Goal: Task Accomplishment & Management: Manage account settings

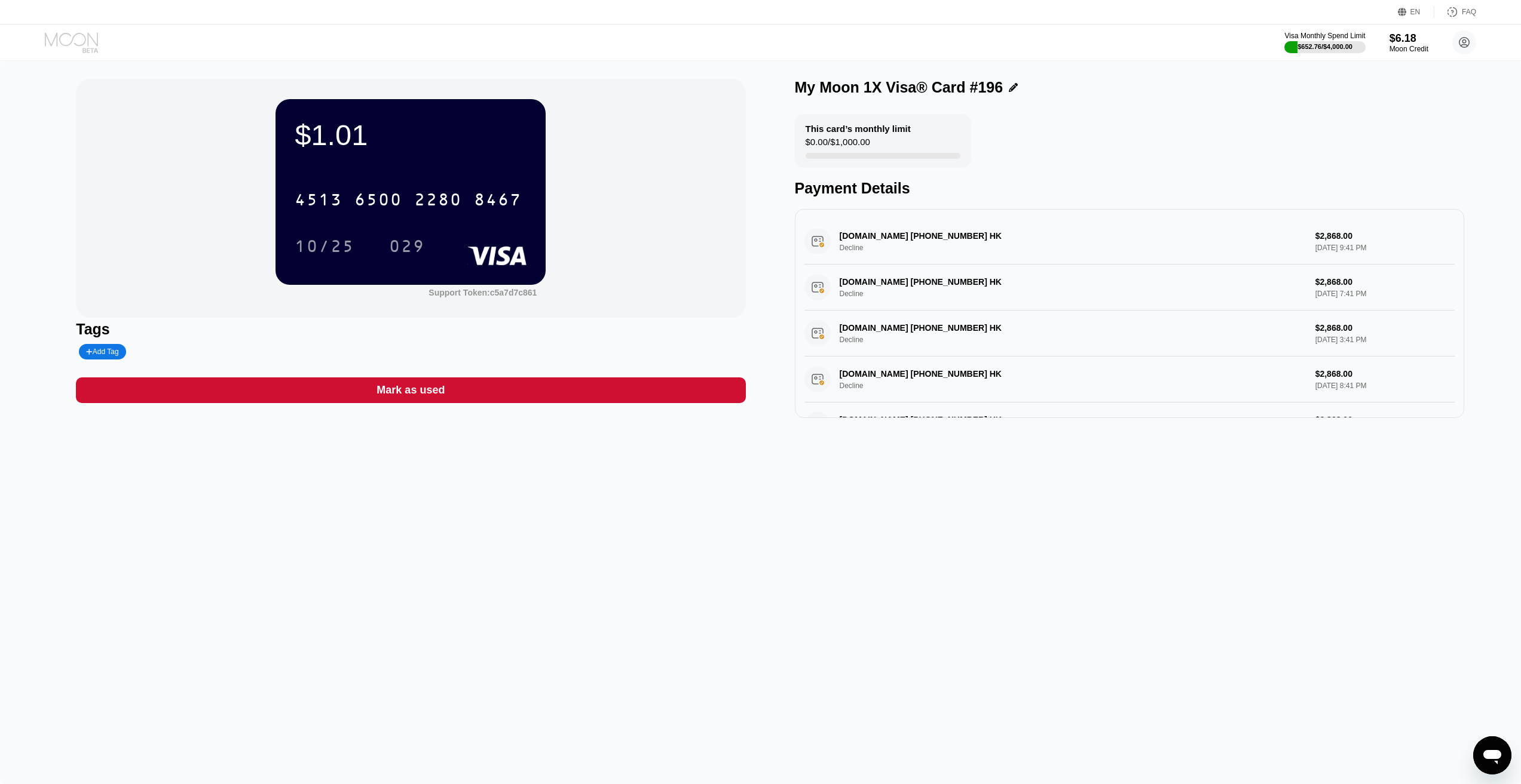
click at [81, 37] on icon at bounding box center [72, 43] width 56 height 21
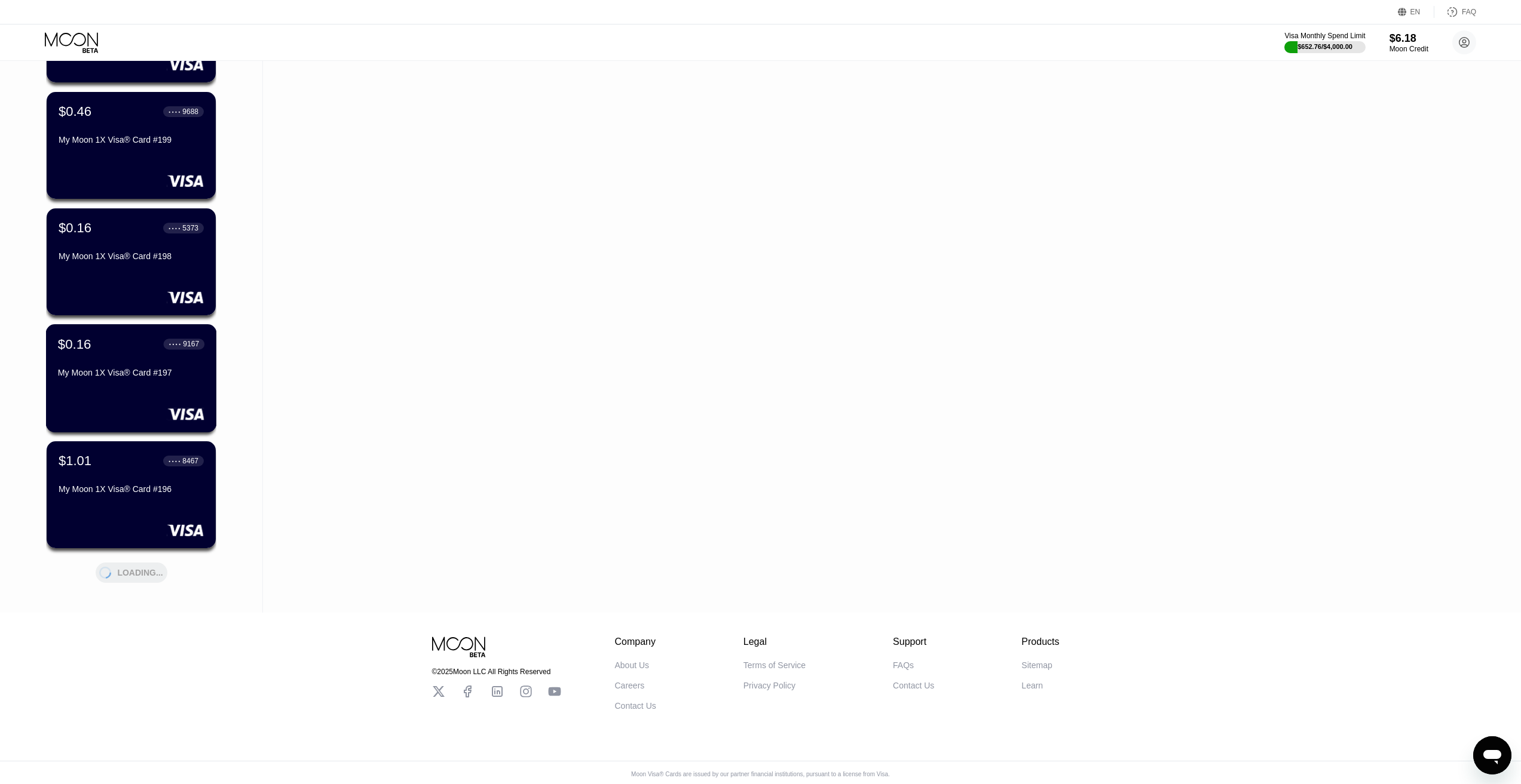
scroll to position [1354, 0]
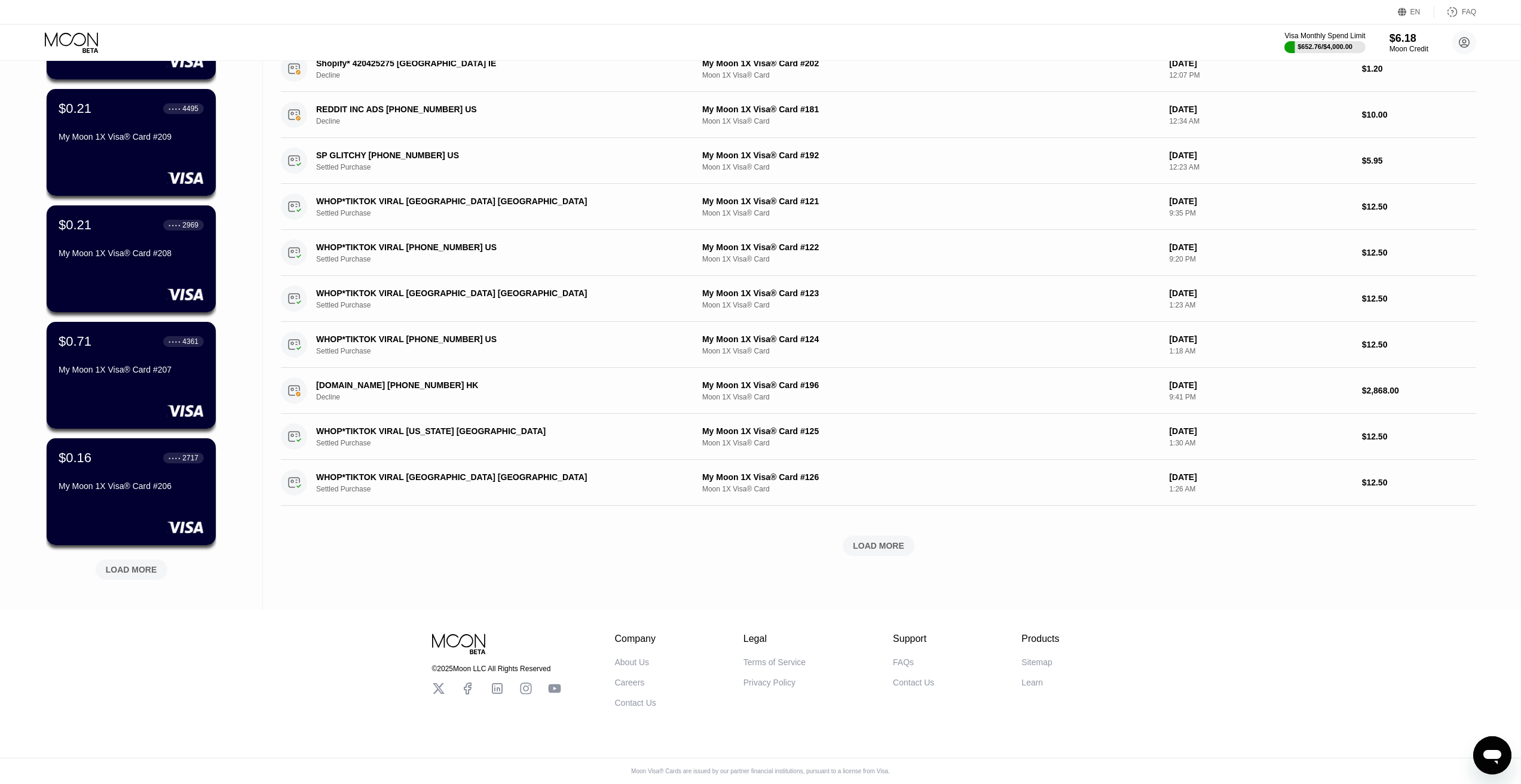
scroll to position [188, 0]
click at [143, 564] on div "LOAD MORE" at bounding box center [132, 569] width 52 height 11
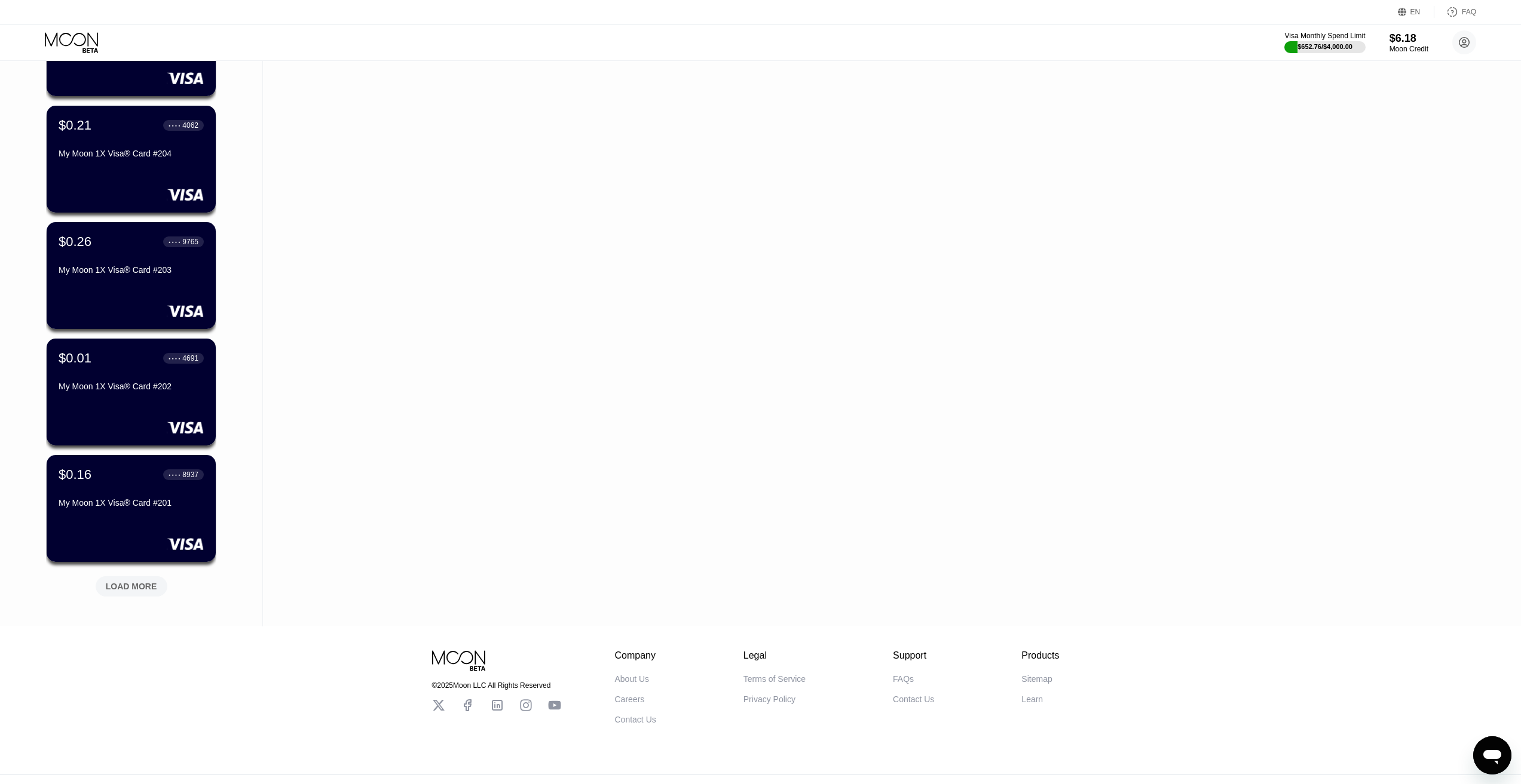
scroll to position [771, 0]
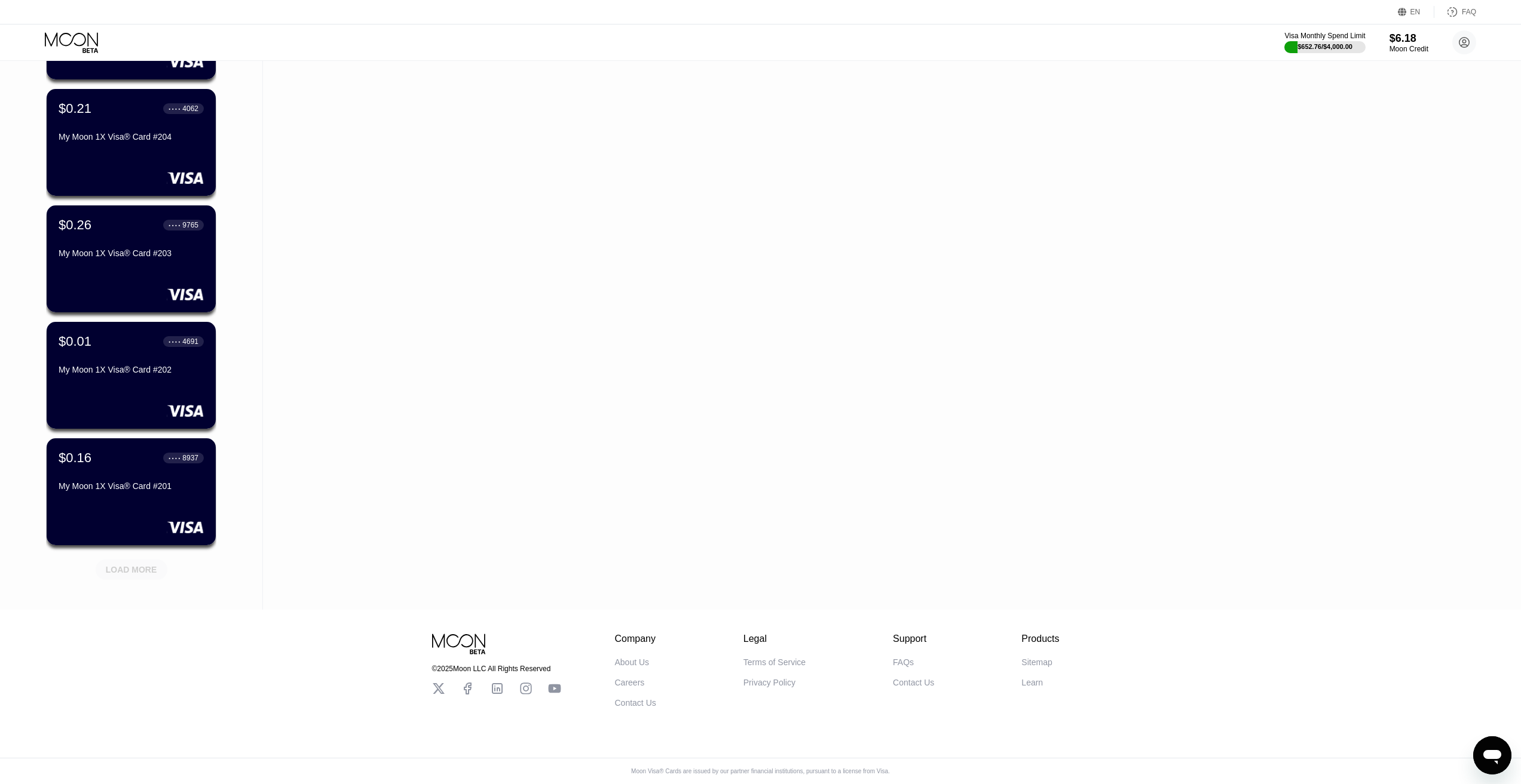
click at [128, 564] on div "LOAD MORE" at bounding box center [132, 569] width 52 height 11
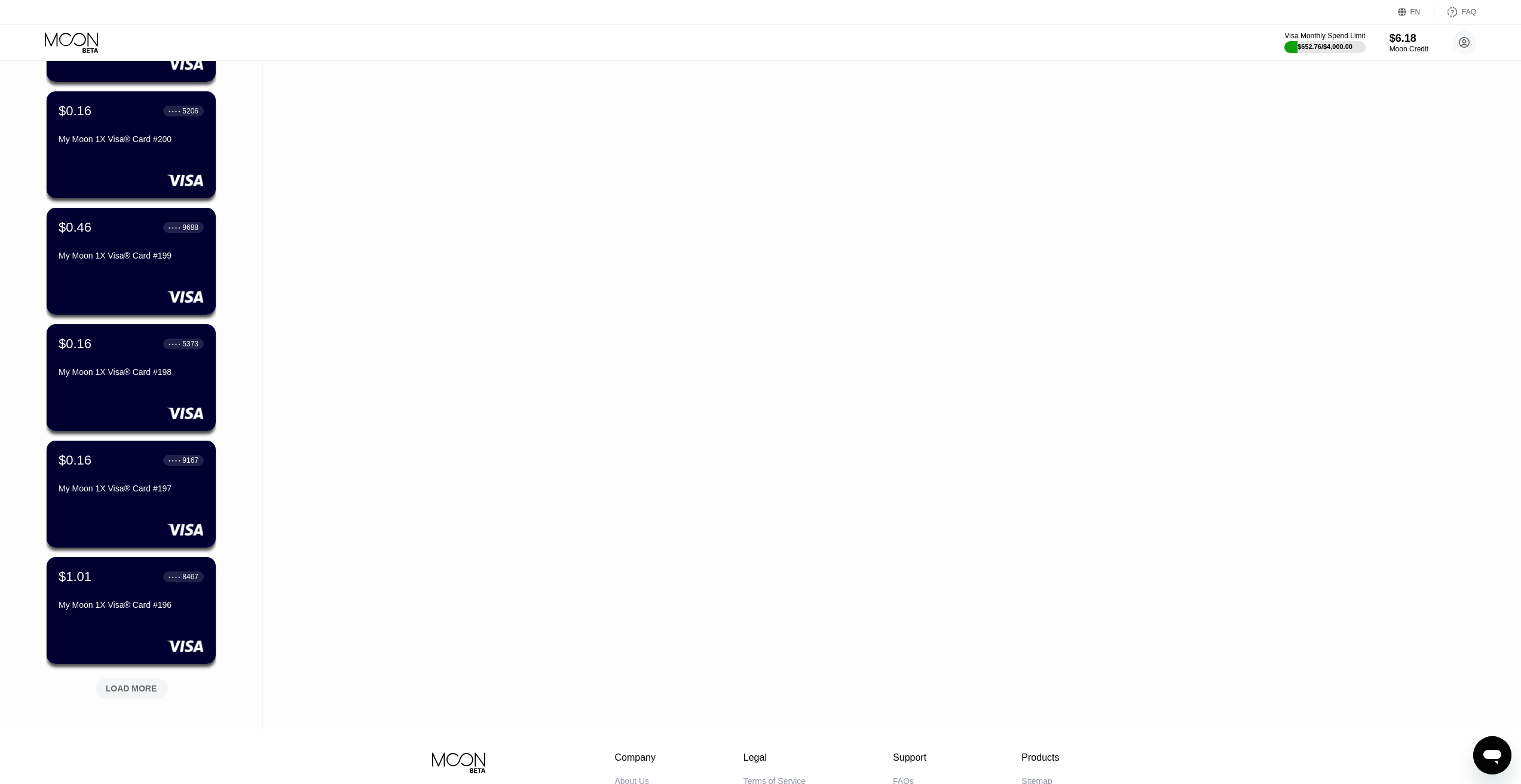
scroll to position [1354, 0]
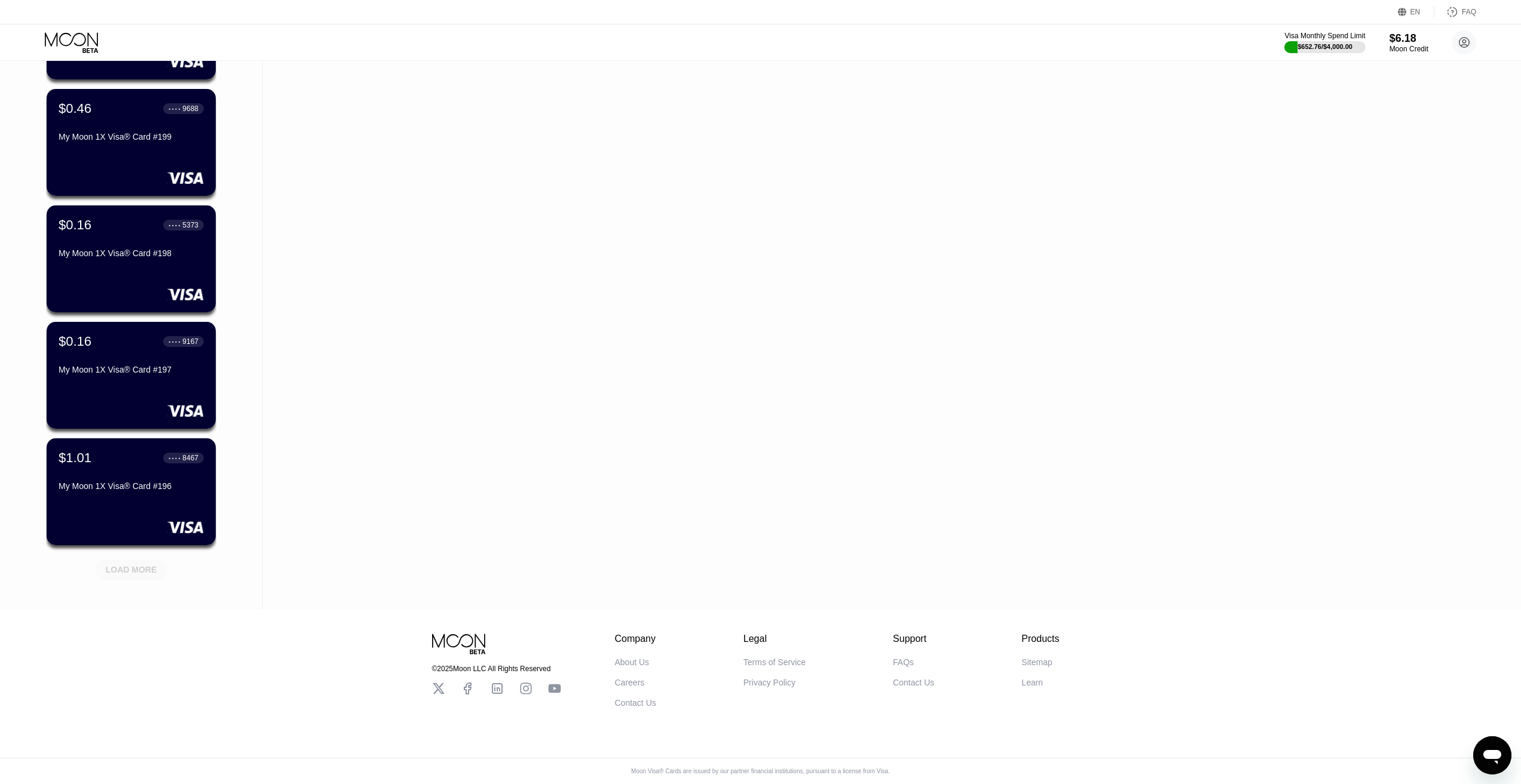
click at [152, 564] on div "LOAD MORE" at bounding box center [132, 569] width 52 height 11
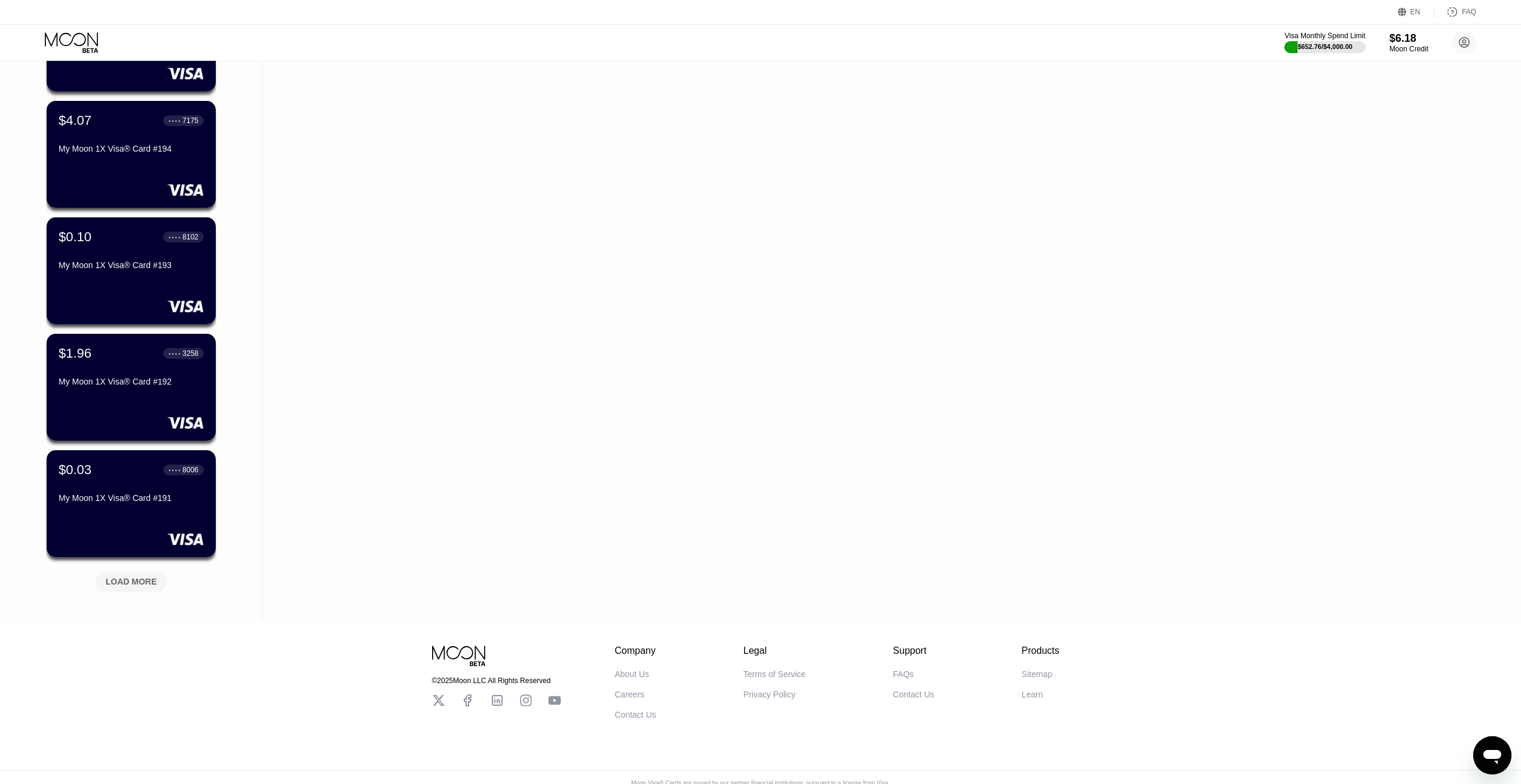
scroll to position [1936, 0]
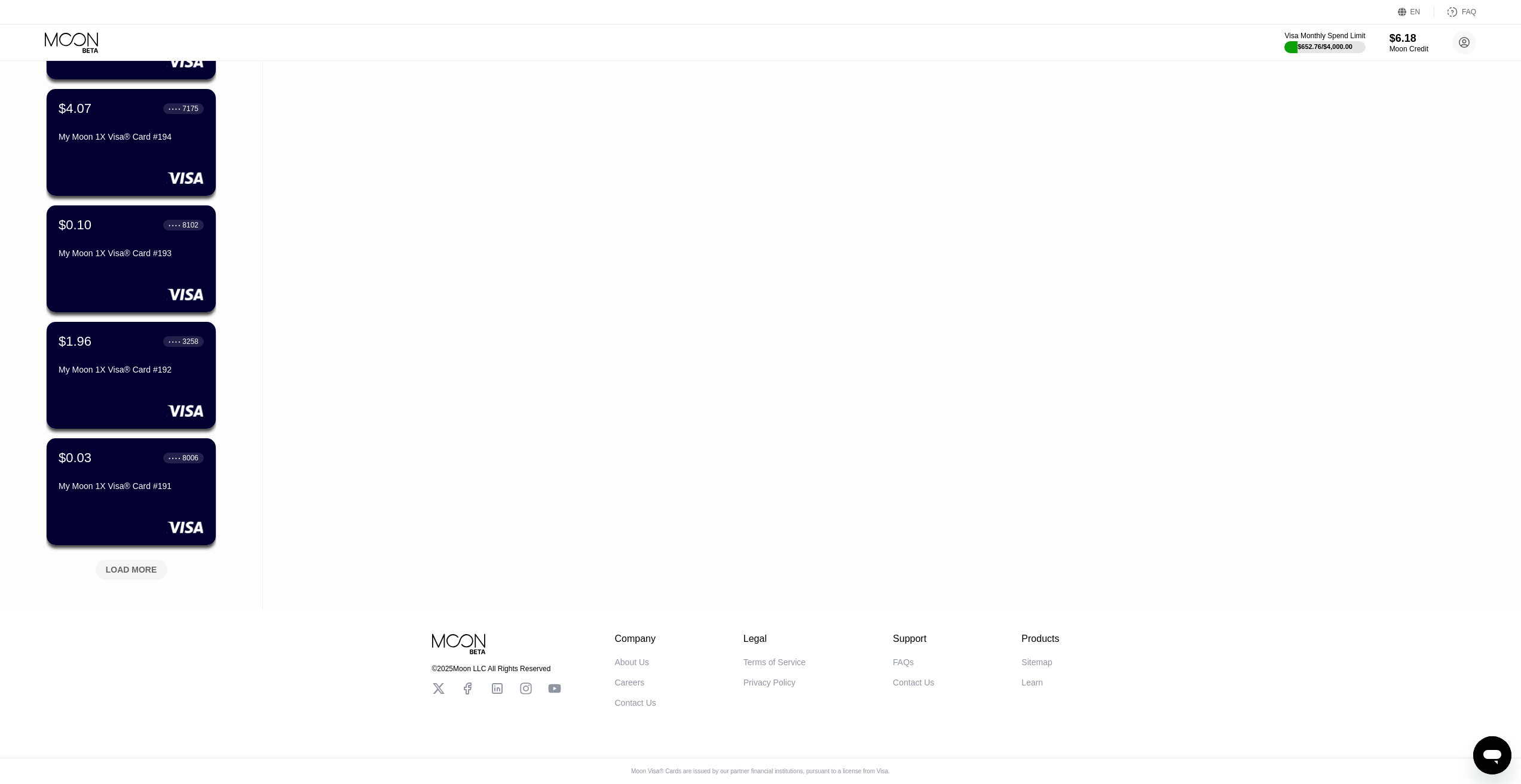
click at [147, 564] on div "LOAD MORE" at bounding box center [132, 569] width 52 height 11
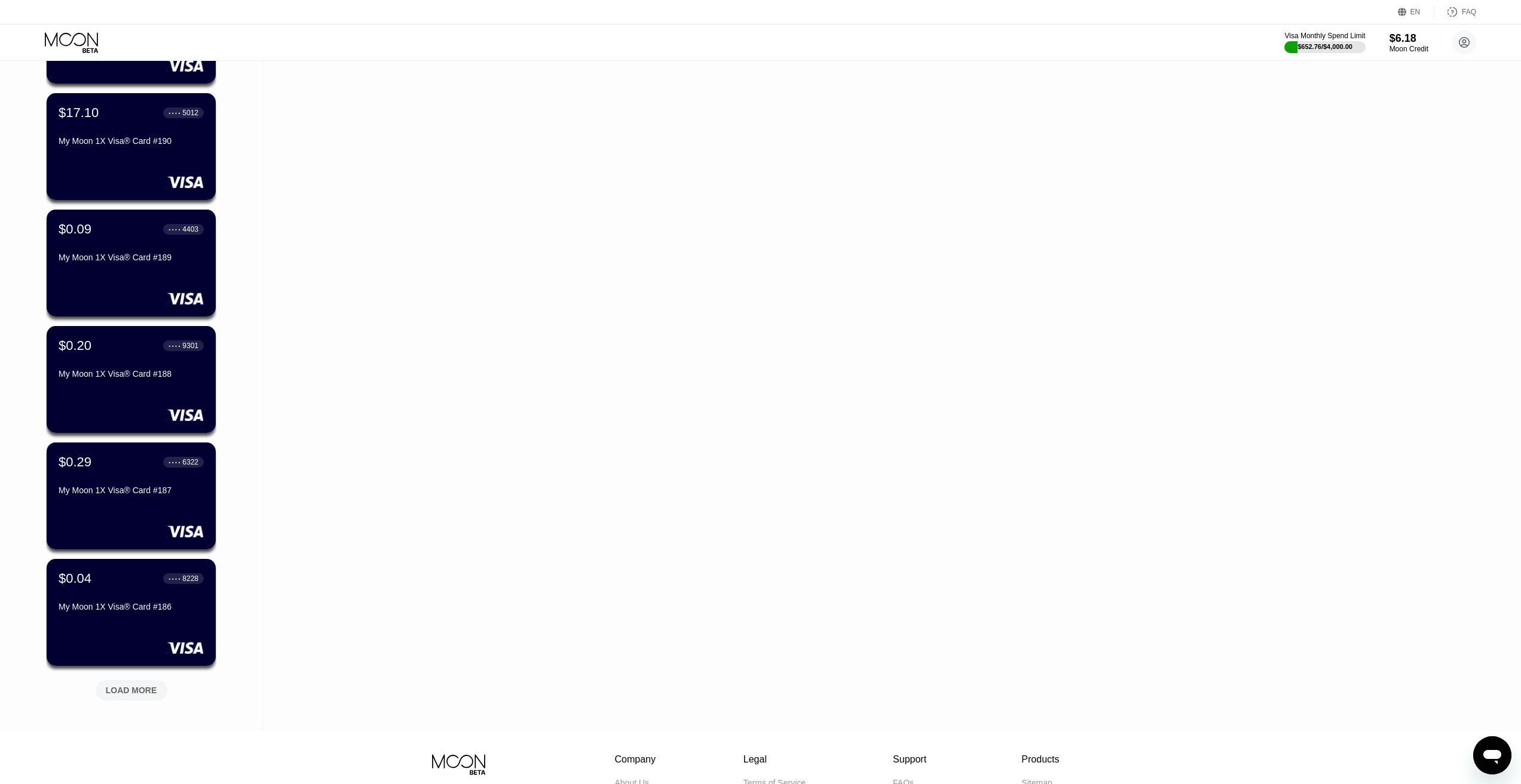
scroll to position [2519, 0]
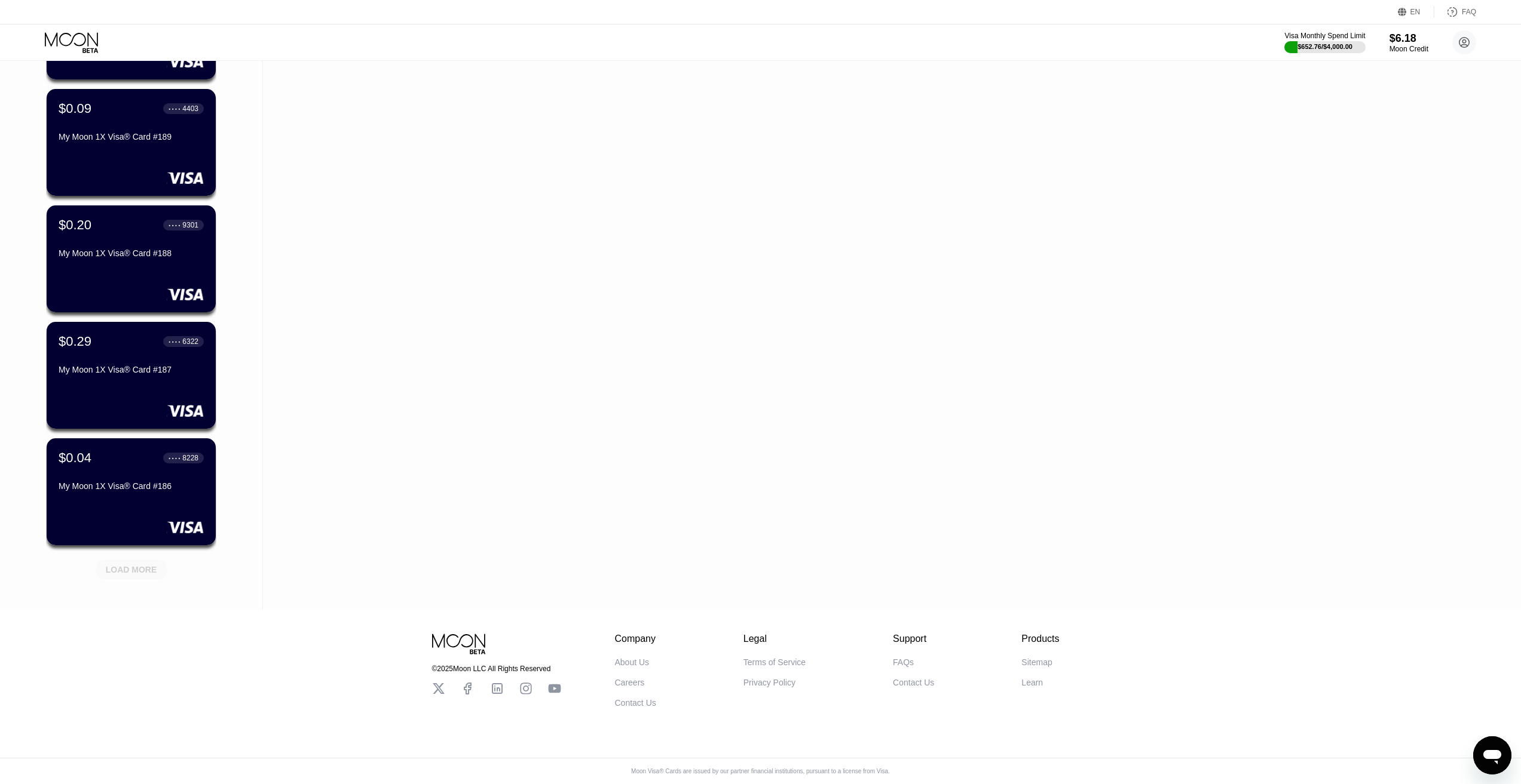
click at [136, 564] on div "LOAD MORE" at bounding box center [132, 569] width 52 height 11
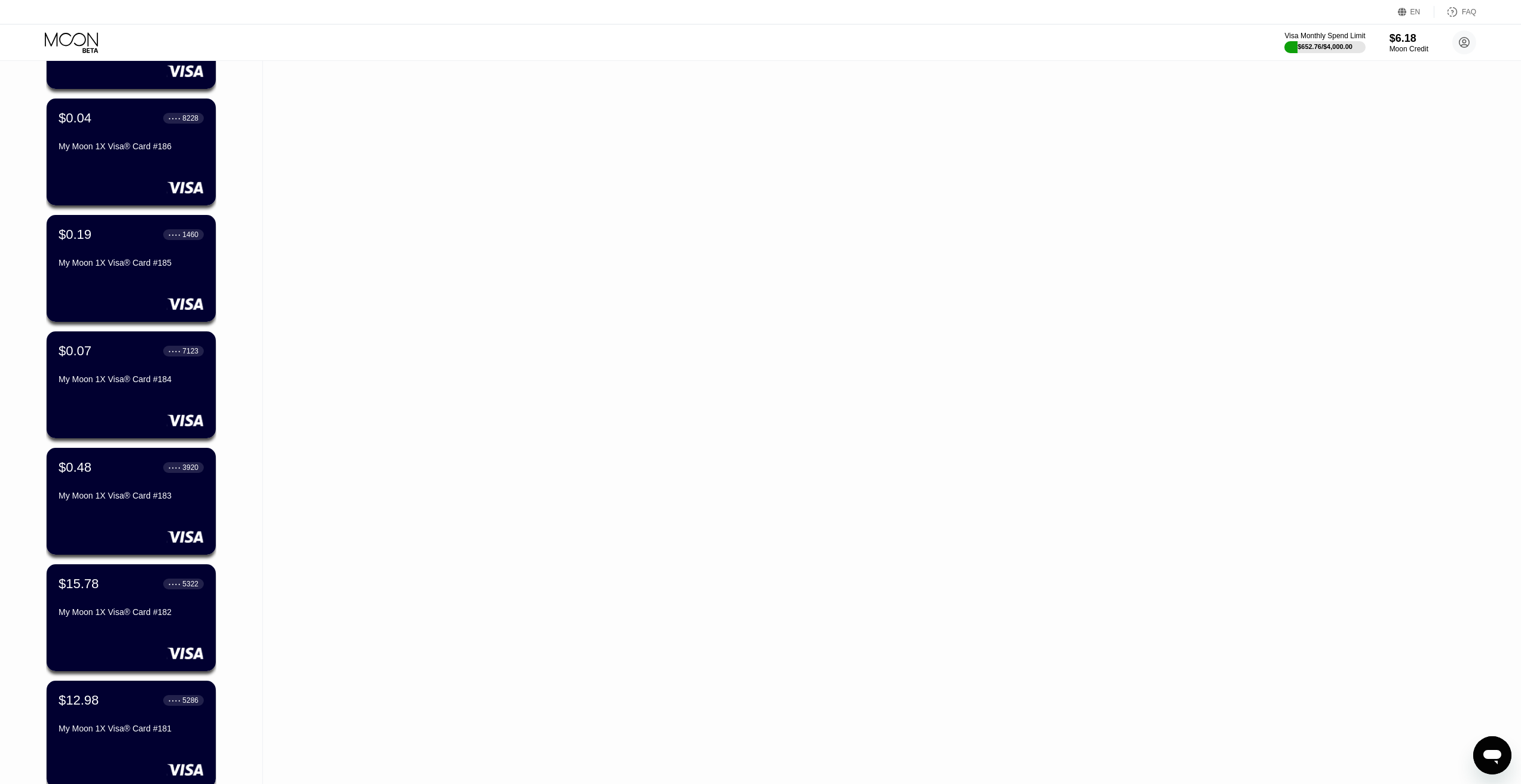
scroll to position [3056, 0]
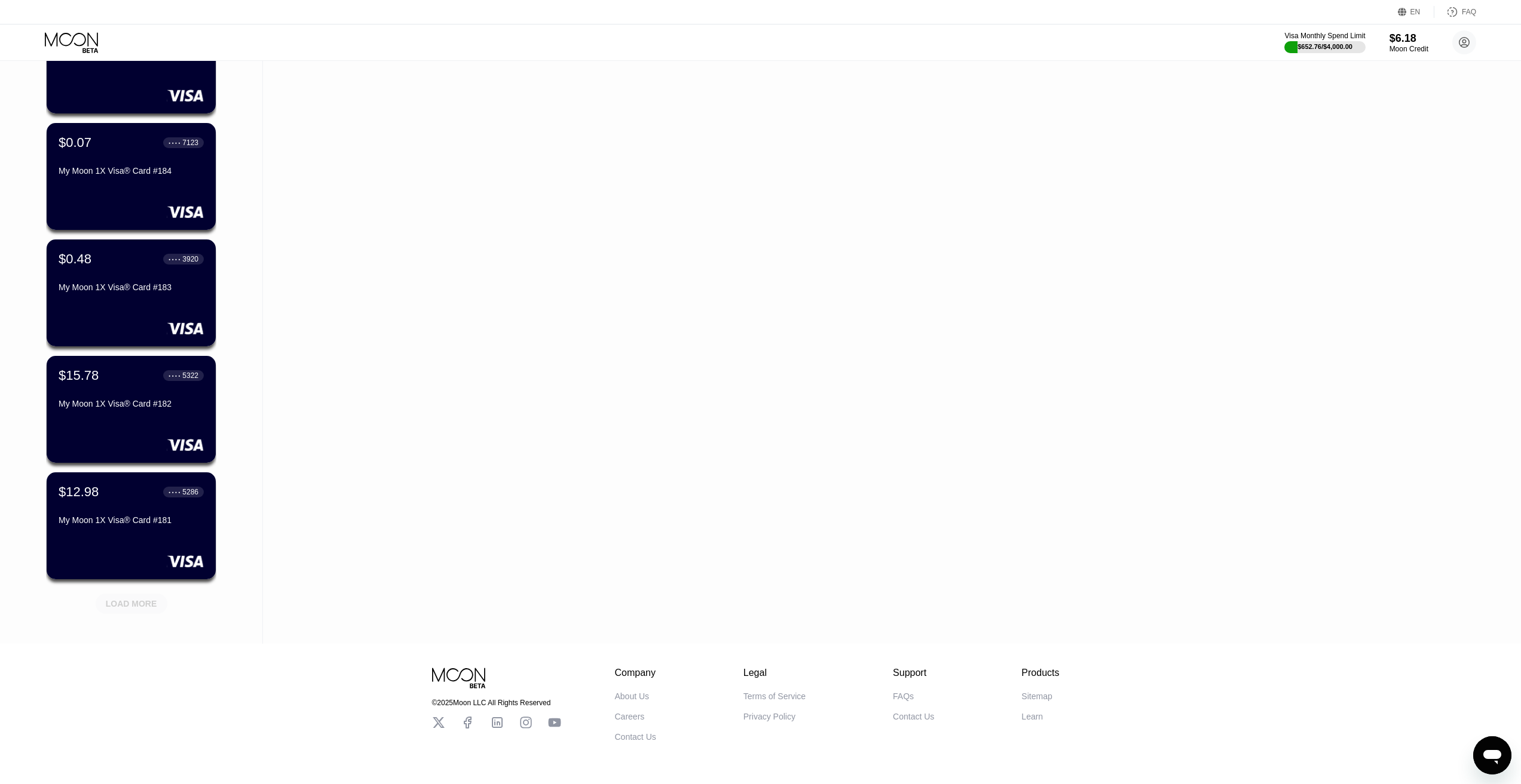
click at [128, 605] on div "LOAD MORE" at bounding box center [132, 604] width 52 height 11
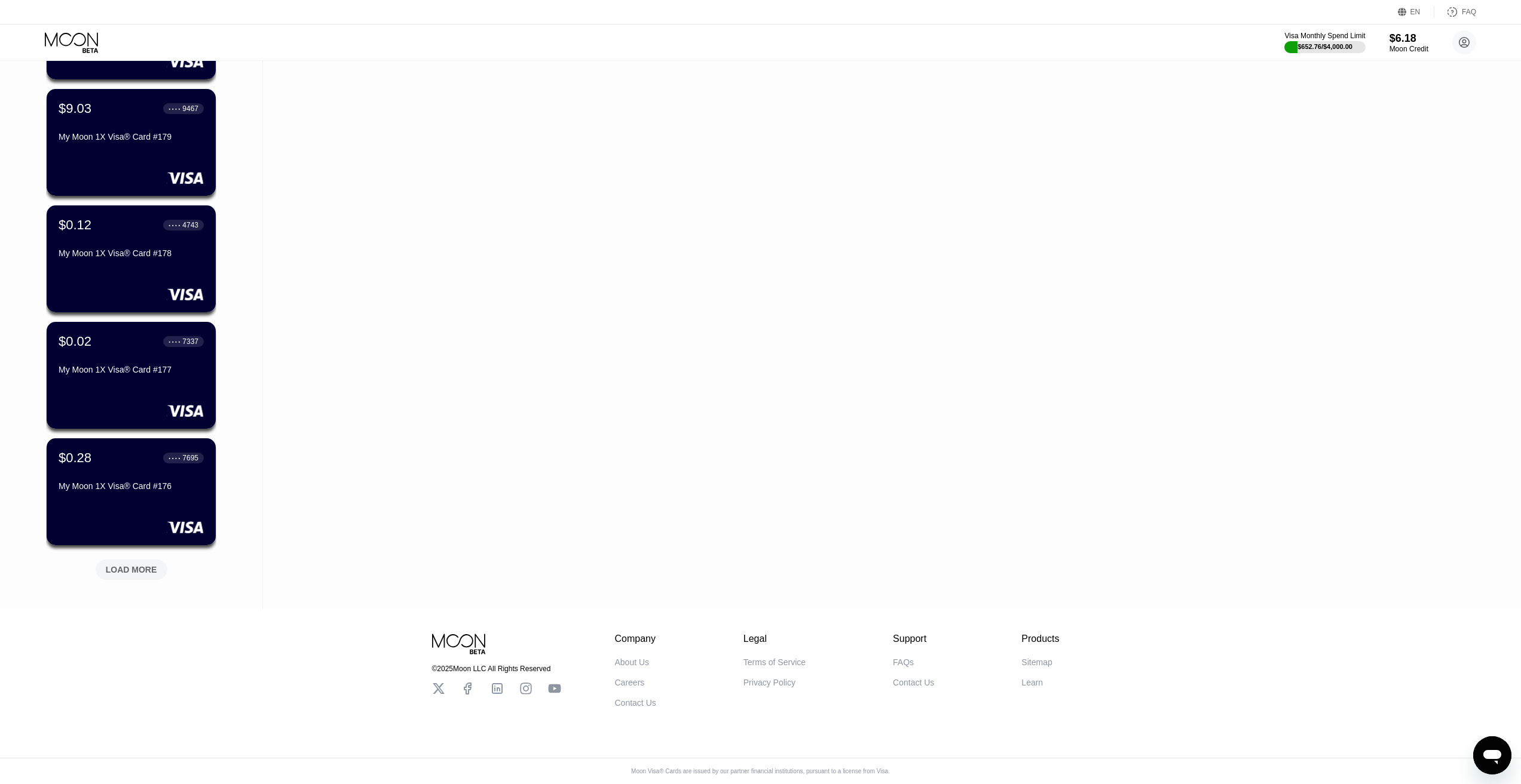
scroll to position [3683, 0]
click at [110, 564] on div "LOAD MORE" at bounding box center [132, 569] width 52 height 11
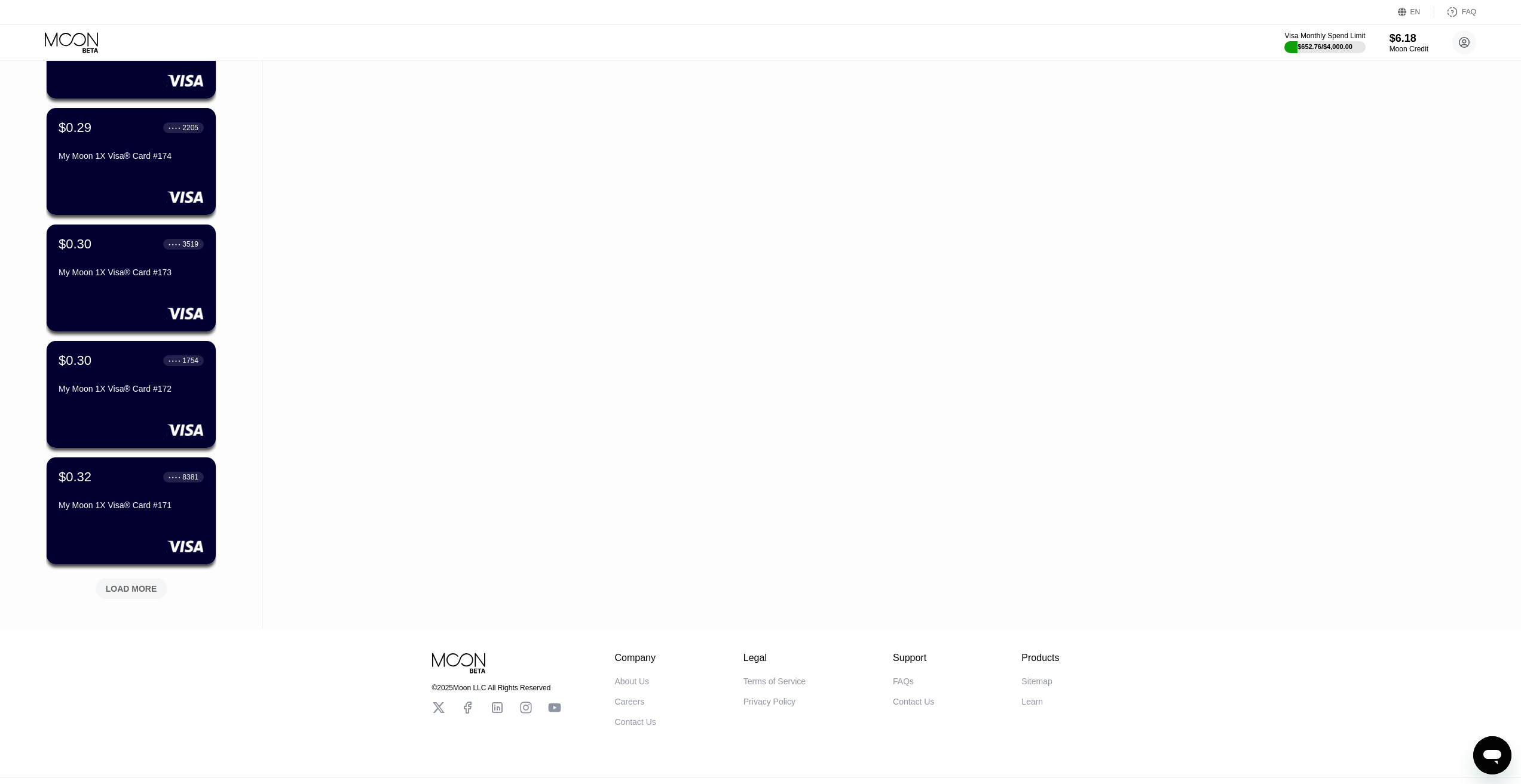
scroll to position [4265, 0]
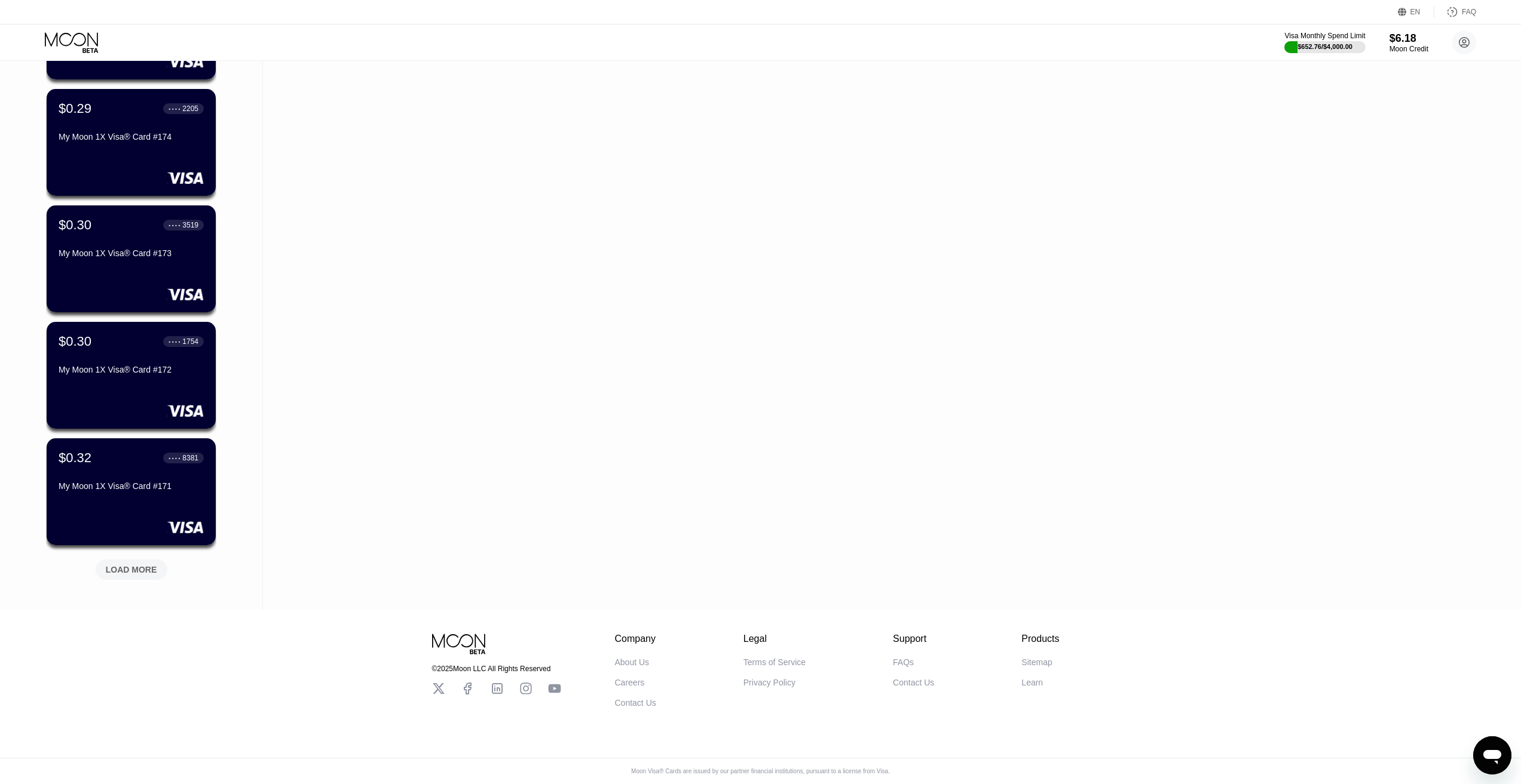
click at [137, 566] on div "LOAD MORE" at bounding box center [132, 569] width 52 height 11
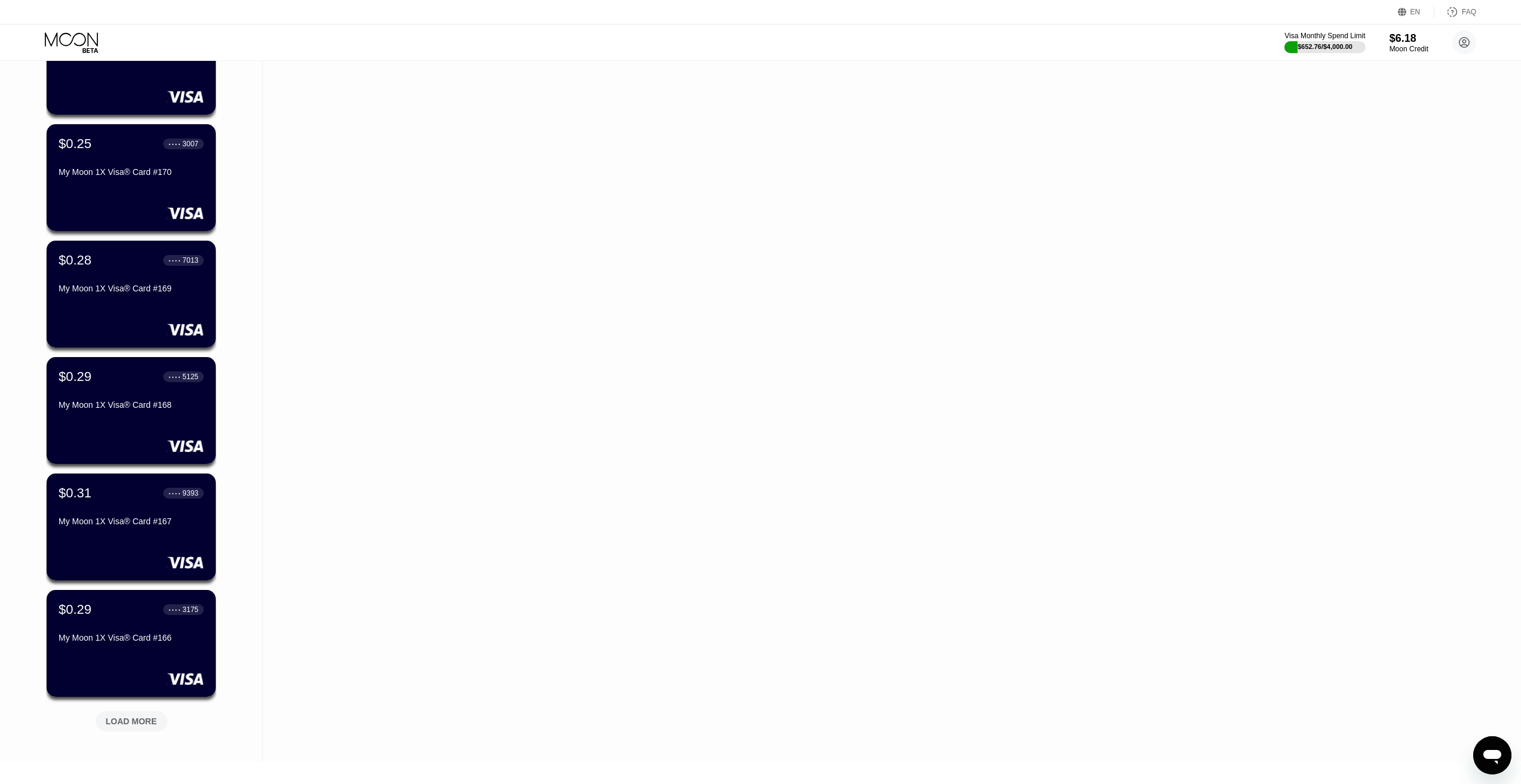
scroll to position [4848, 0]
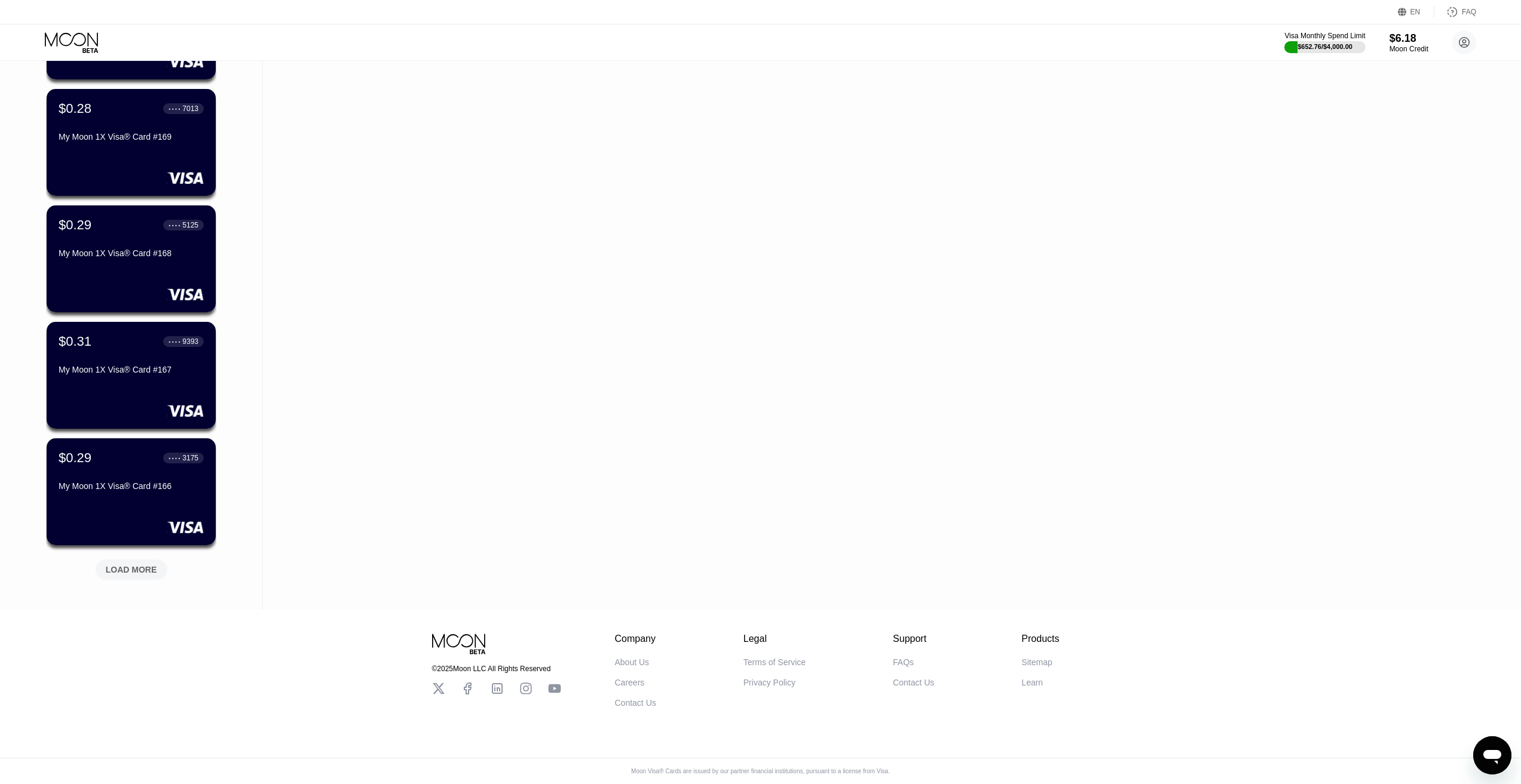
click at [139, 560] on div "LOAD MORE" at bounding box center [131, 570] width 71 height 20
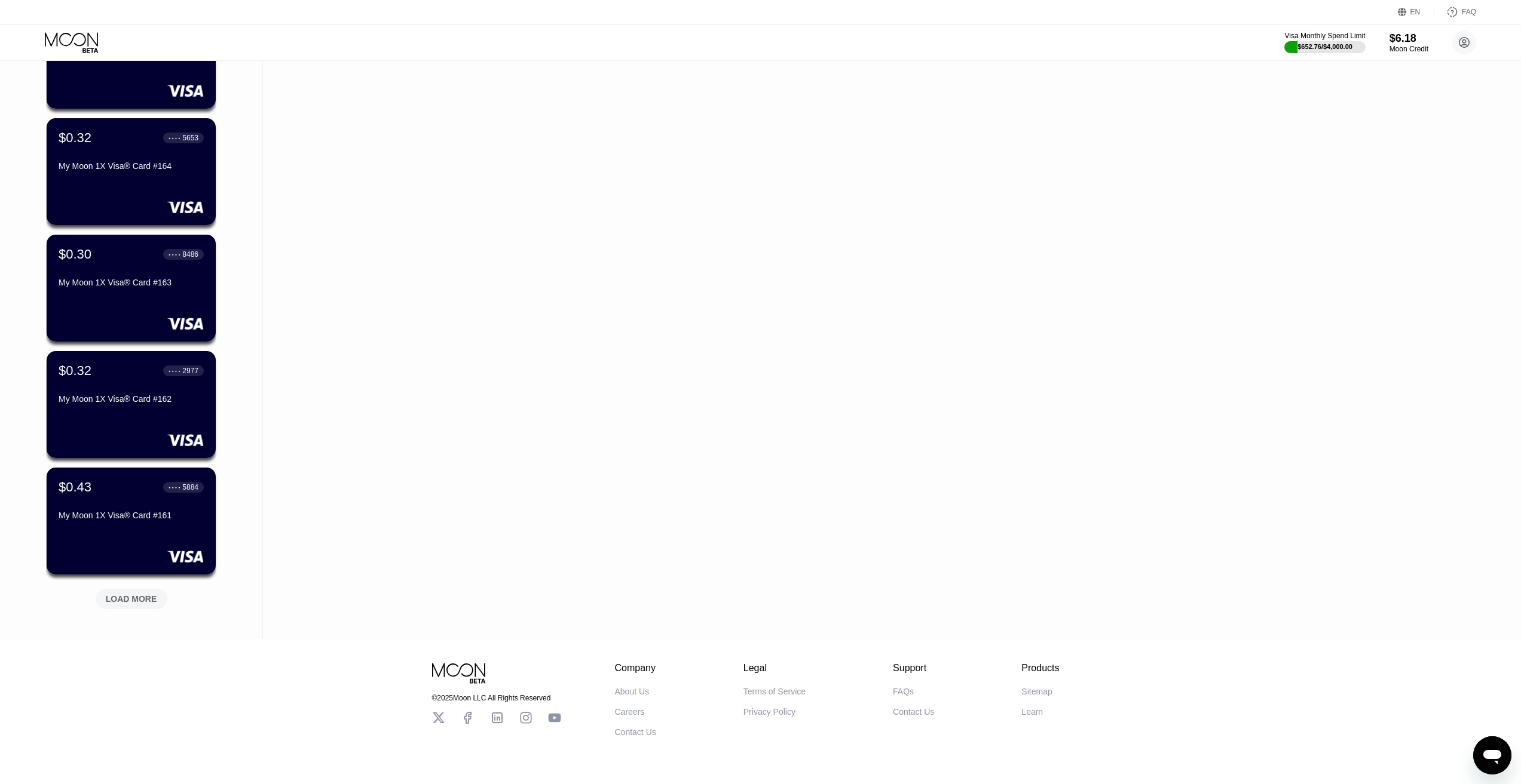
scroll to position [5430, 0]
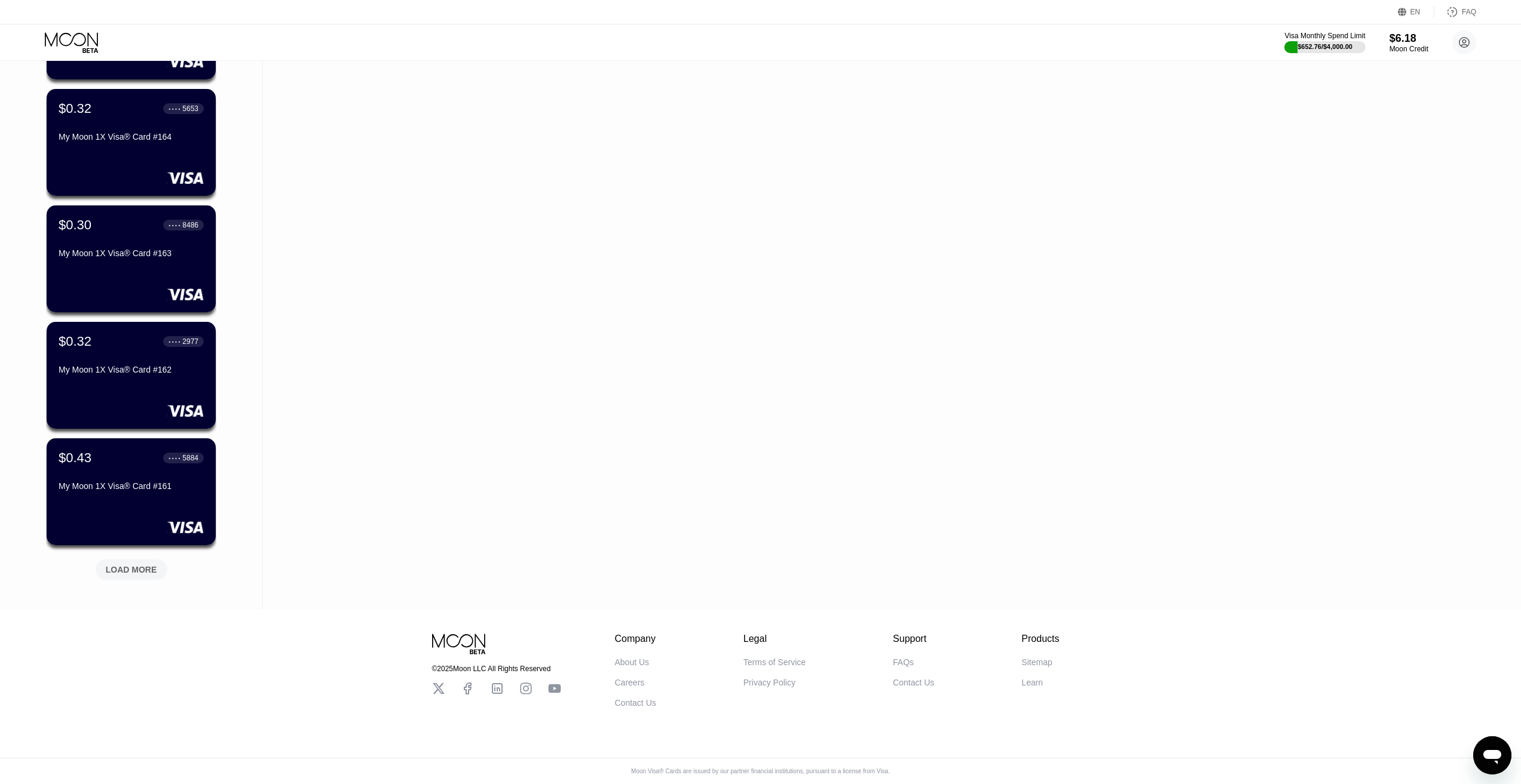
click at [138, 564] on div "LOAD MORE" at bounding box center [132, 569] width 52 height 11
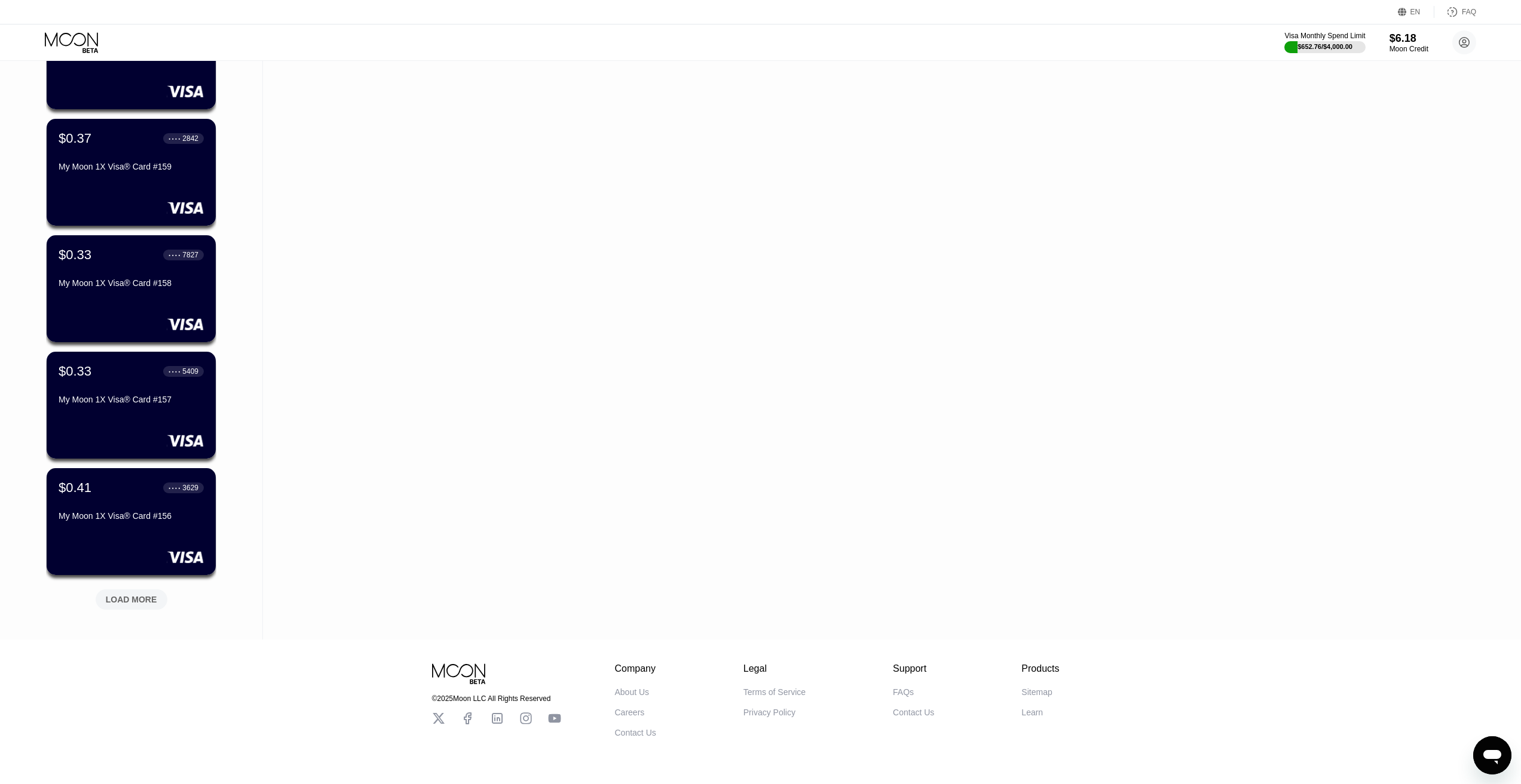
scroll to position [6012, 0]
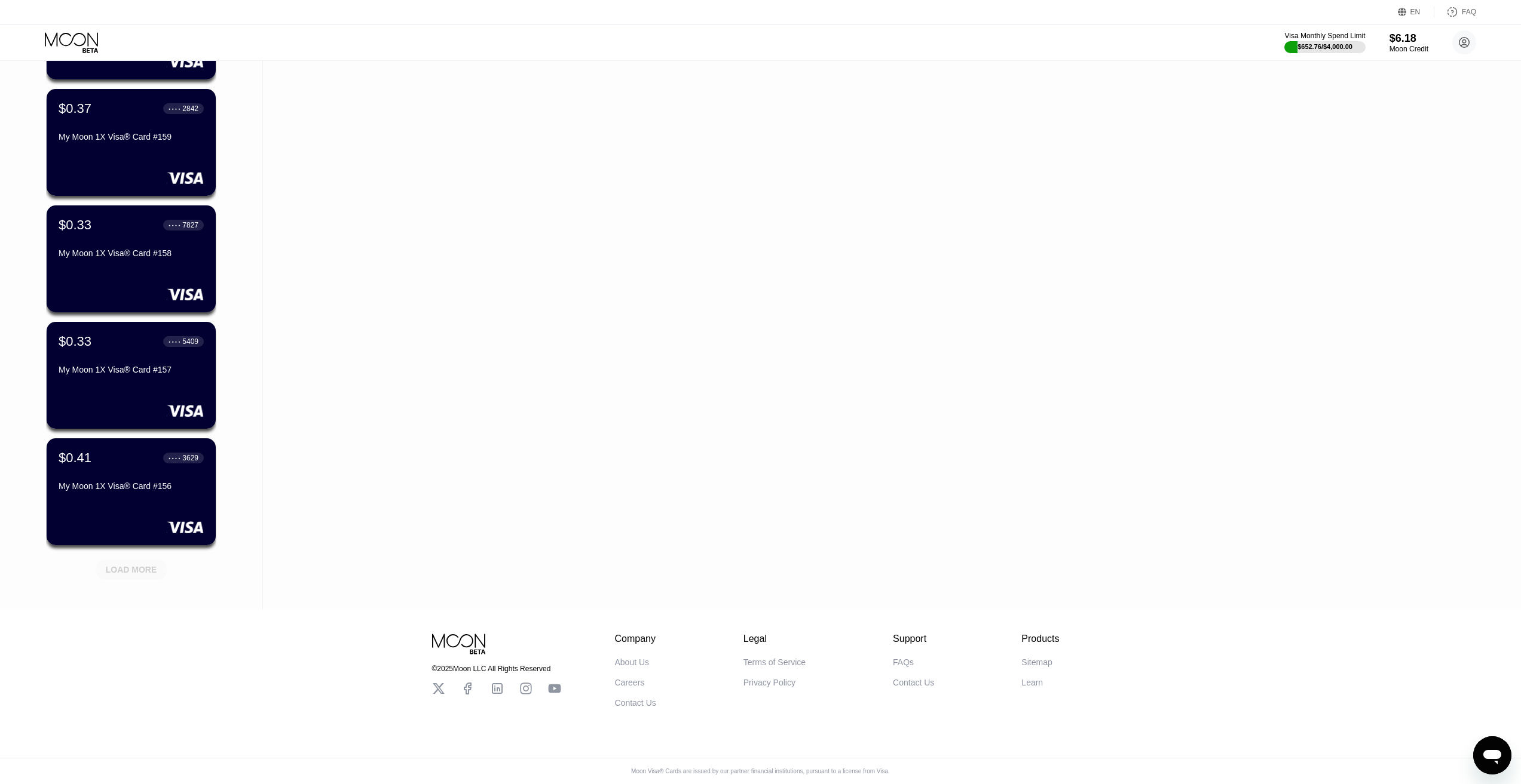
click at [137, 564] on div "LOAD MORE" at bounding box center [132, 569] width 52 height 11
click at [122, 564] on div "LOAD MORE" at bounding box center [132, 569] width 52 height 11
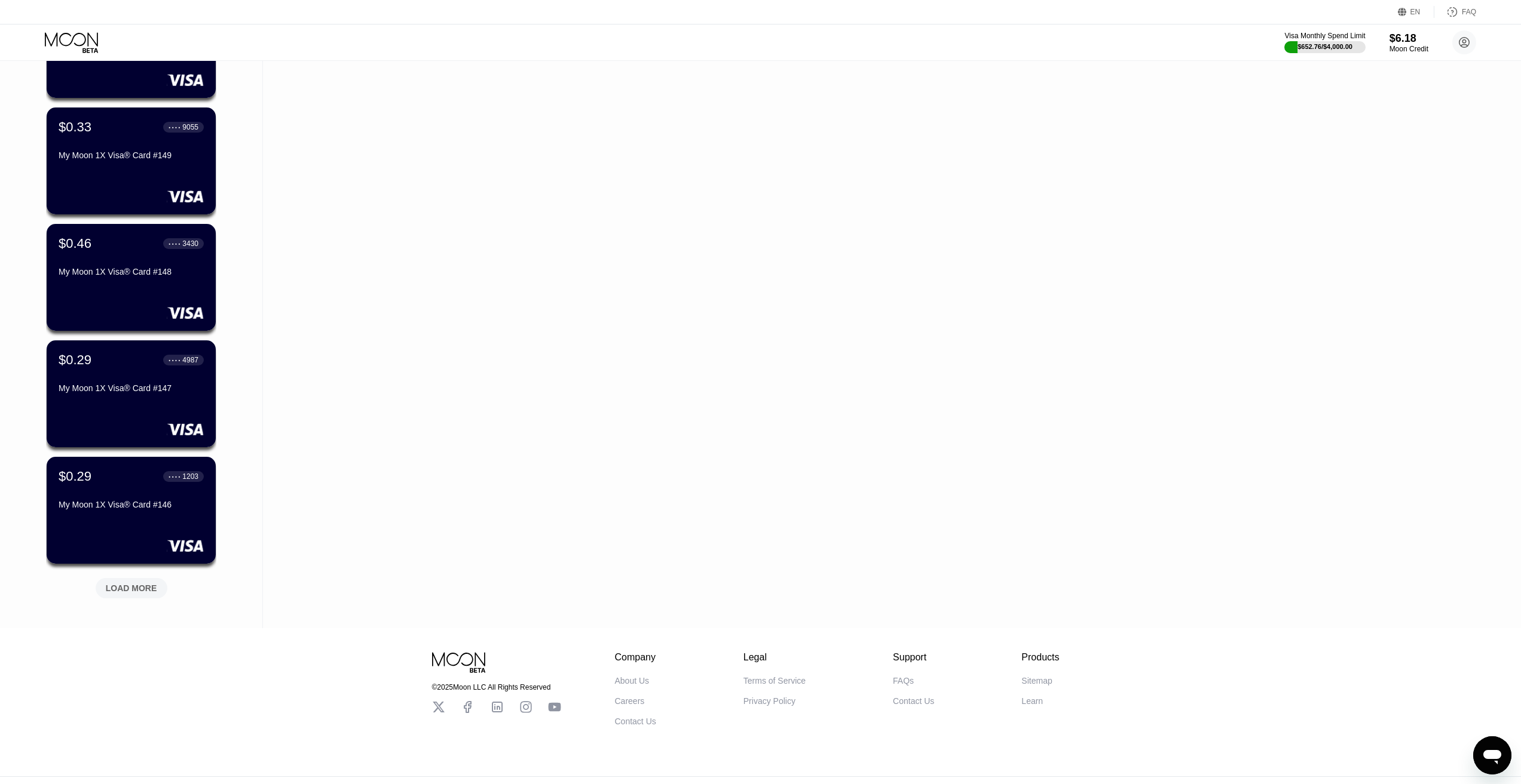
scroll to position [7177, 0]
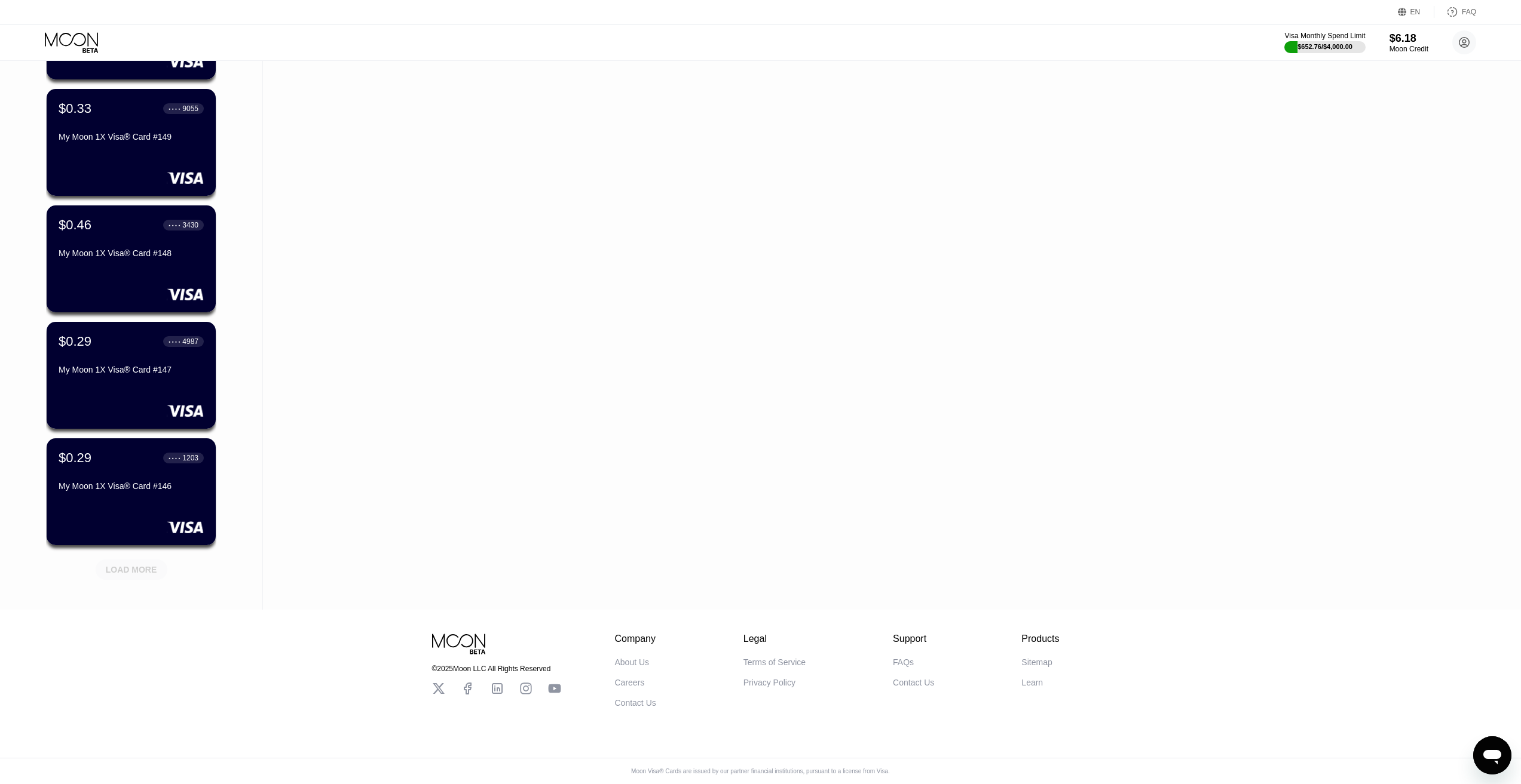
click at [147, 564] on div "LOAD MORE" at bounding box center [132, 569] width 52 height 11
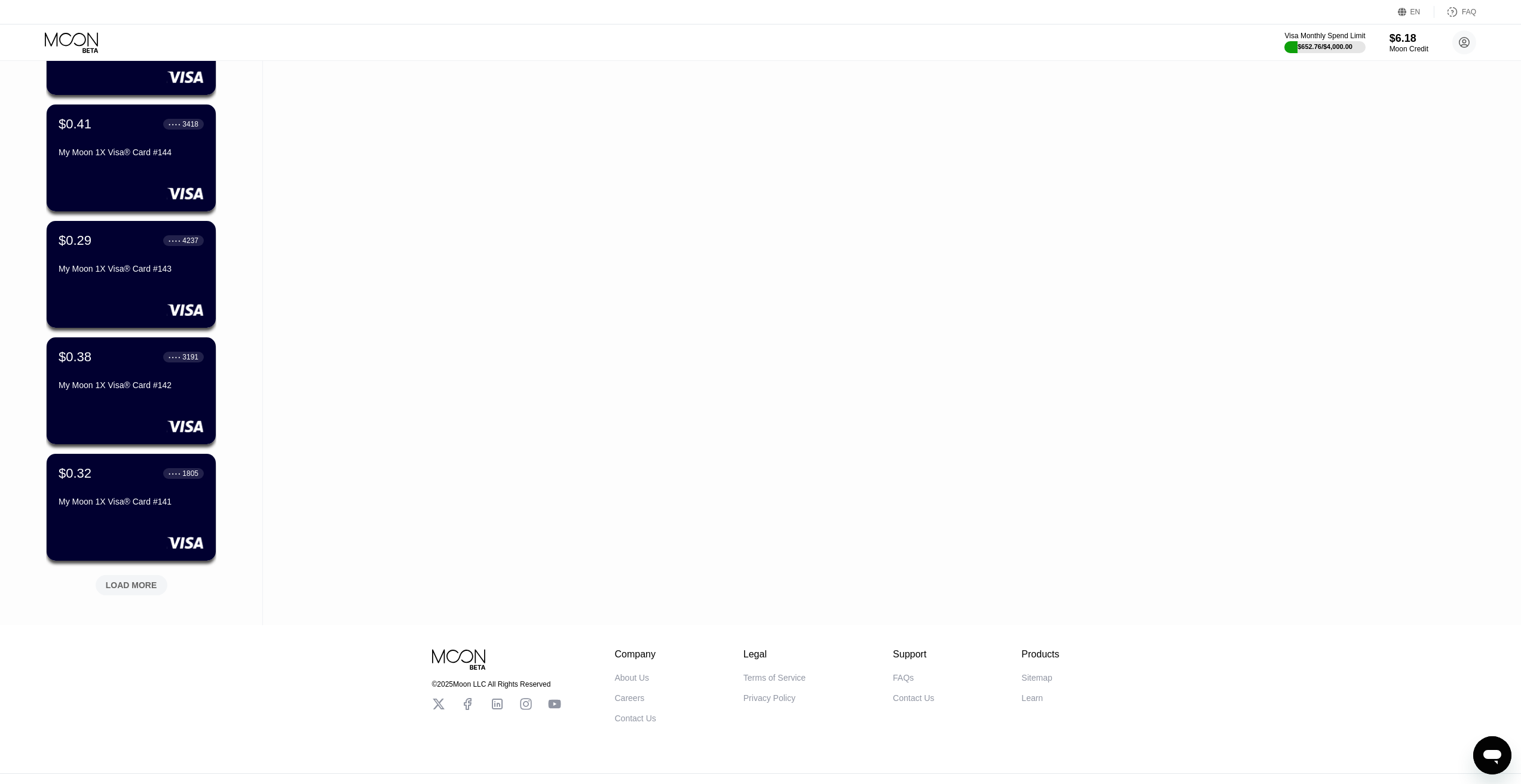
scroll to position [7759, 0]
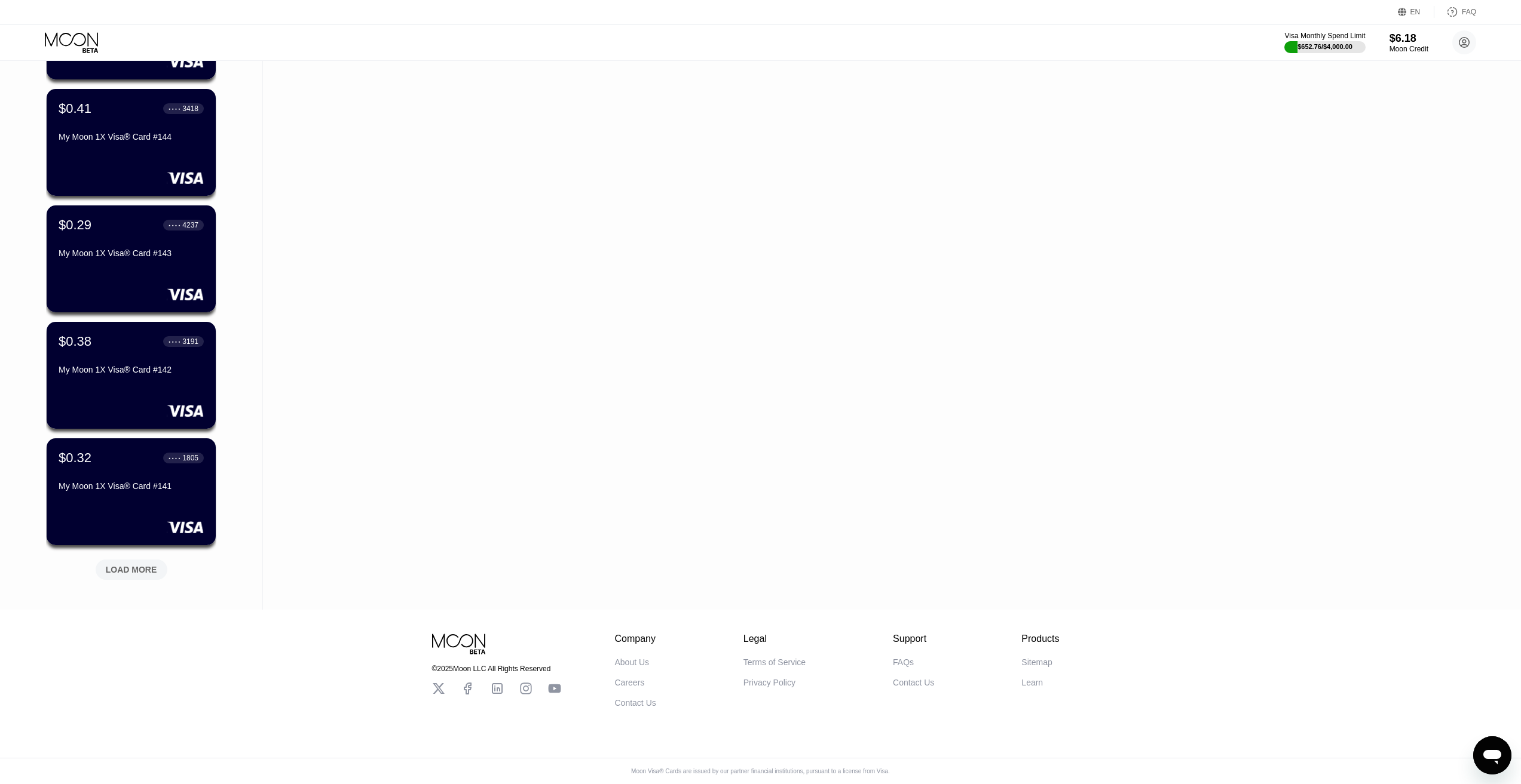
click at [114, 565] on div "LOAD MORE" at bounding box center [132, 569] width 52 height 11
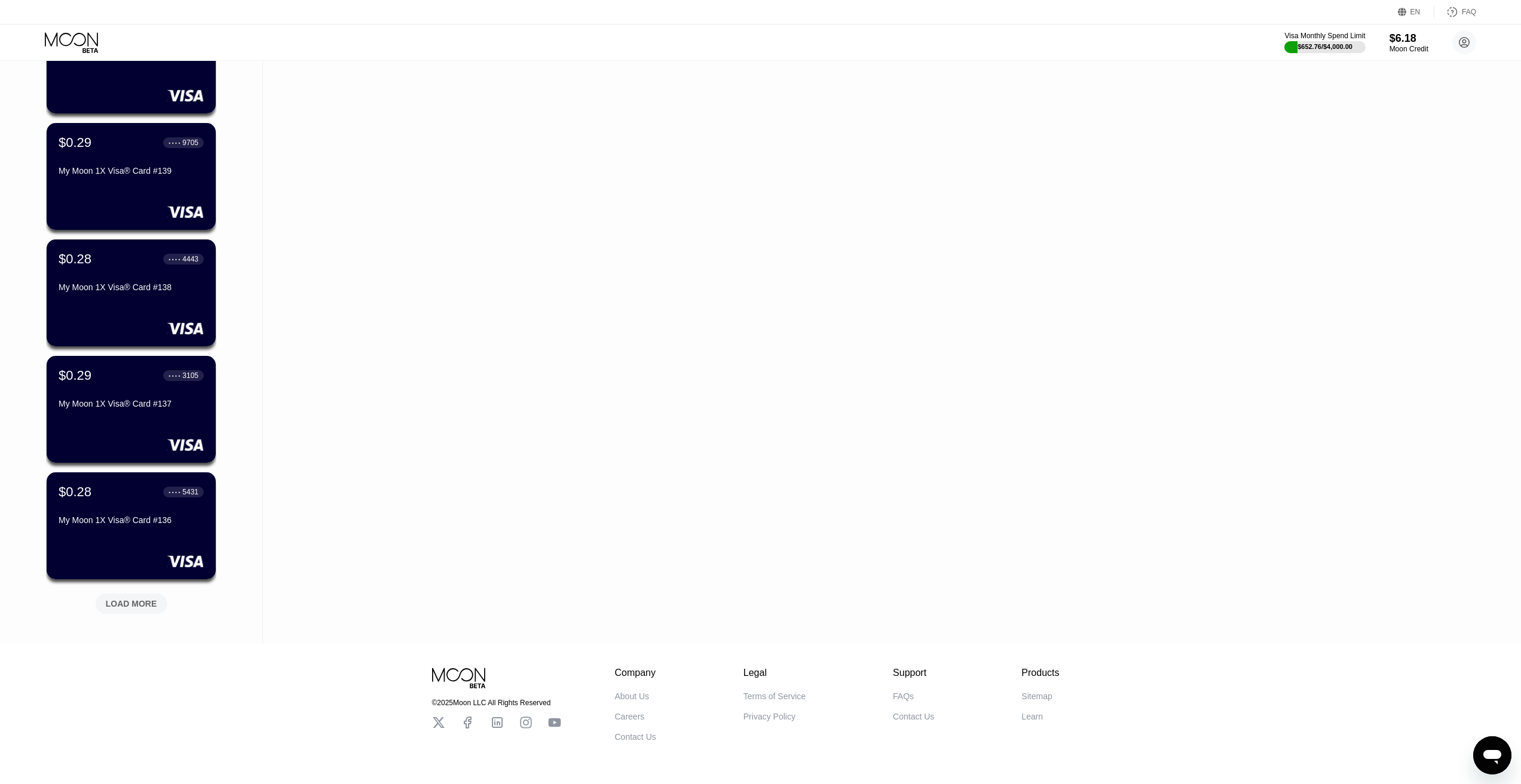
scroll to position [8342, 0]
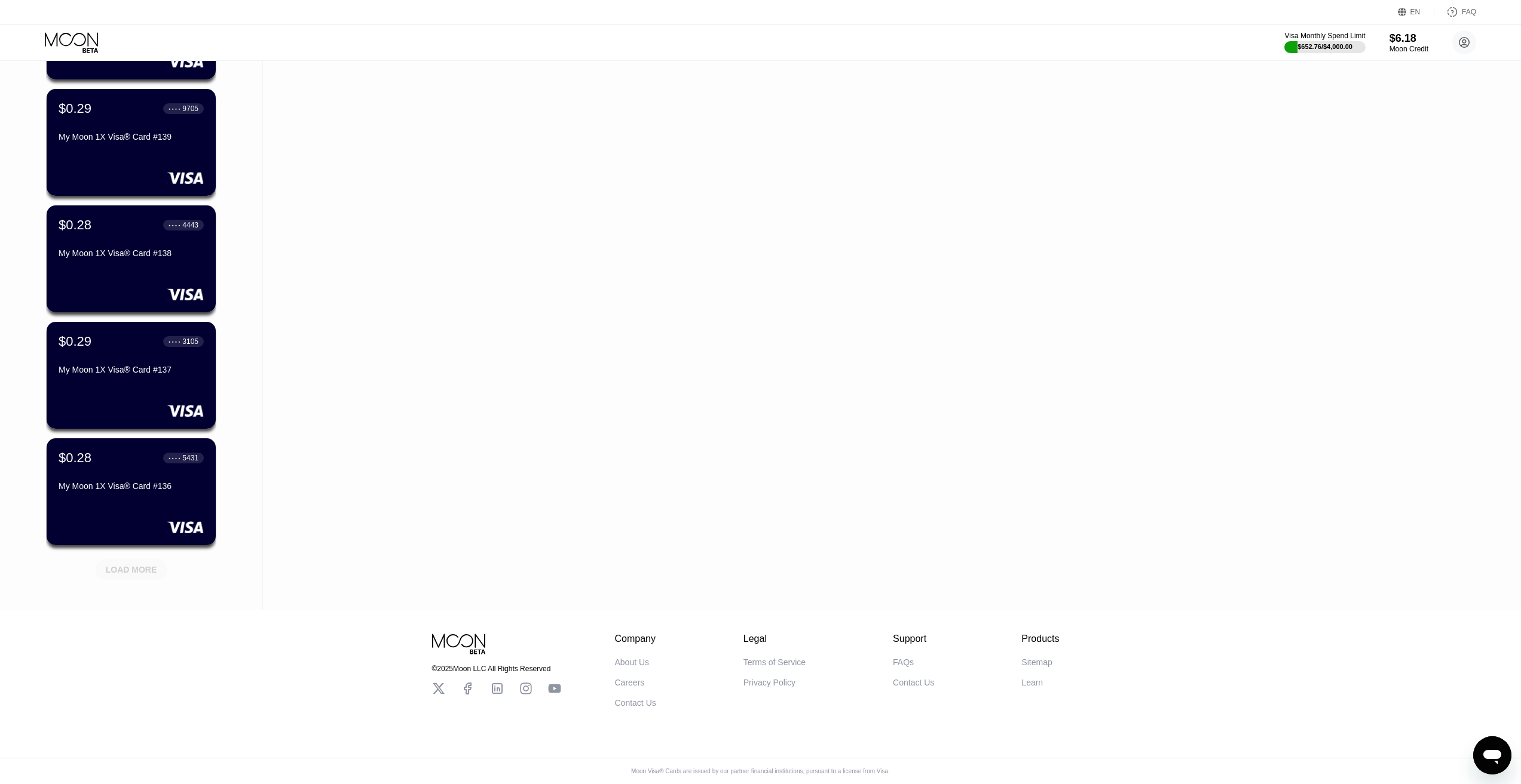
click at [149, 564] on div "LOAD MORE" at bounding box center [132, 569] width 52 height 11
click at [148, 560] on div "LOAD MORE" at bounding box center [131, 570] width 71 height 20
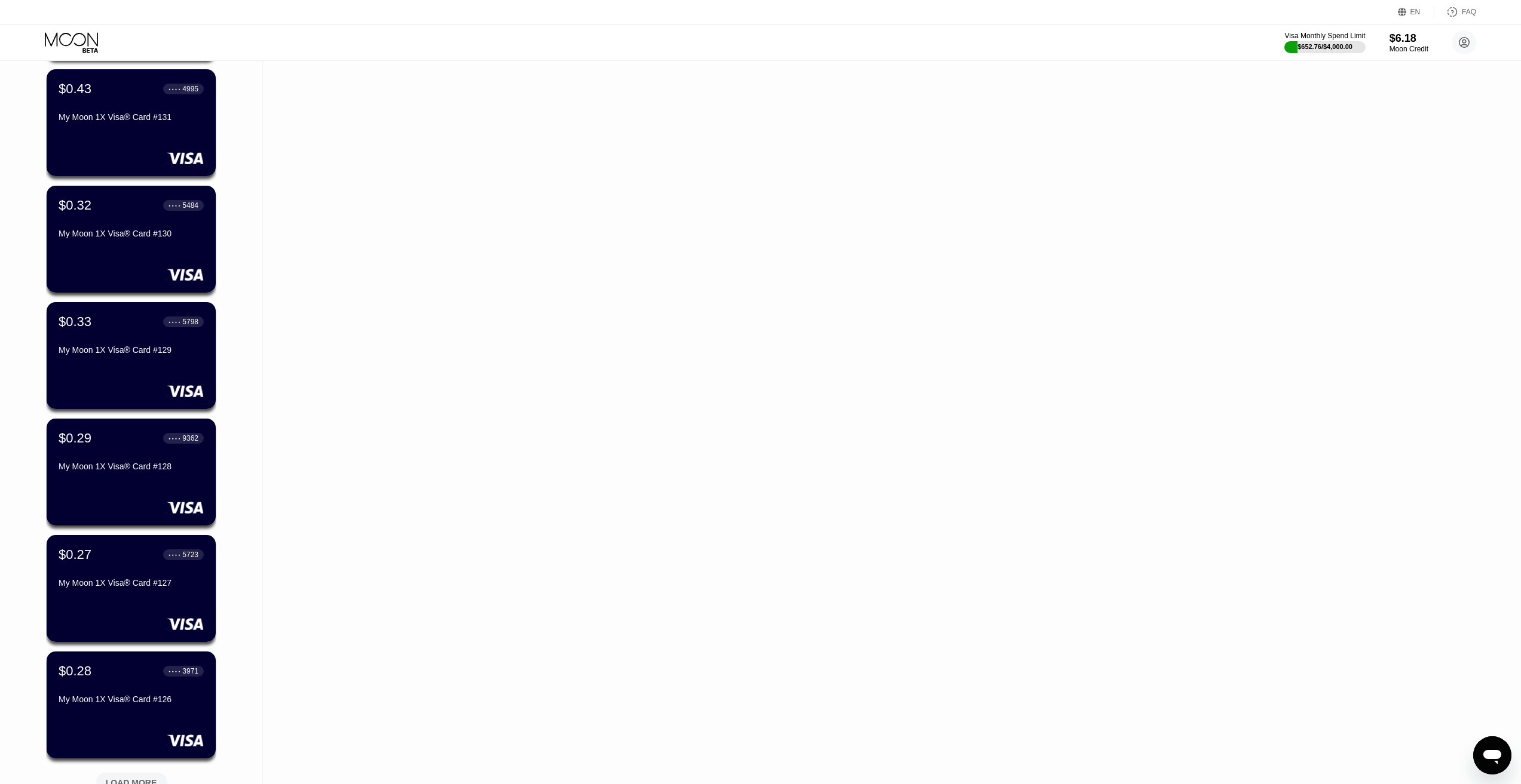
scroll to position [9506, 0]
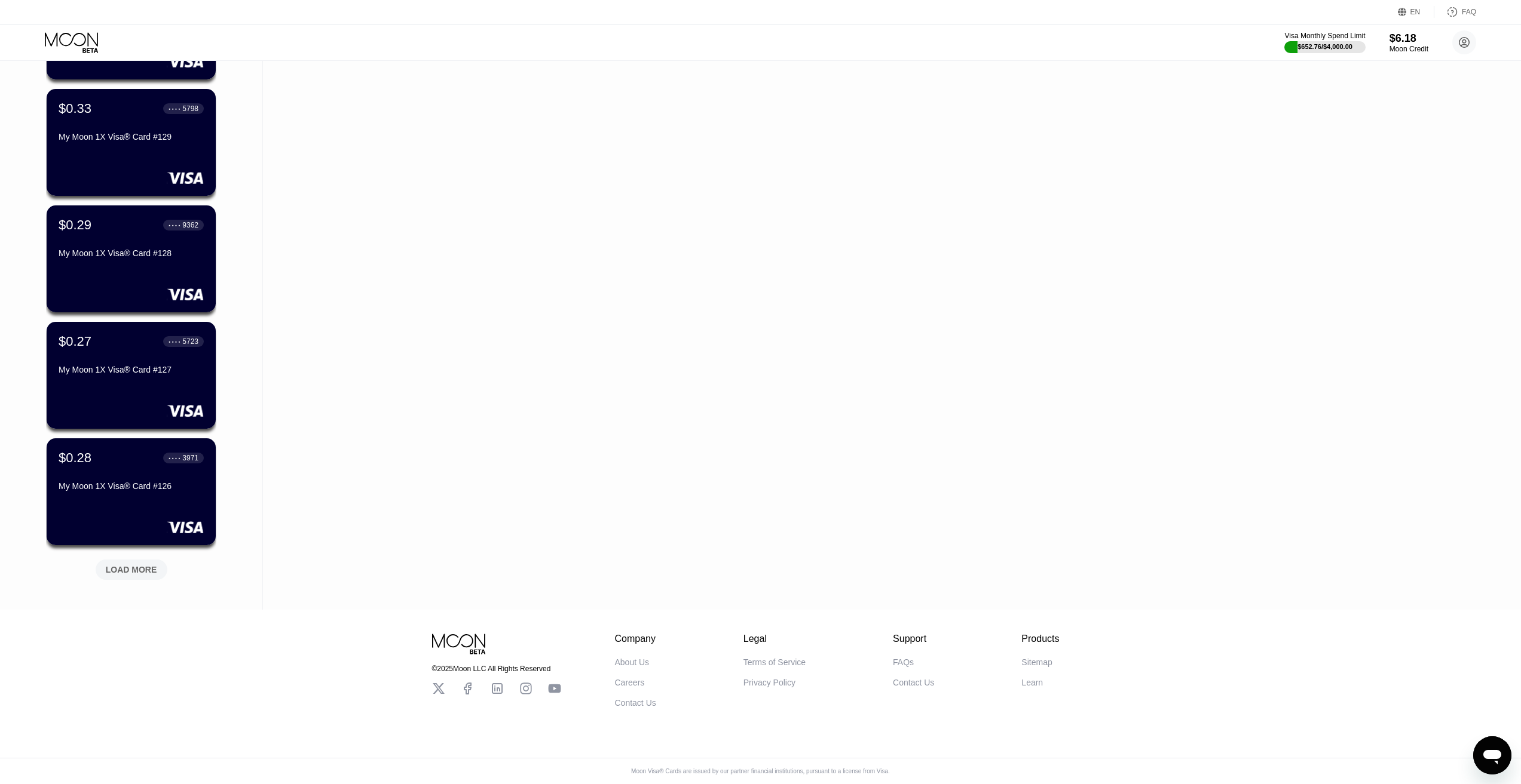
click at [139, 564] on div "LOAD MORE" at bounding box center [132, 569] width 52 height 11
click at [141, 564] on div "LOAD MORE" at bounding box center [132, 569] width 52 height 11
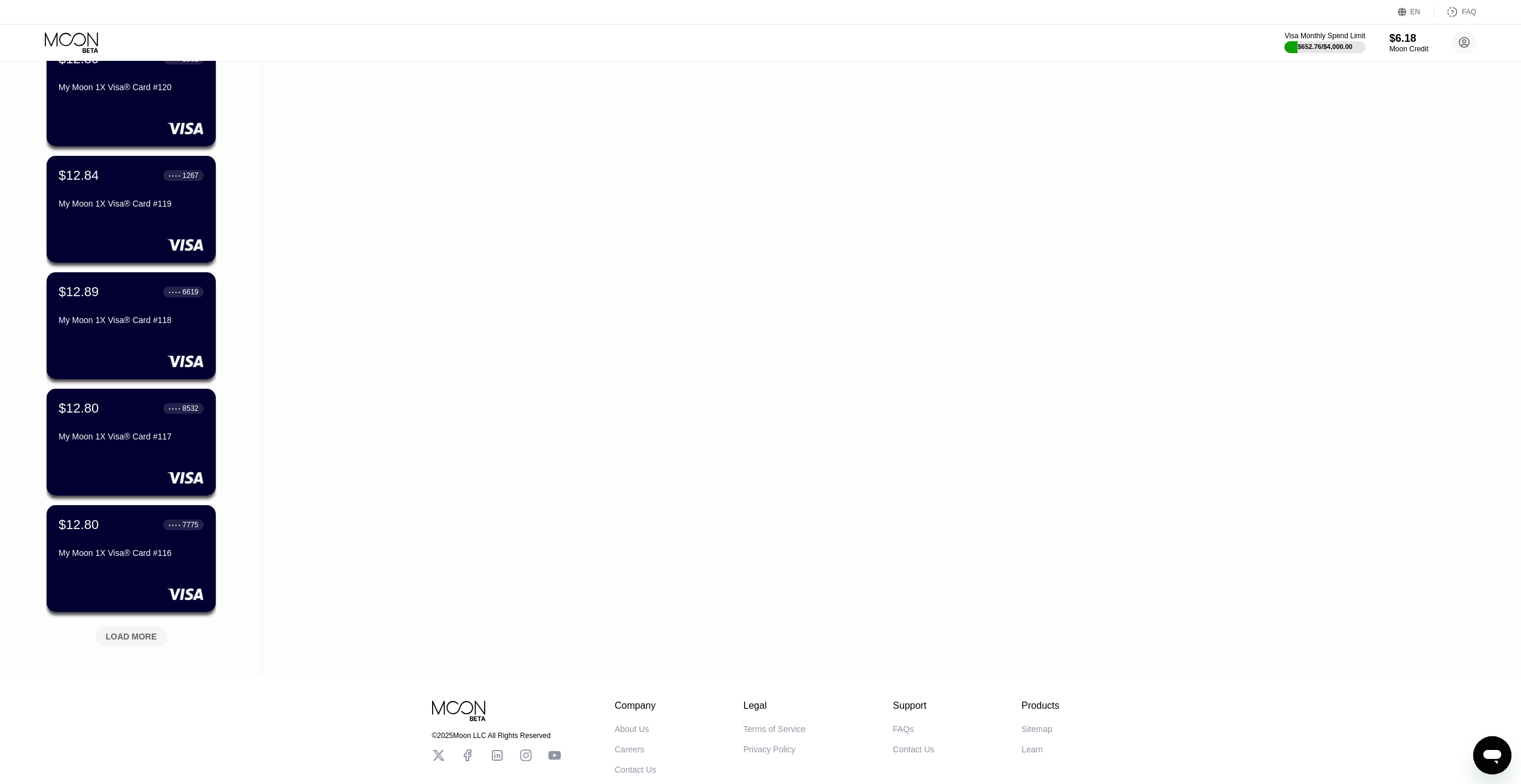
scroll to position [10671, 0]
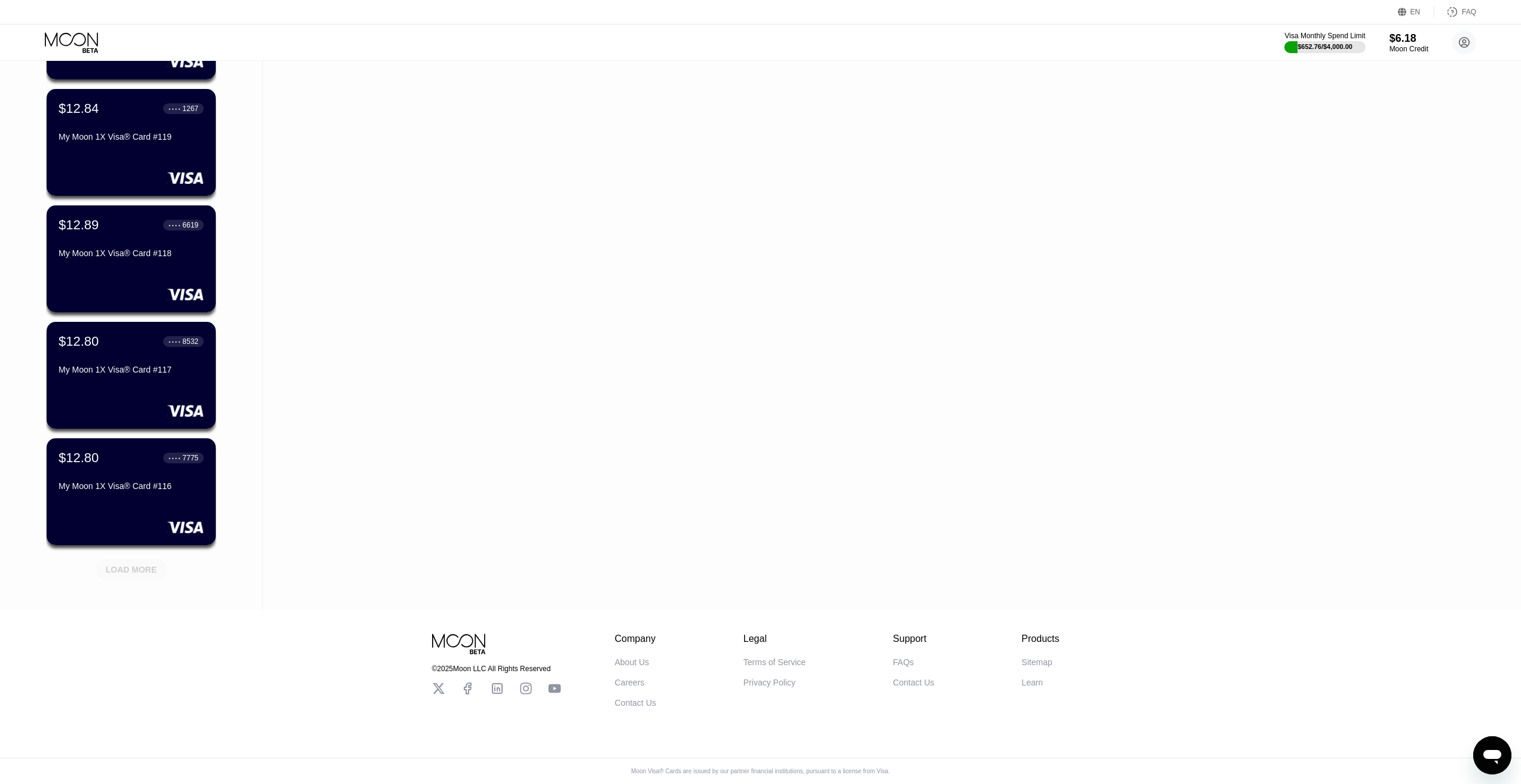
click at [156, 560] on div "LOAD MORE" at bounding box center [131, 570] width 71 height 20
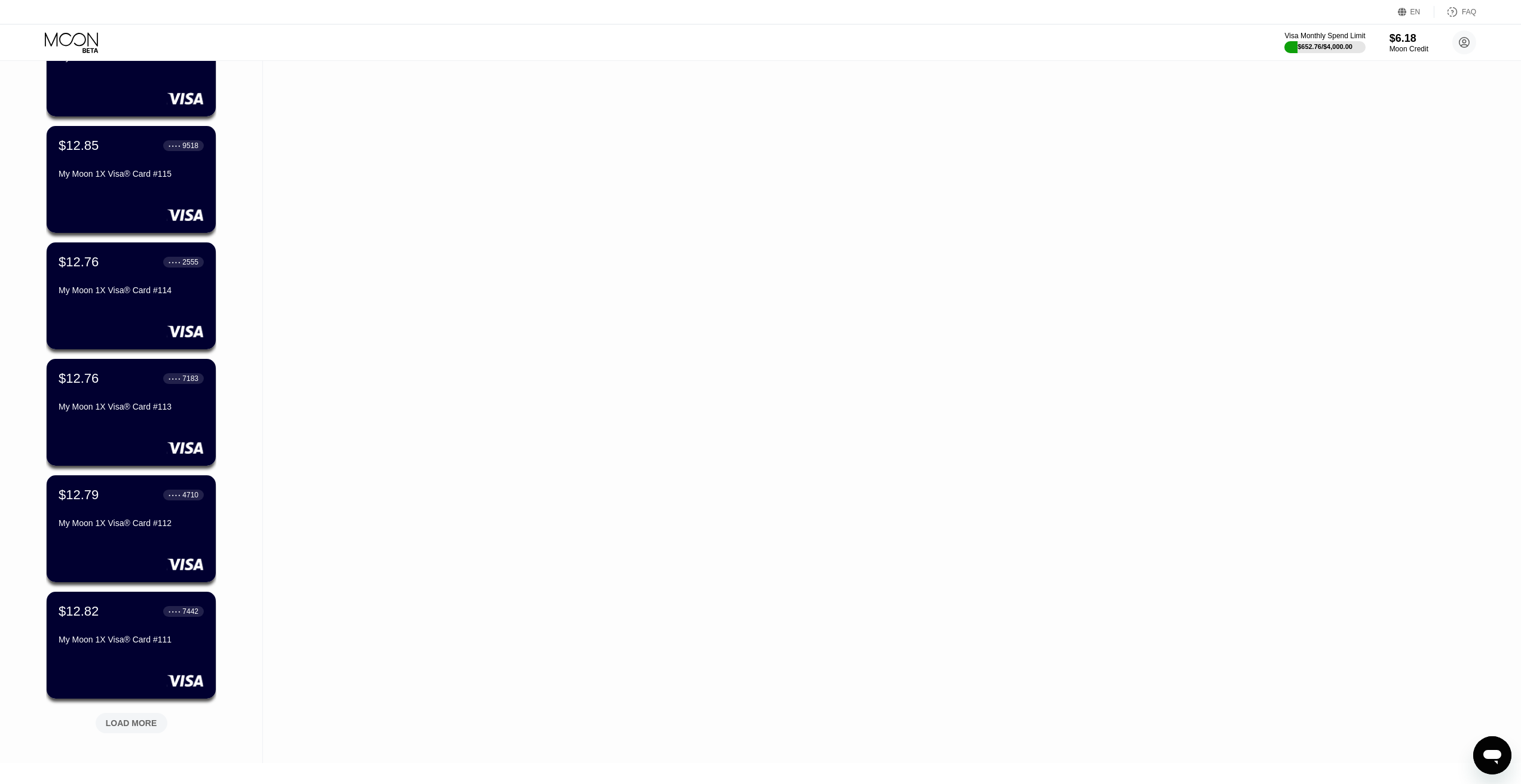
scroll to position [11254, 0]
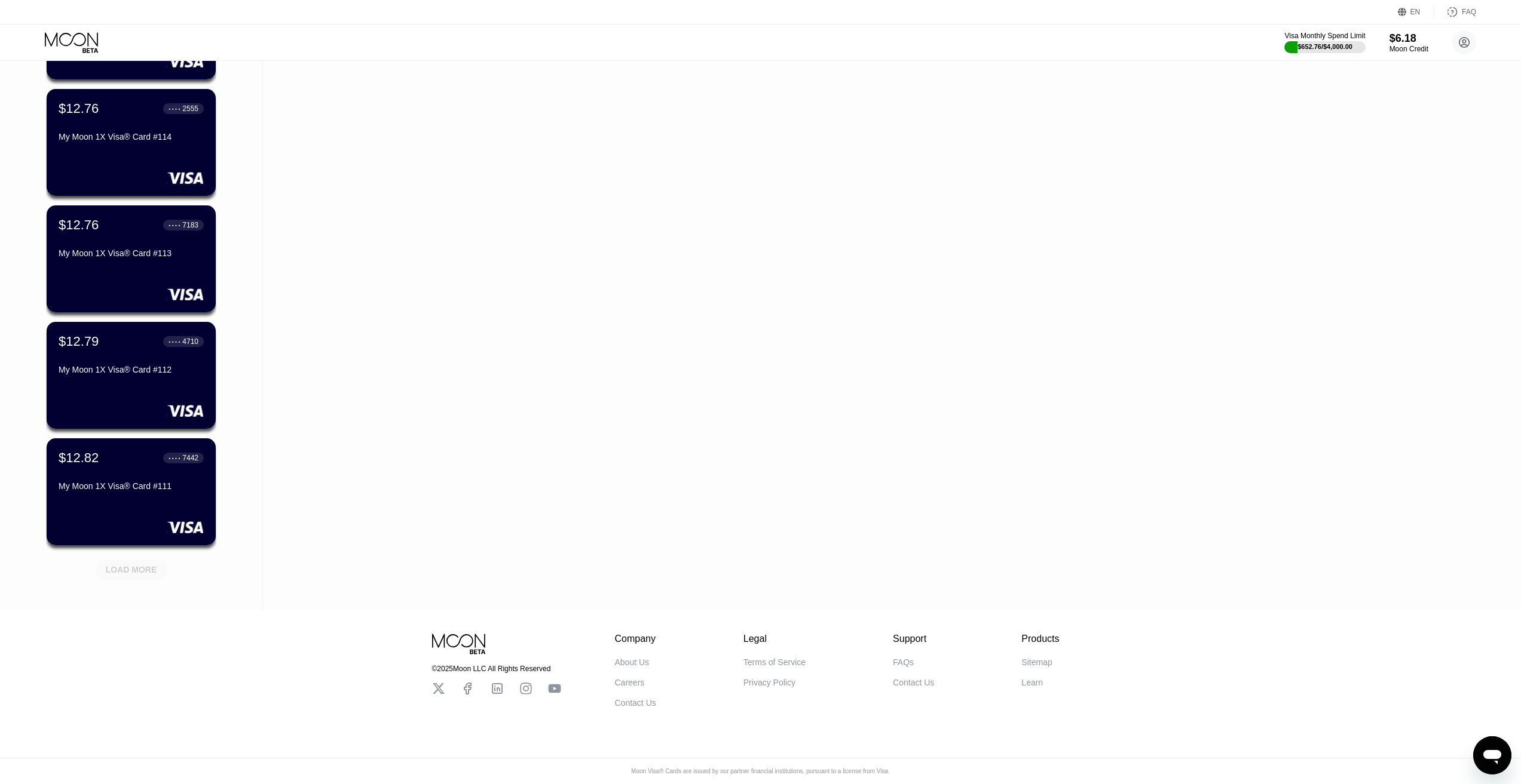
click at [137, 564] on div "LOAD MORE" at bounding box center [132, 569] width 52 height 11
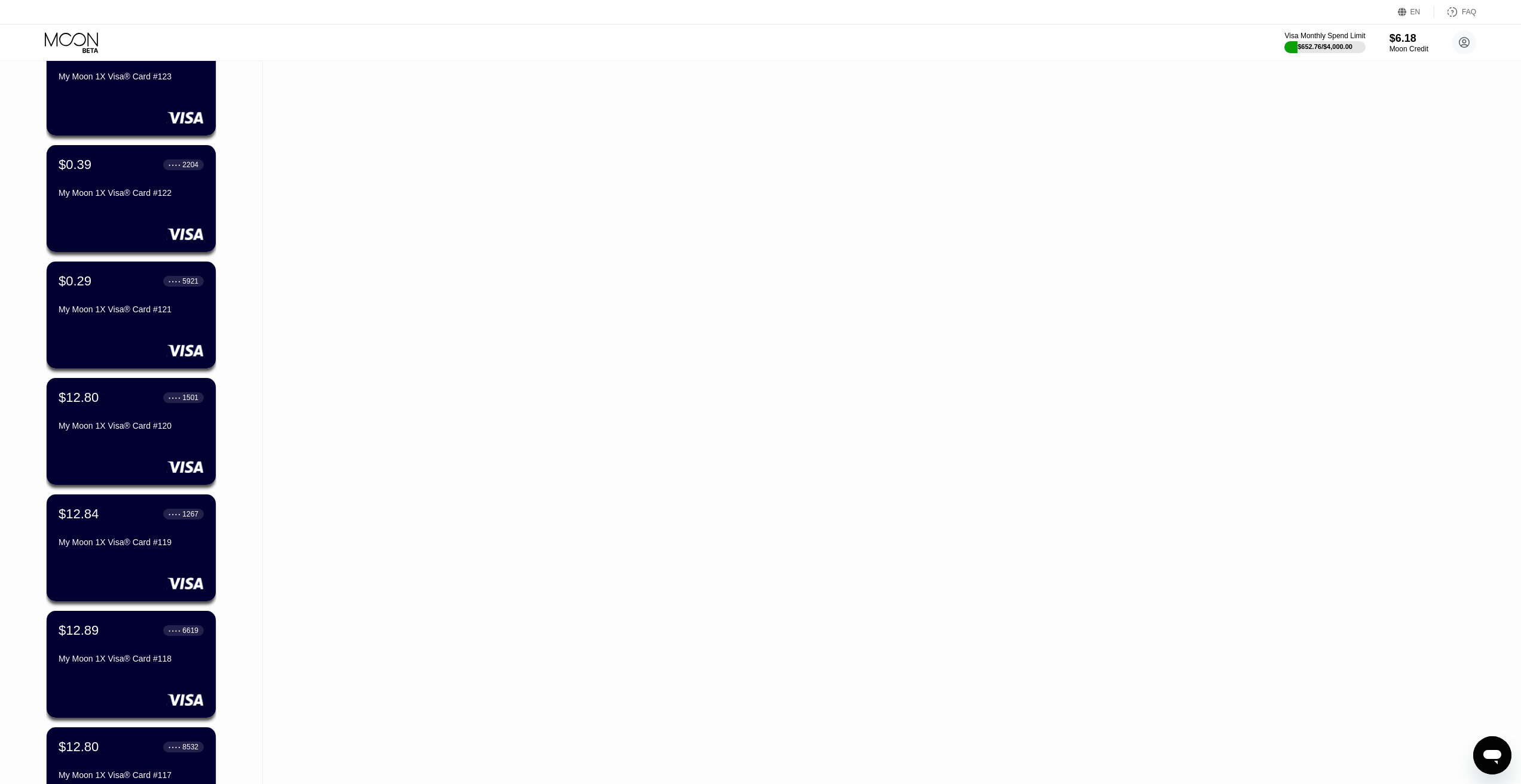
scroll to position [10255, 0]
click at [135, 418] on div "$12.80 ● ● ● ● 1501 My Moon 1X Visa® Card #120" at bounding box center [131, 411] width 147 height 46
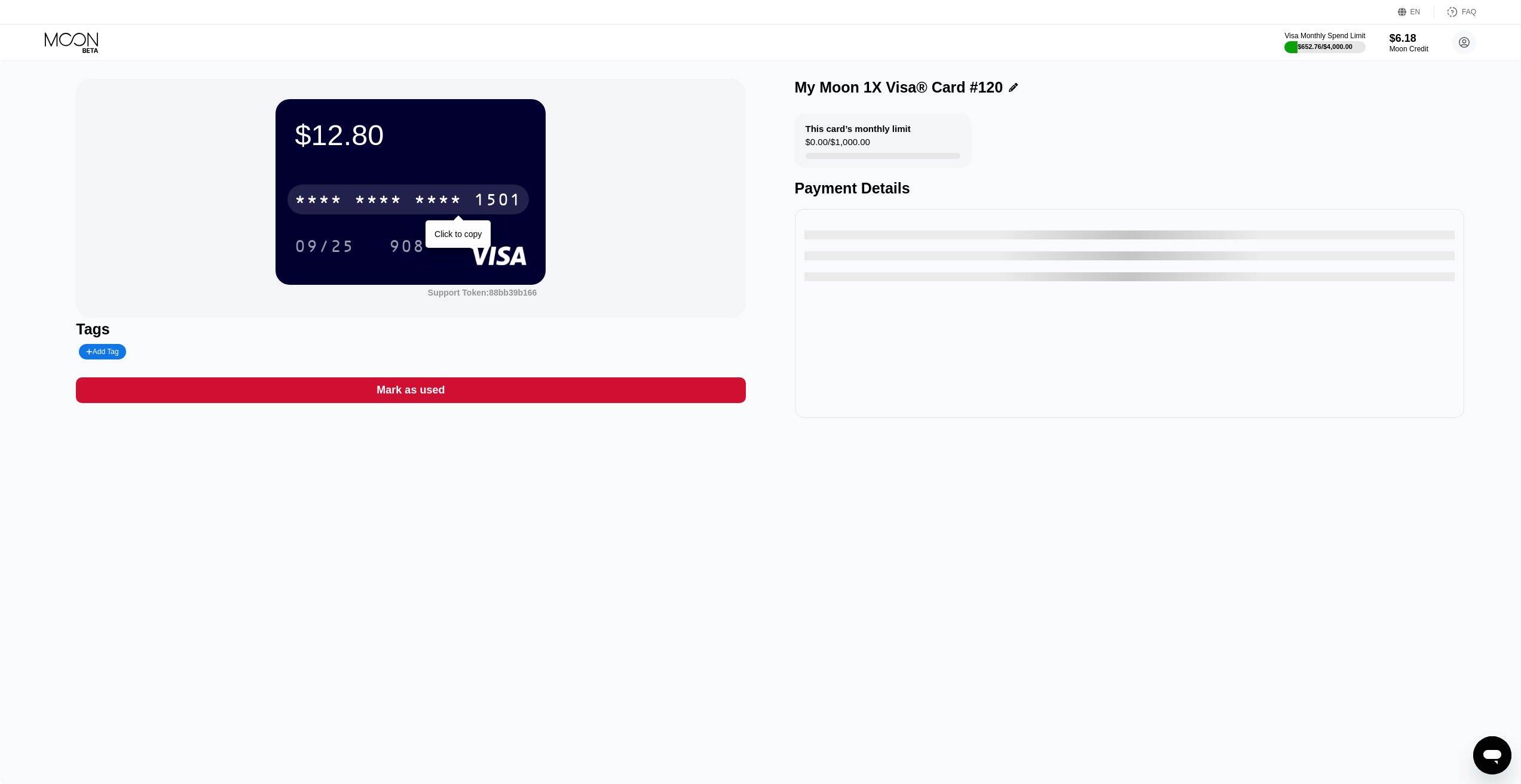
click at [427, 200] on div "* * * *" at bounding box center [438, 200] width 48 height 19
click at [86, 39] on icon at bounding box center [72, 43] width 56 height 21
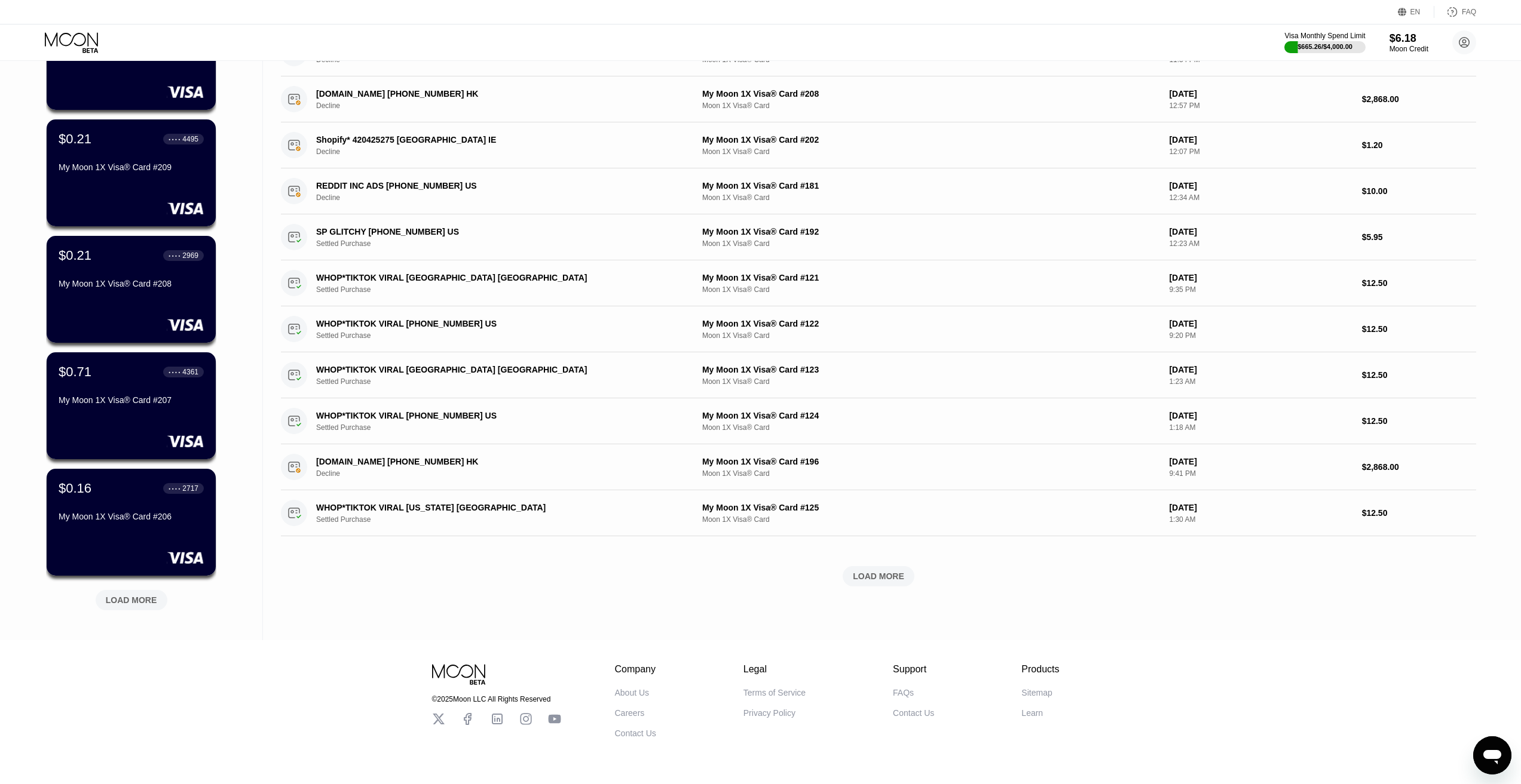
scroll to position [188, 0]
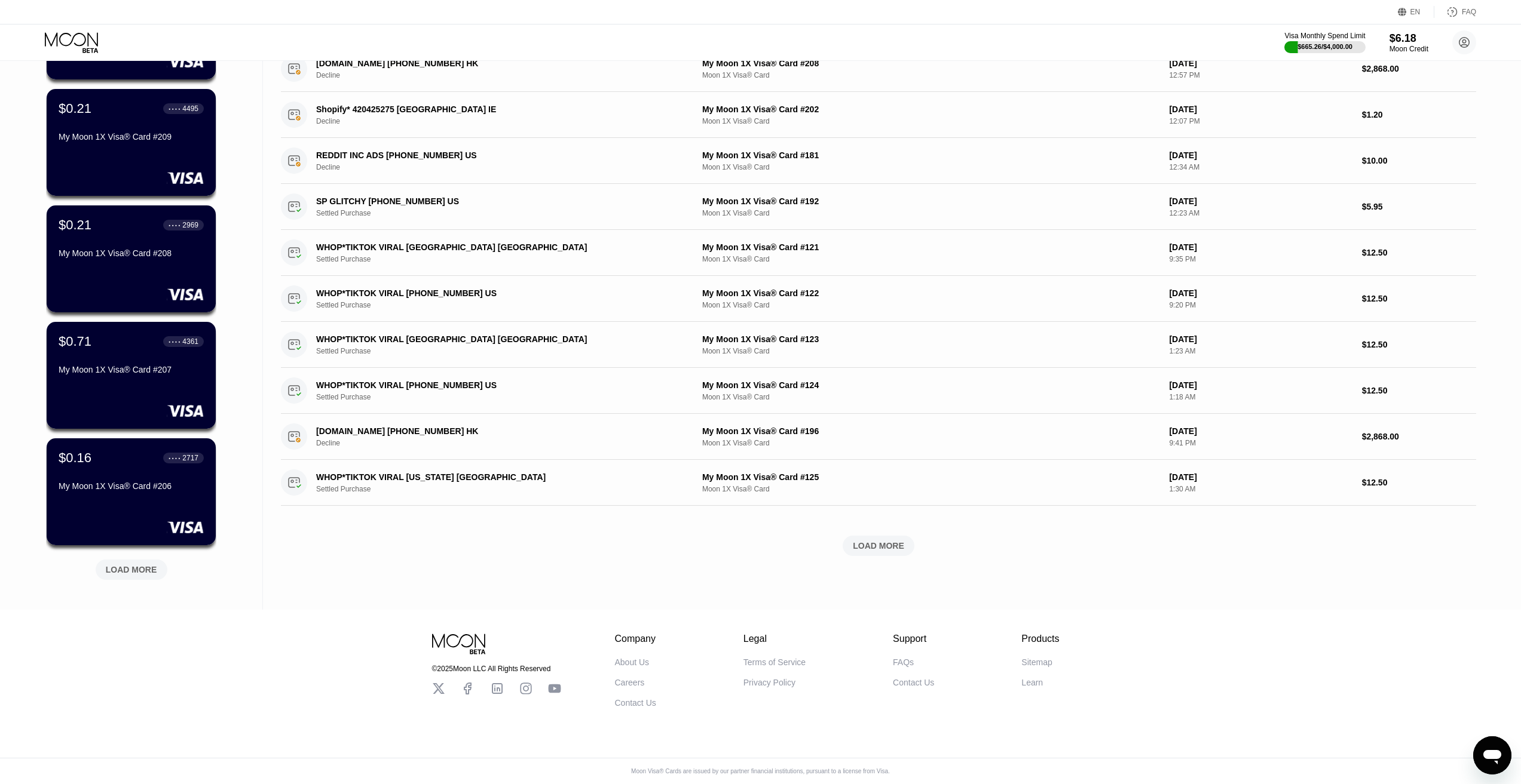
click at [156, 560] on div "LOAD MORE" at bounding box center [131, 570] width 71 height 20
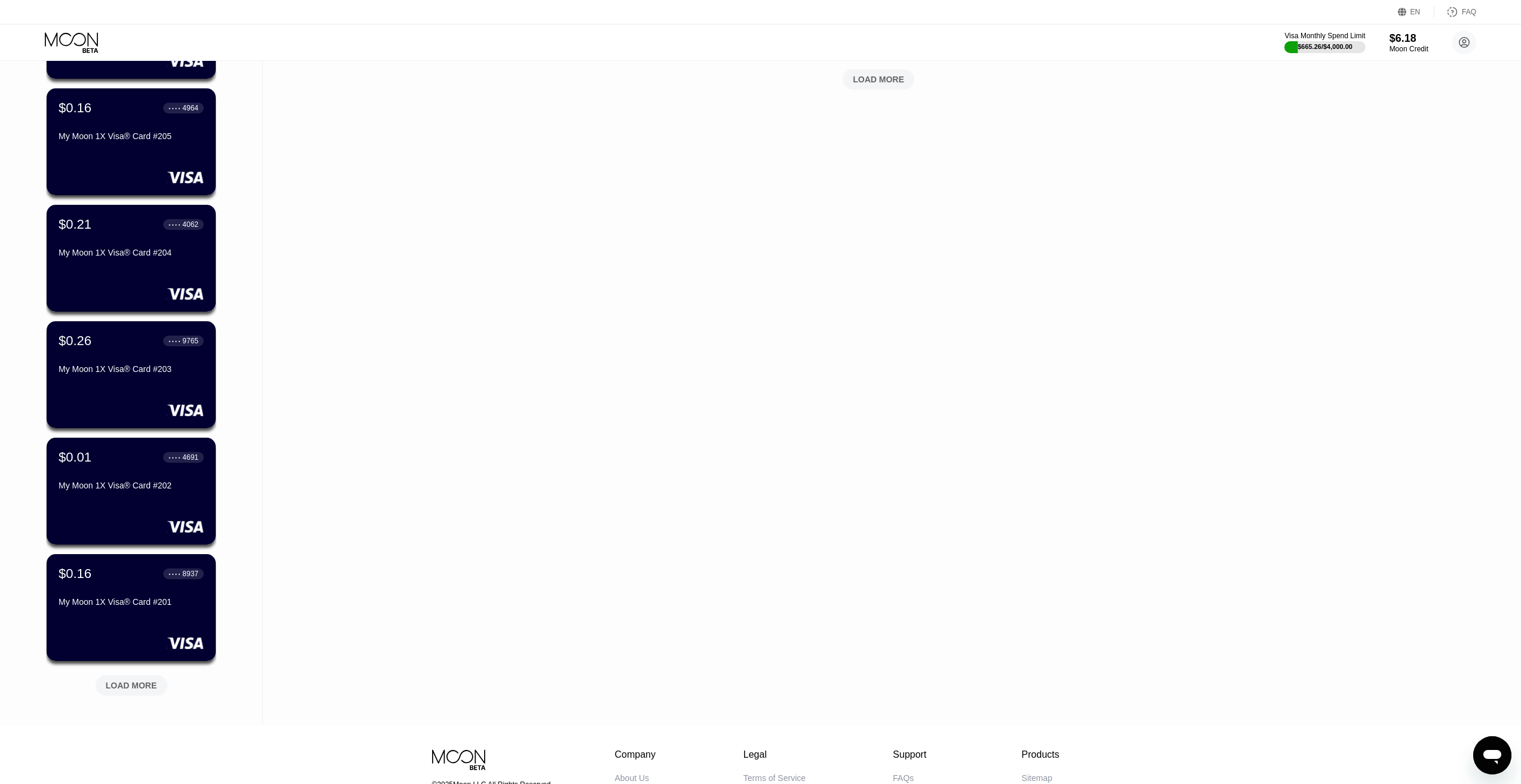
scroll to position [771, 0]
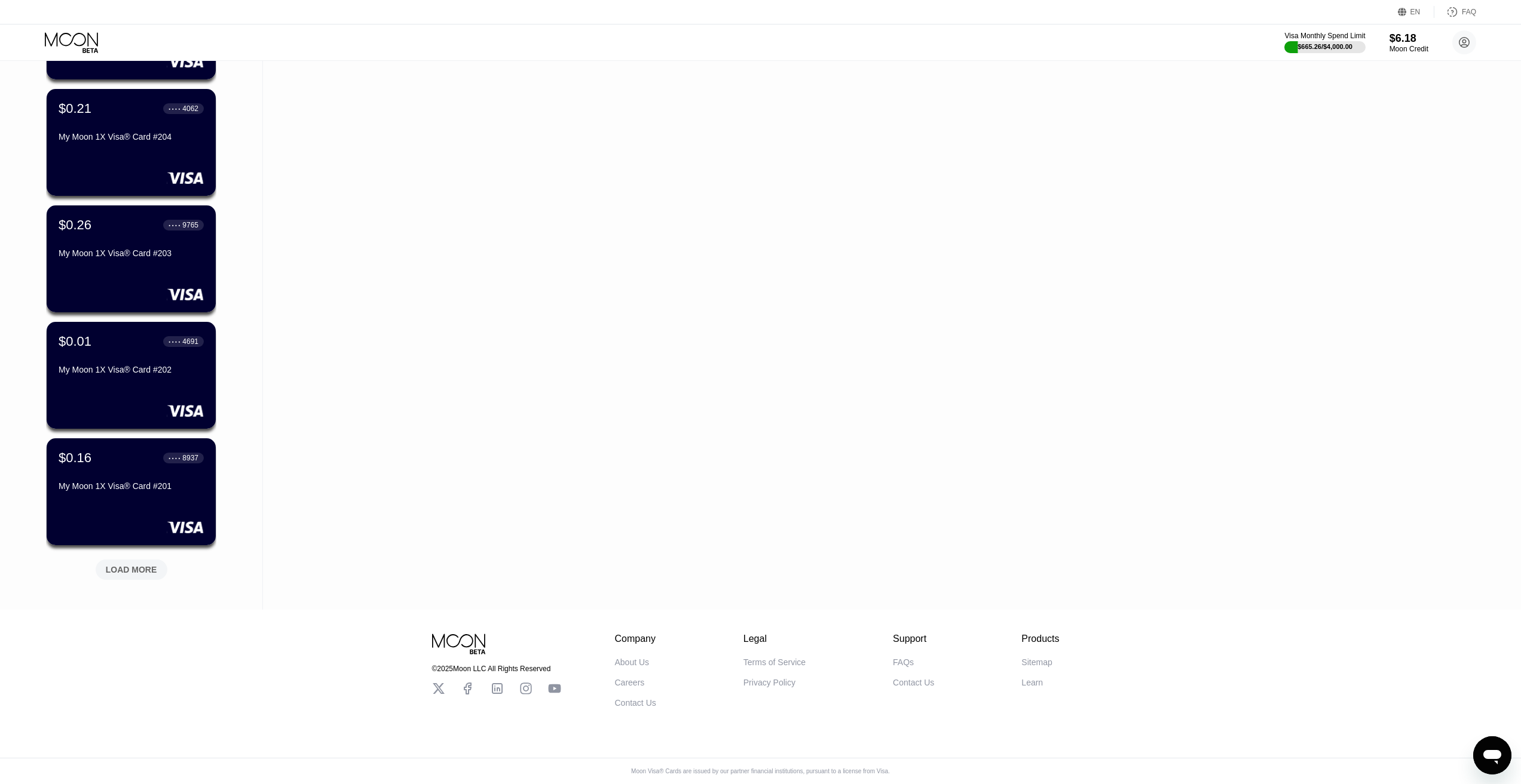
click at [128, 564] on div "LOAD MORE" at bounding box center [132, 569] width 52 height 11
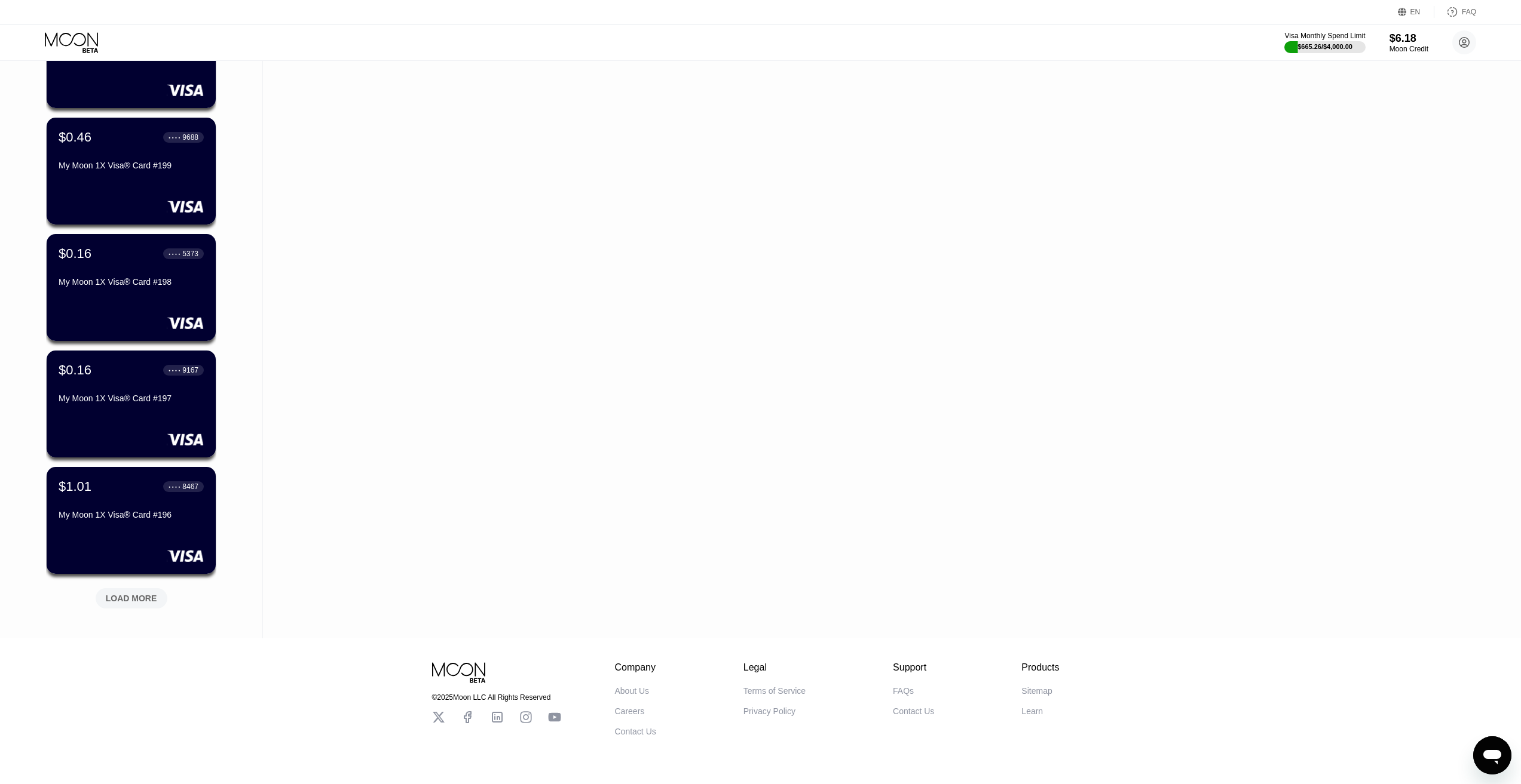
scroll to position [1354, 0]
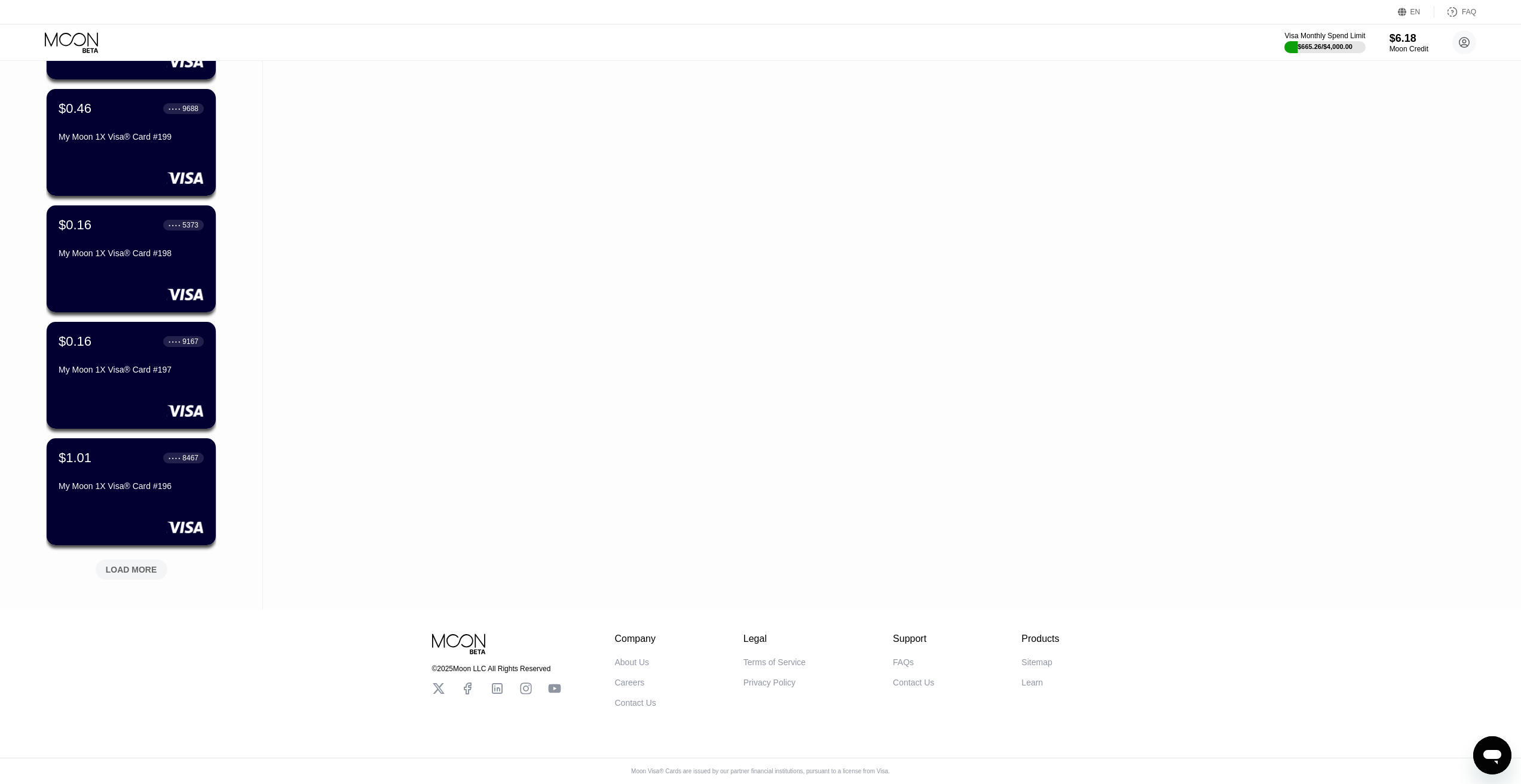
click at [130, 566] on div "LOAD MORE" at bounding box center [132, 569] width 52 height 11
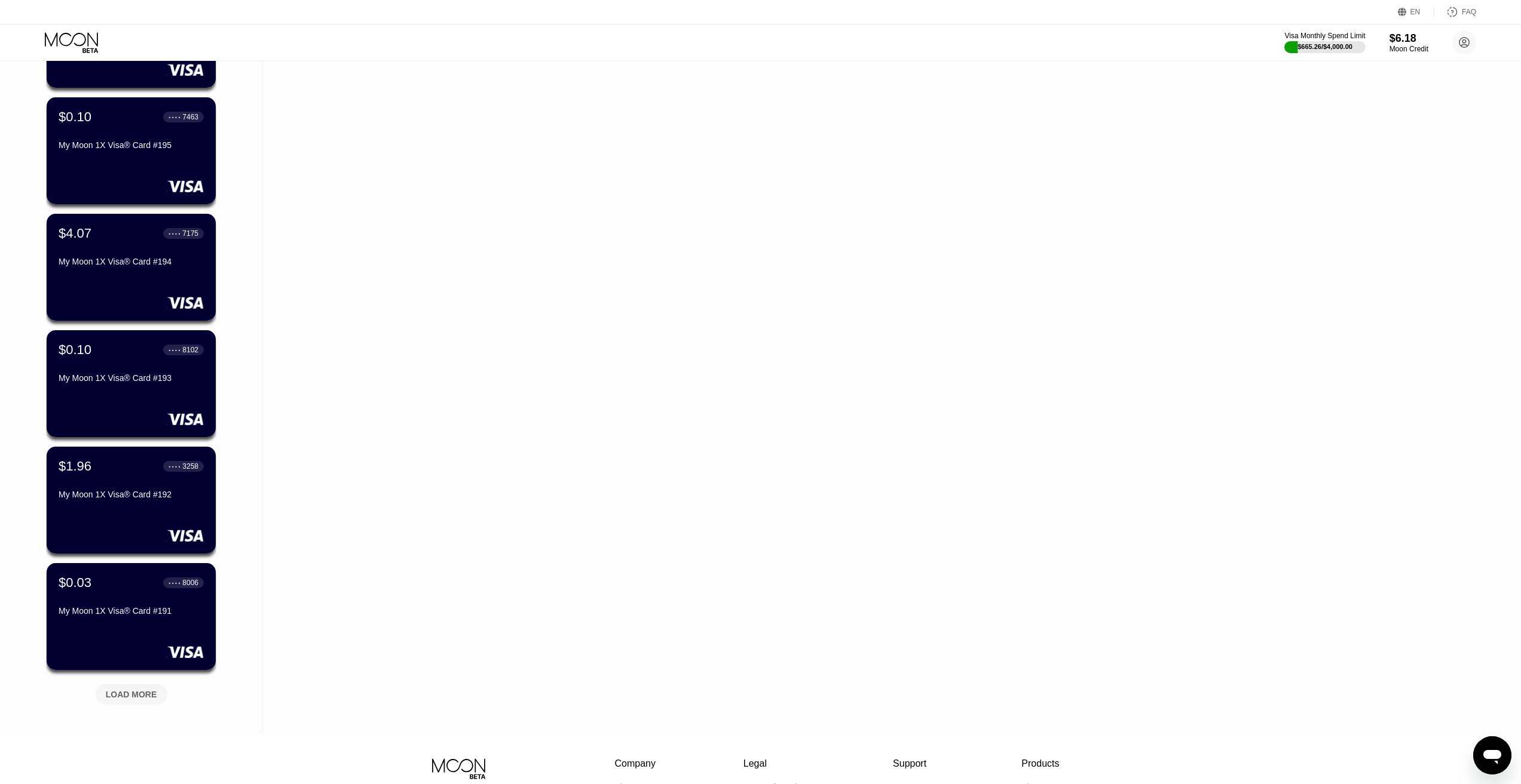
scroll to position [1936, 0]
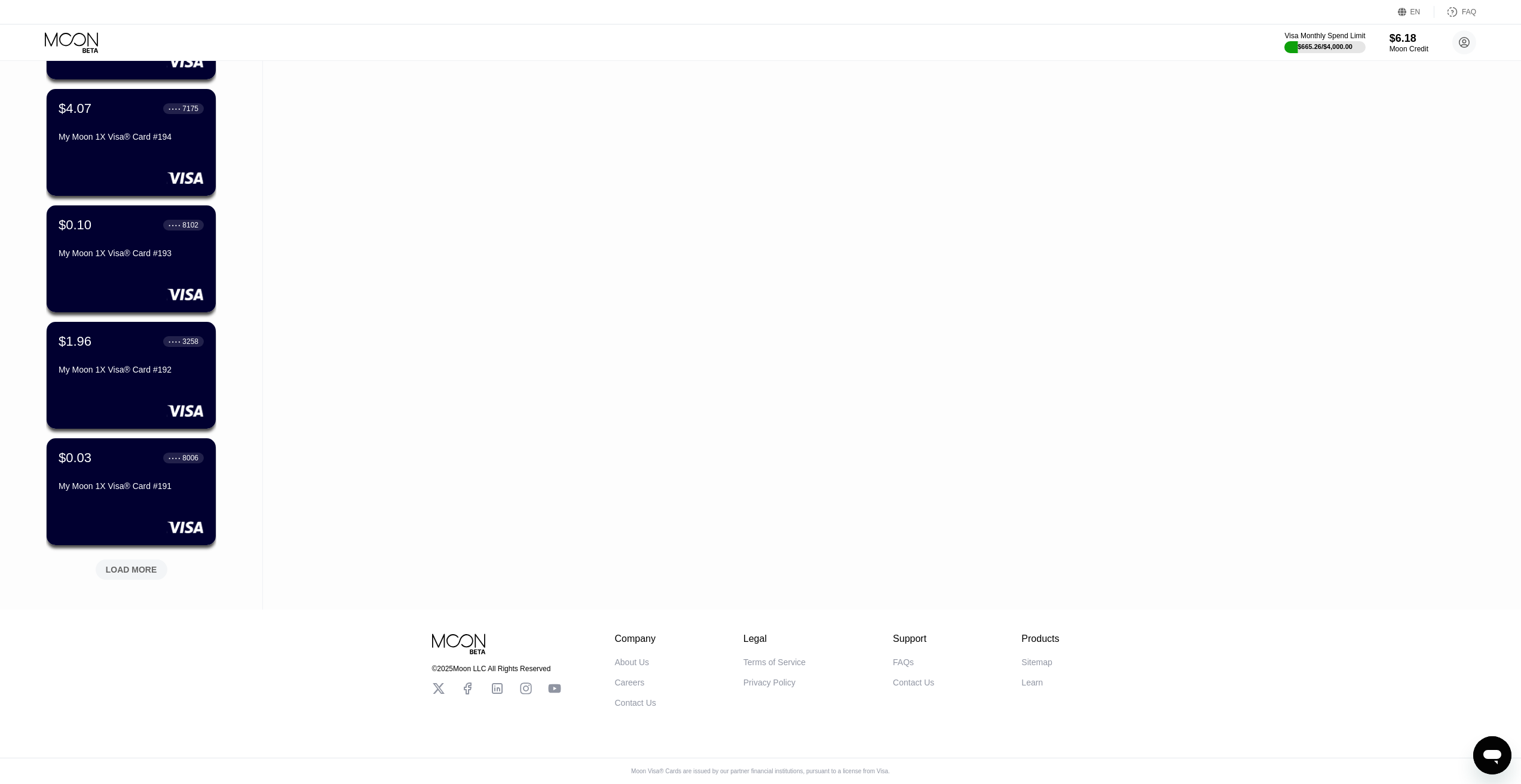
click at [141, 564] on div "LOAD MORE" at bounding box center [132, 569] width 52 height 11
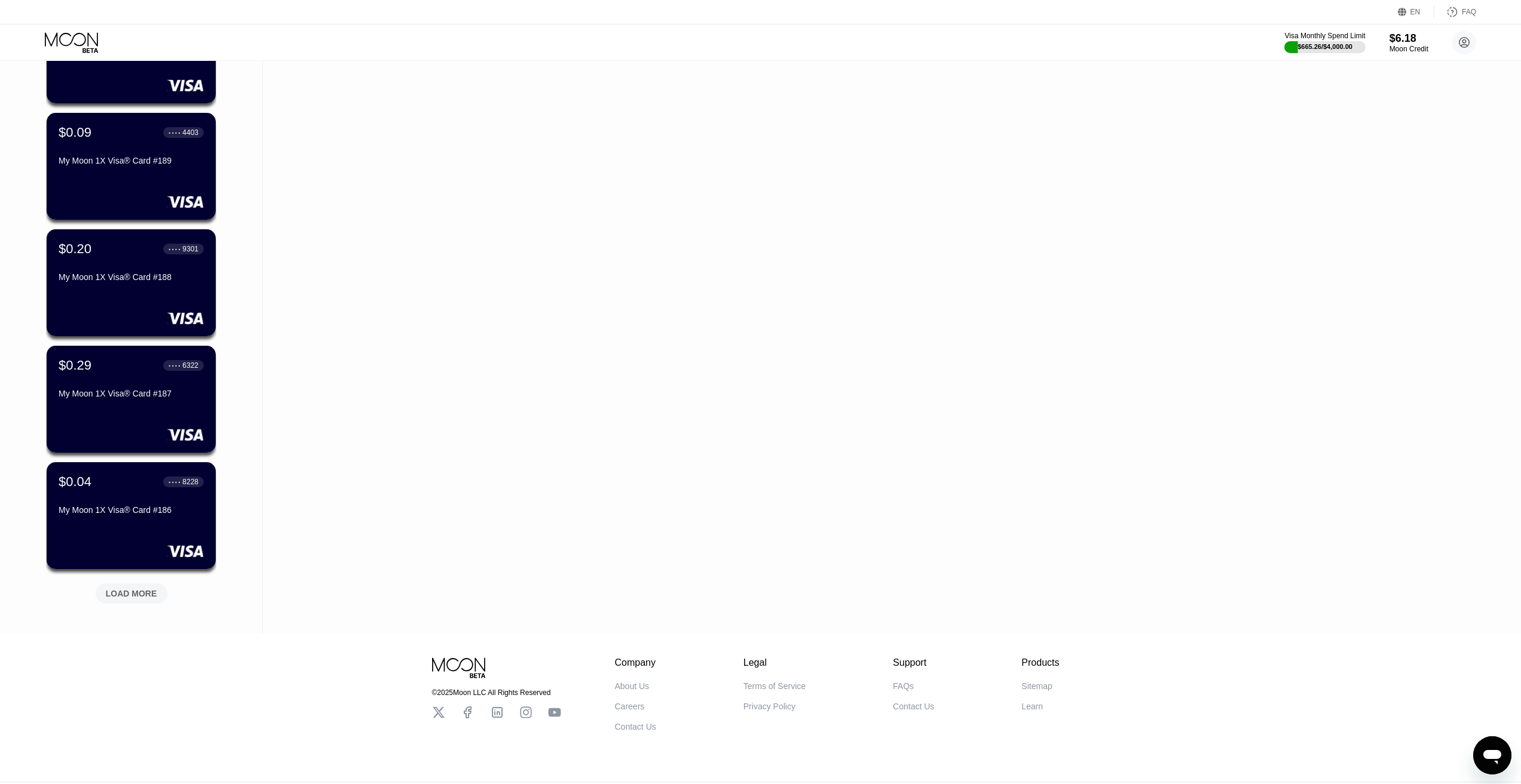
scroll to position [2519, 0]
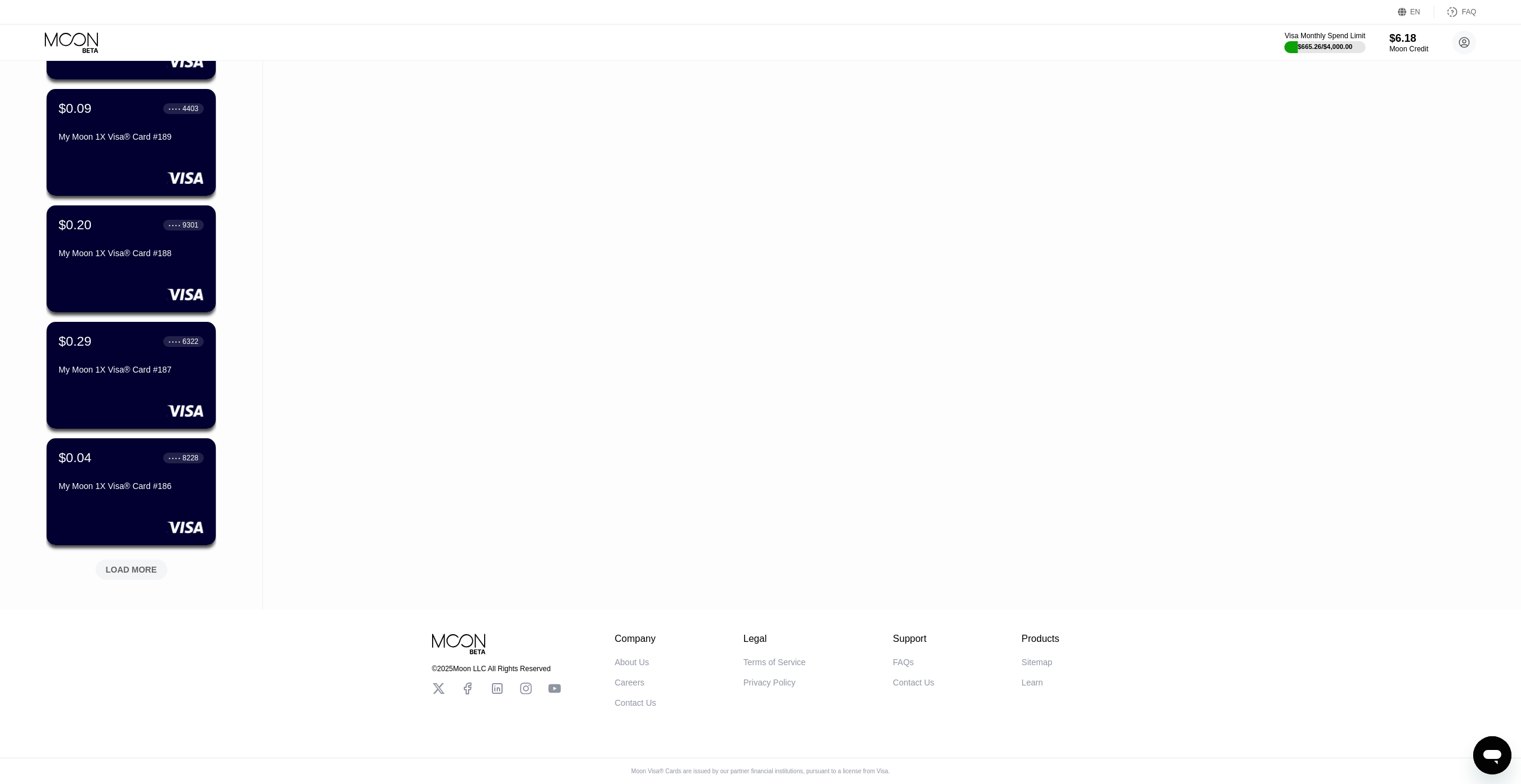
click at [121, 564] on div "LOAD MORE" at bounding box center [132, 569] width 52 height 11
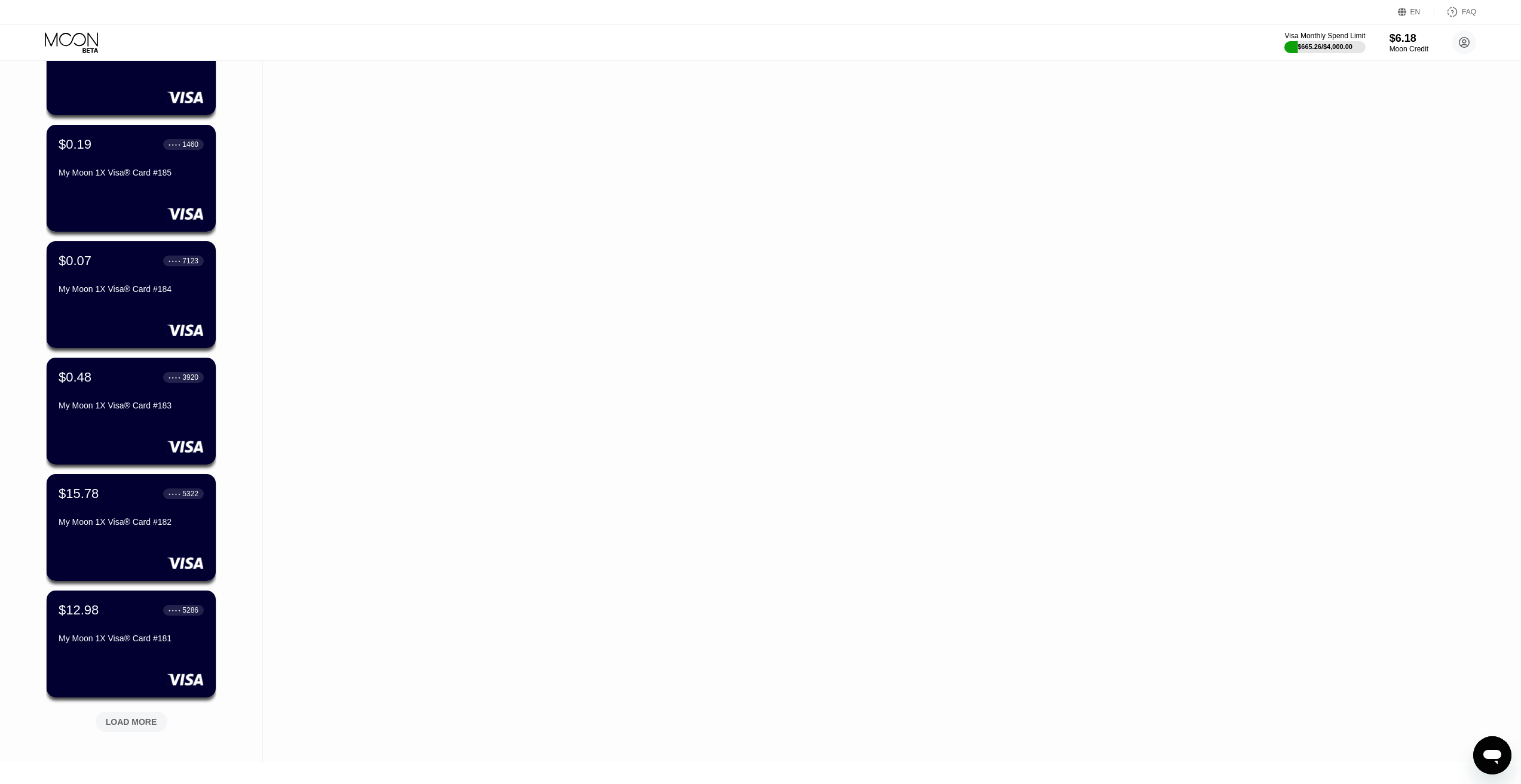
scroll to position [3100, 0]
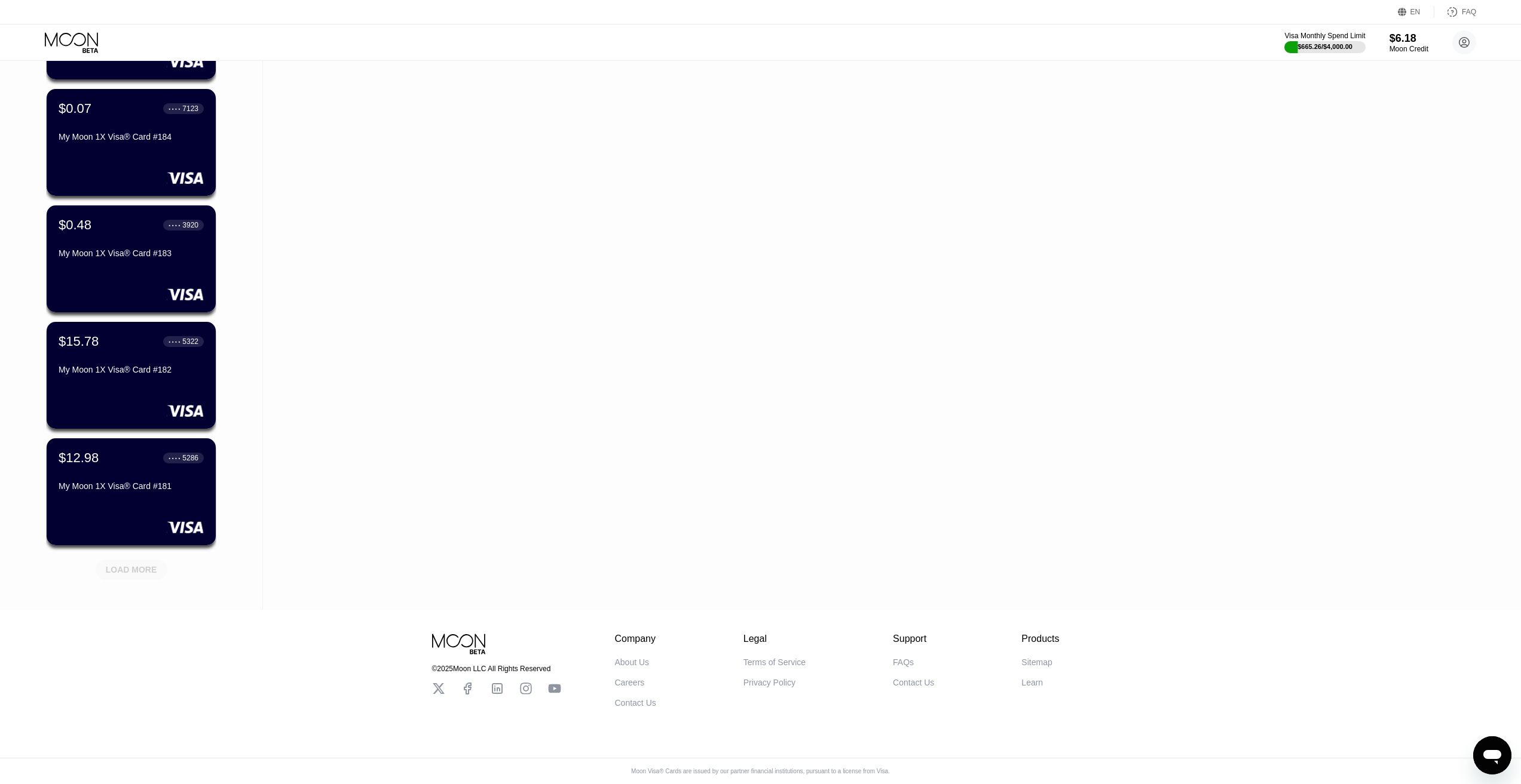
click at [156, 566] on div "LOAD MORE" at bounding box center [131, 570] width 71 height 20
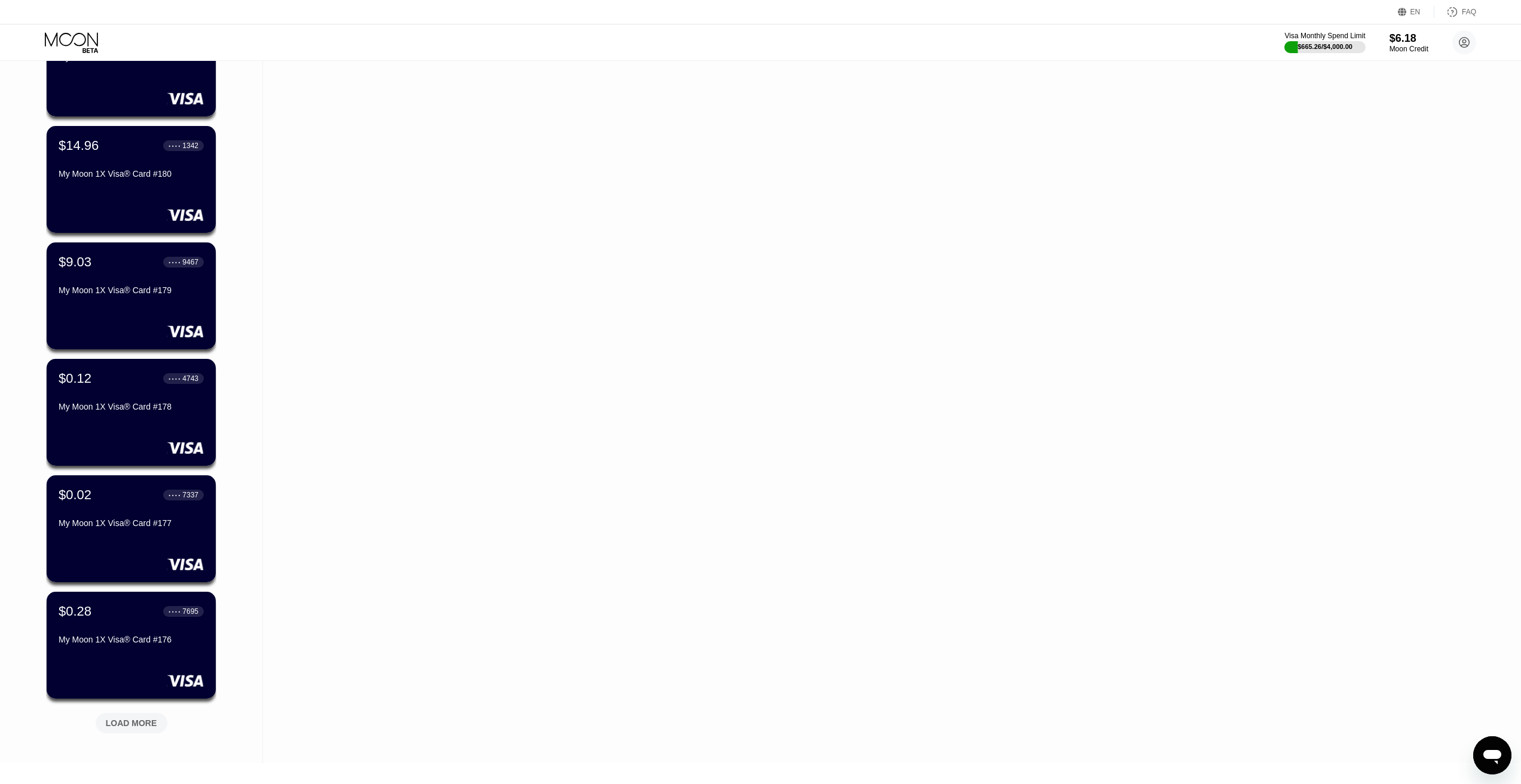
scroll to position [3683, 0]
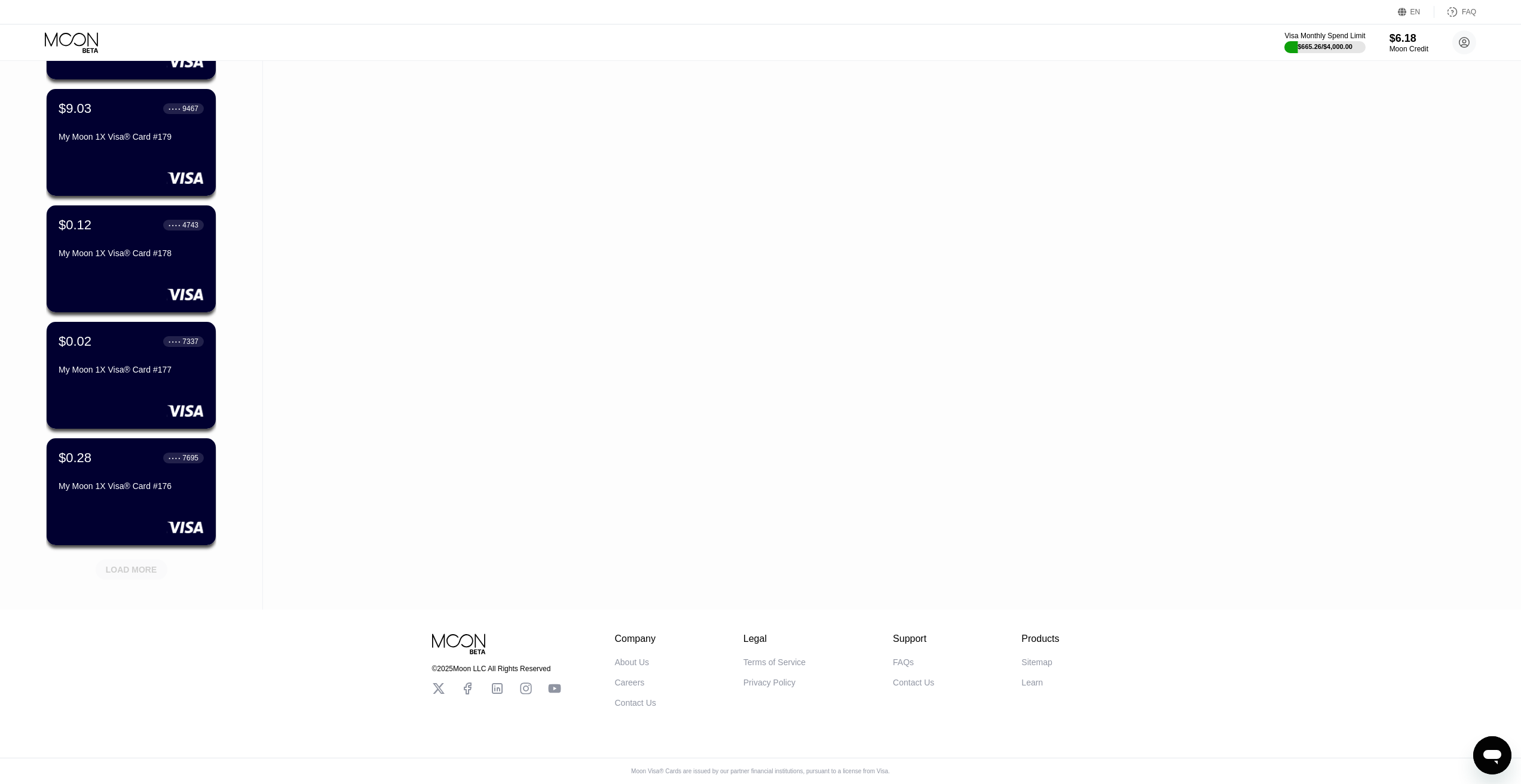
click at [150, 555] on div "LOAD MORE" at bounding box center [131, 567] width 89 height 25
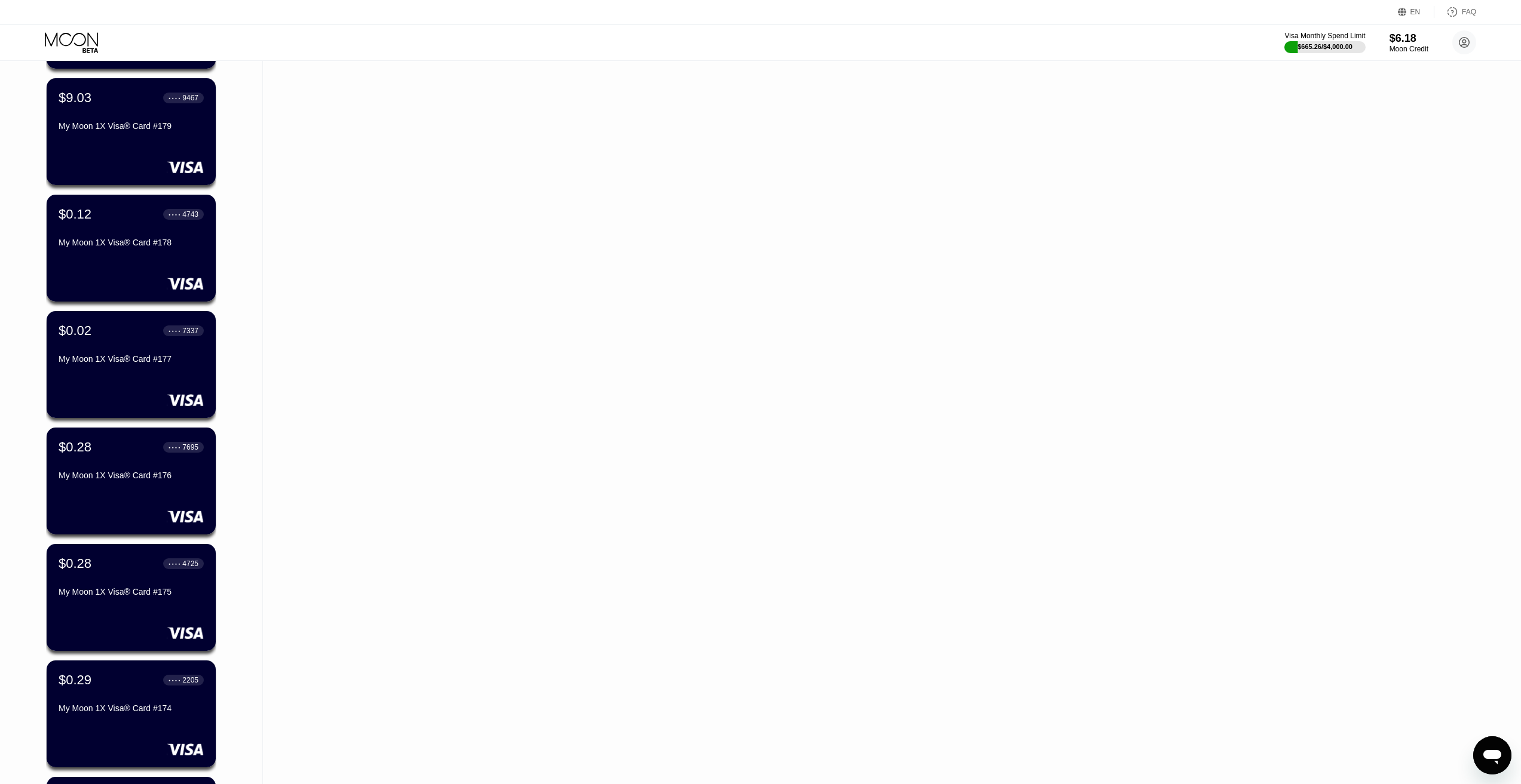
scroll to position [4161, 0]
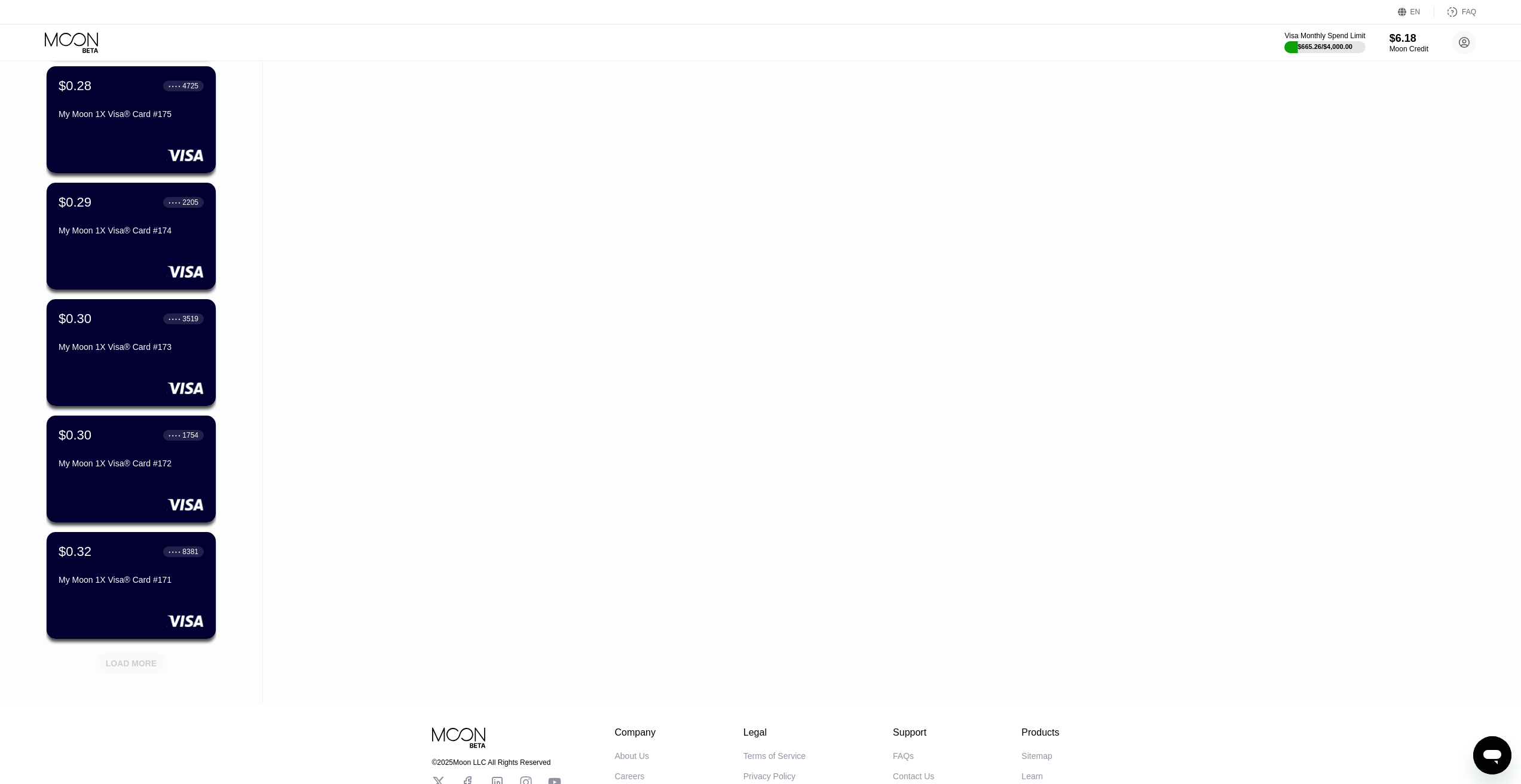
click at [128, 668] on div "LOAD MORE" at bounding box center [132, 663] width 52 height 11
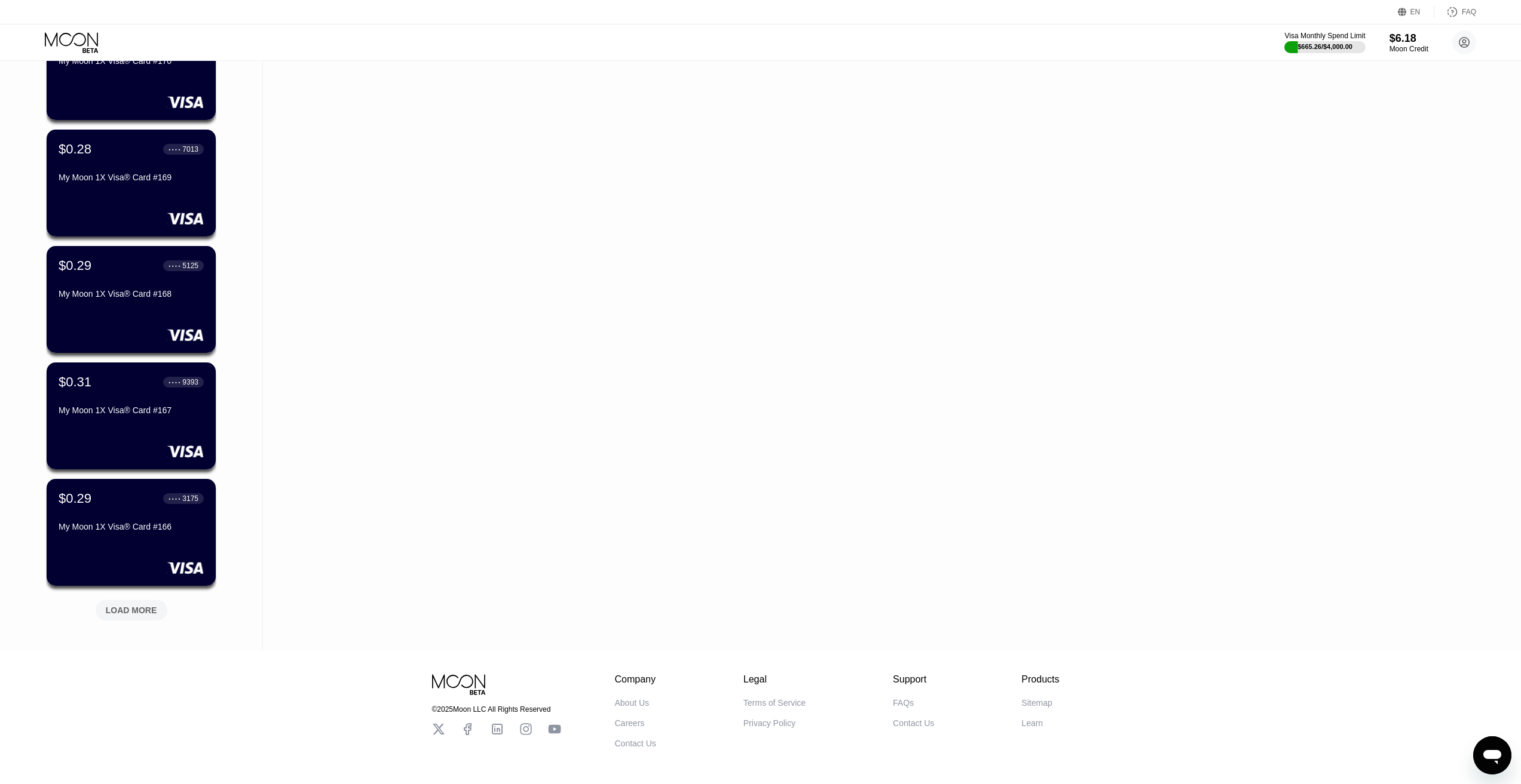
scroll to position [4848, 0]
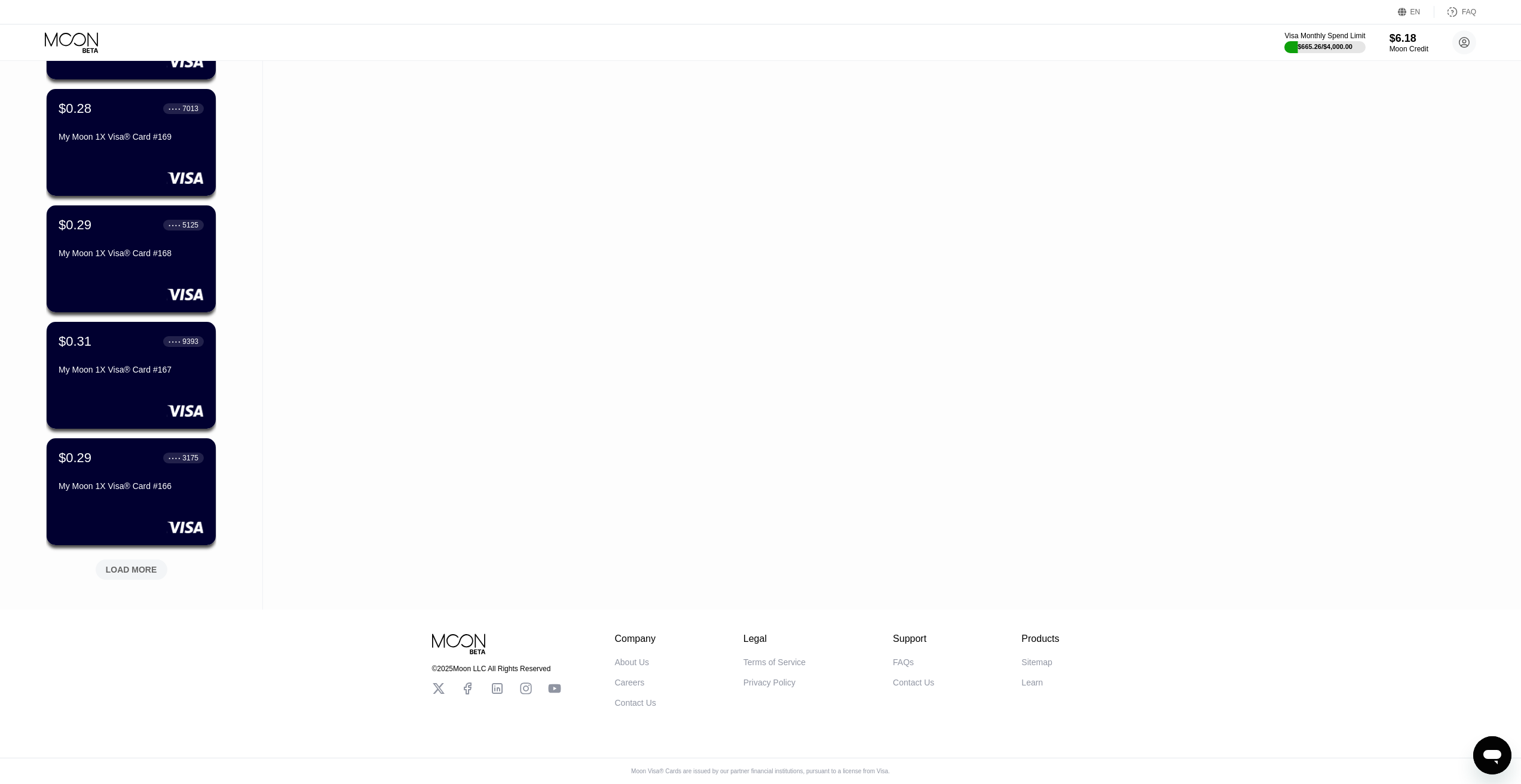
click at [130, 564] on div "LOAD MORE" at bounding box center [132, 569] width 52 height 11
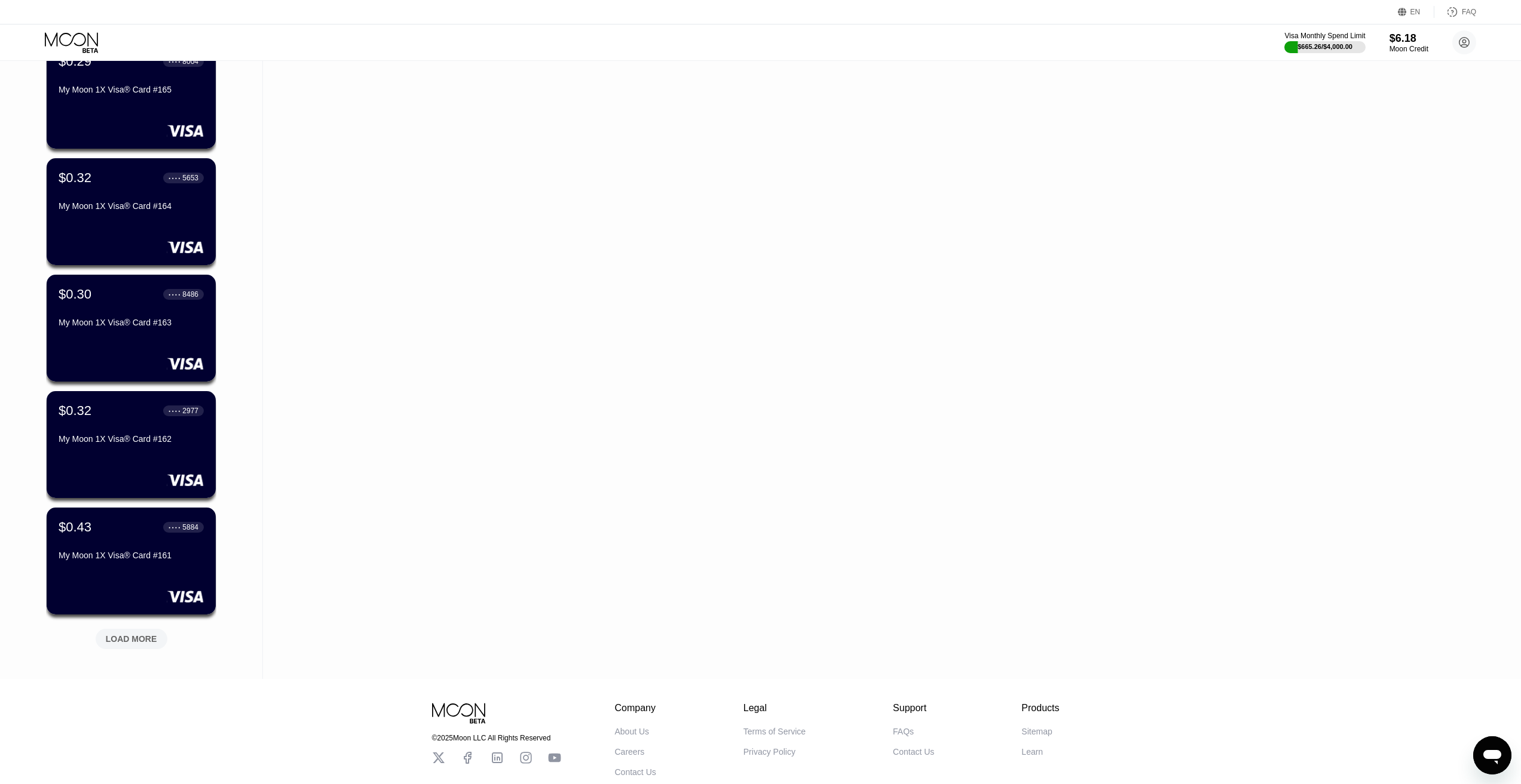
scroll to position [5430, 0]
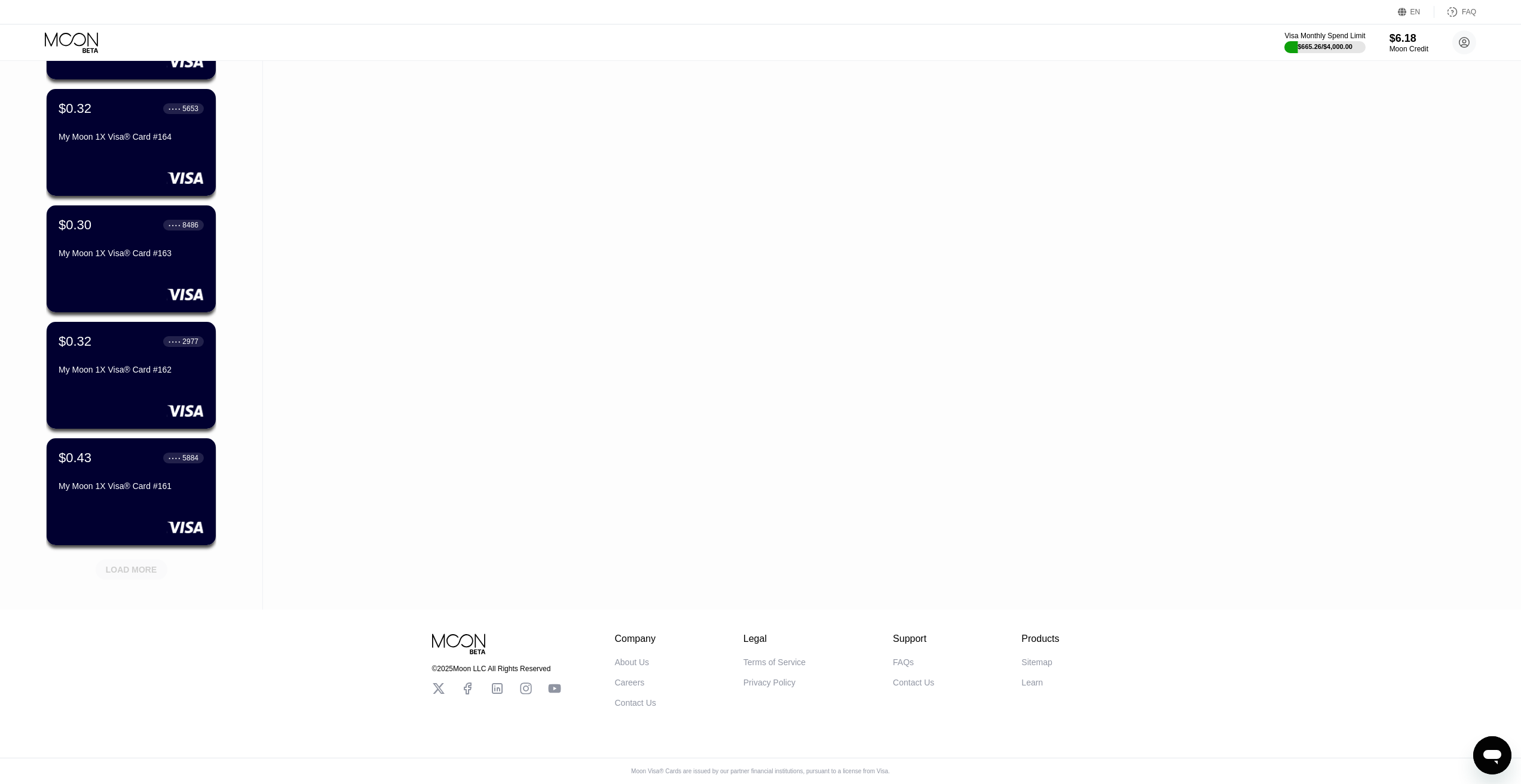
click at [146, 566] on div "LOAD MORE" at bounding box center [132, 569] width 52 height 11
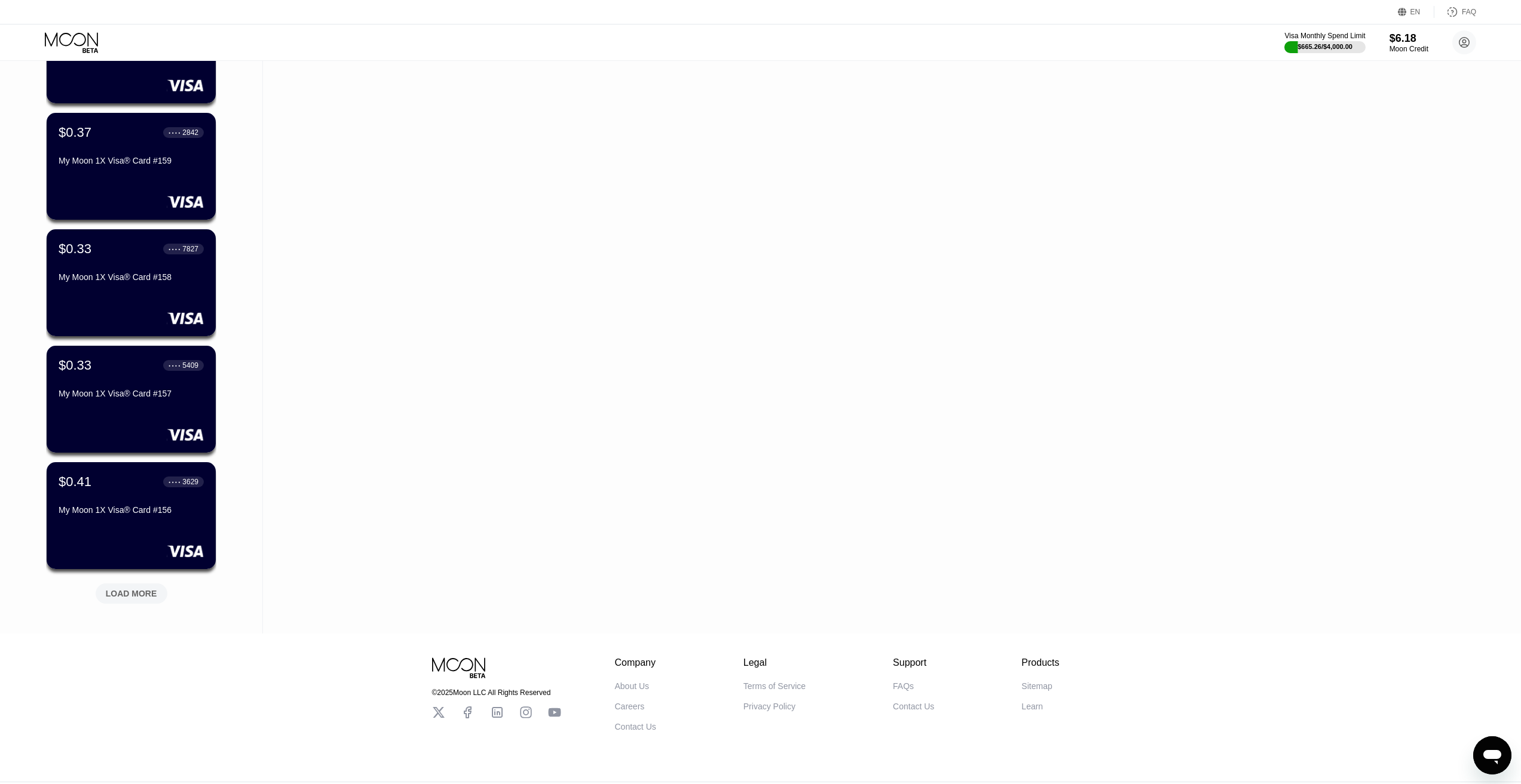
scroll to position [6012, 0]
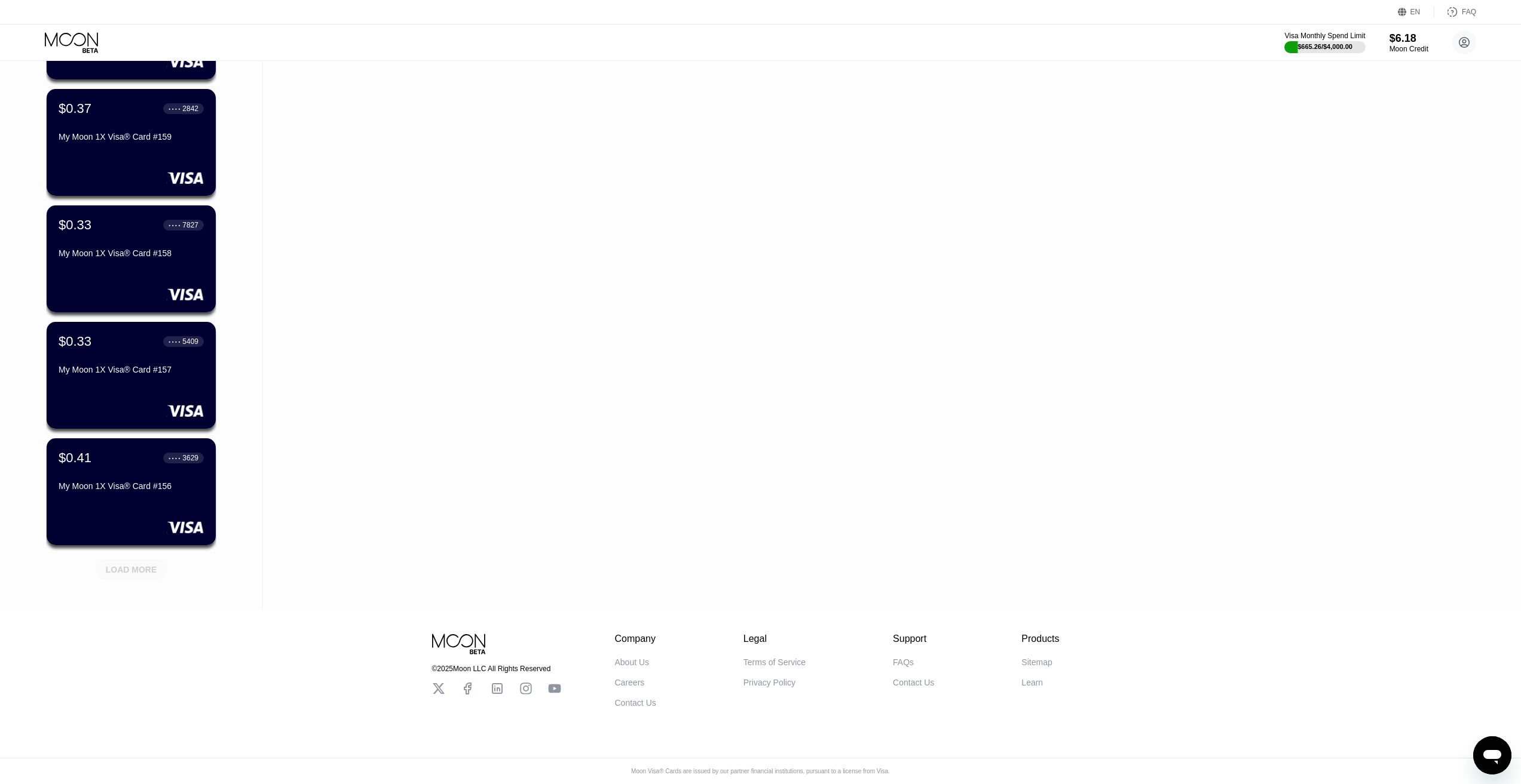
click at [126, 564] on div "LOAD MORE" at bounding box center [132, 569] width 52 height 11
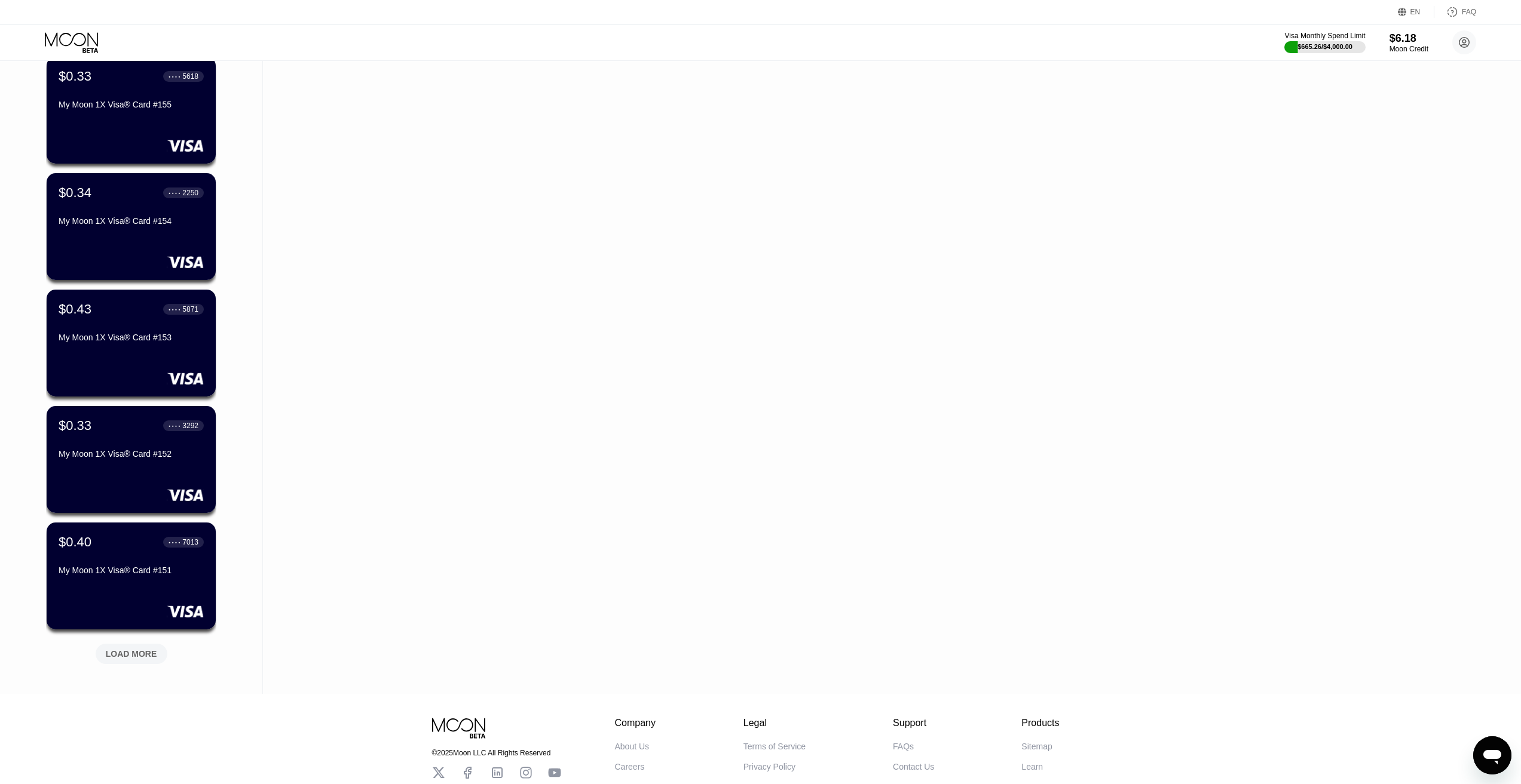
scroll to position [6550, 0]
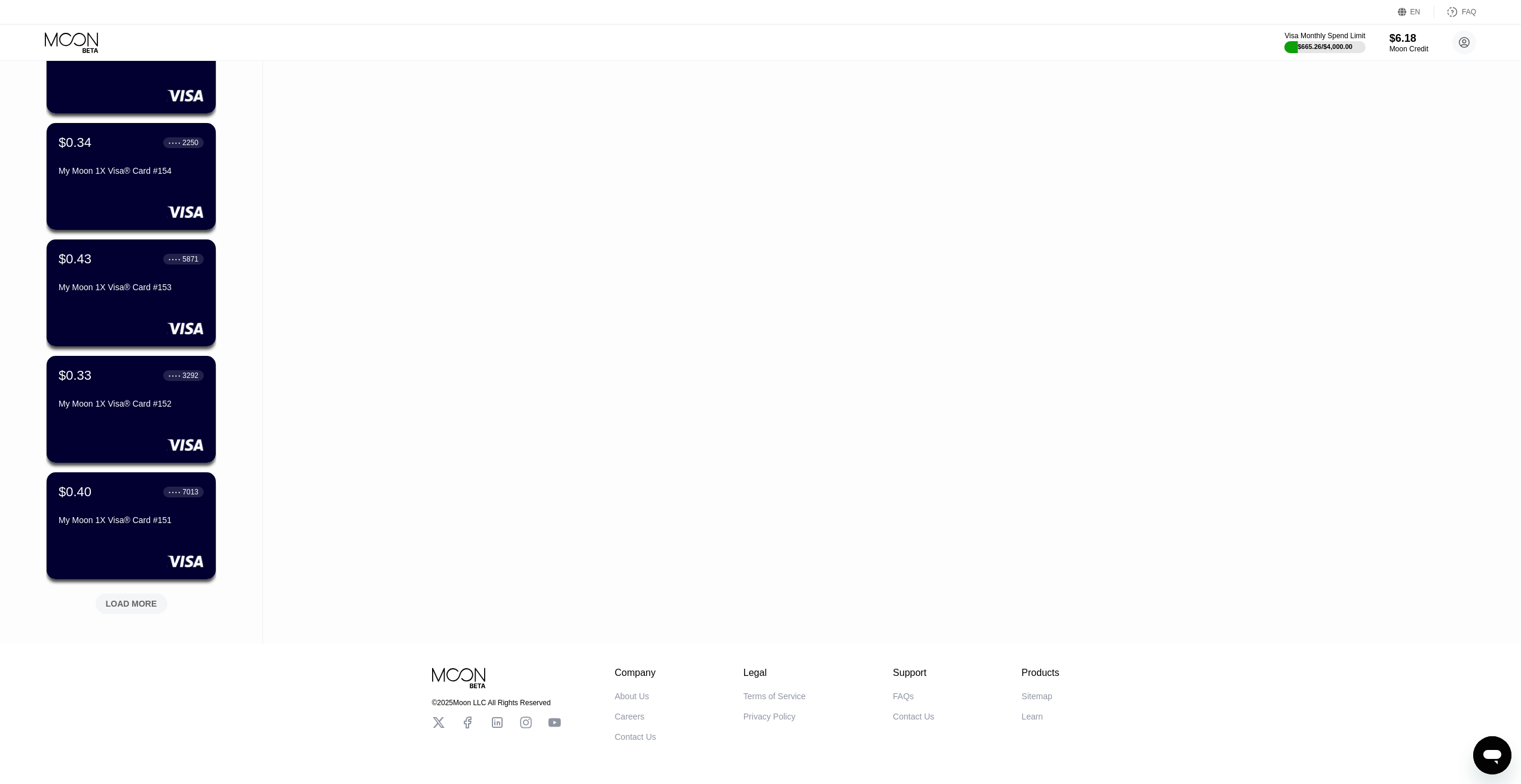
drag, startPoint x: 278, startPoint y: 520, endPoint x: 139, endPoint y: 613, distance: 167.2
click at [139, 613] on div "LOAD MORE" at bounding box center [131, 604] width 71 height 20
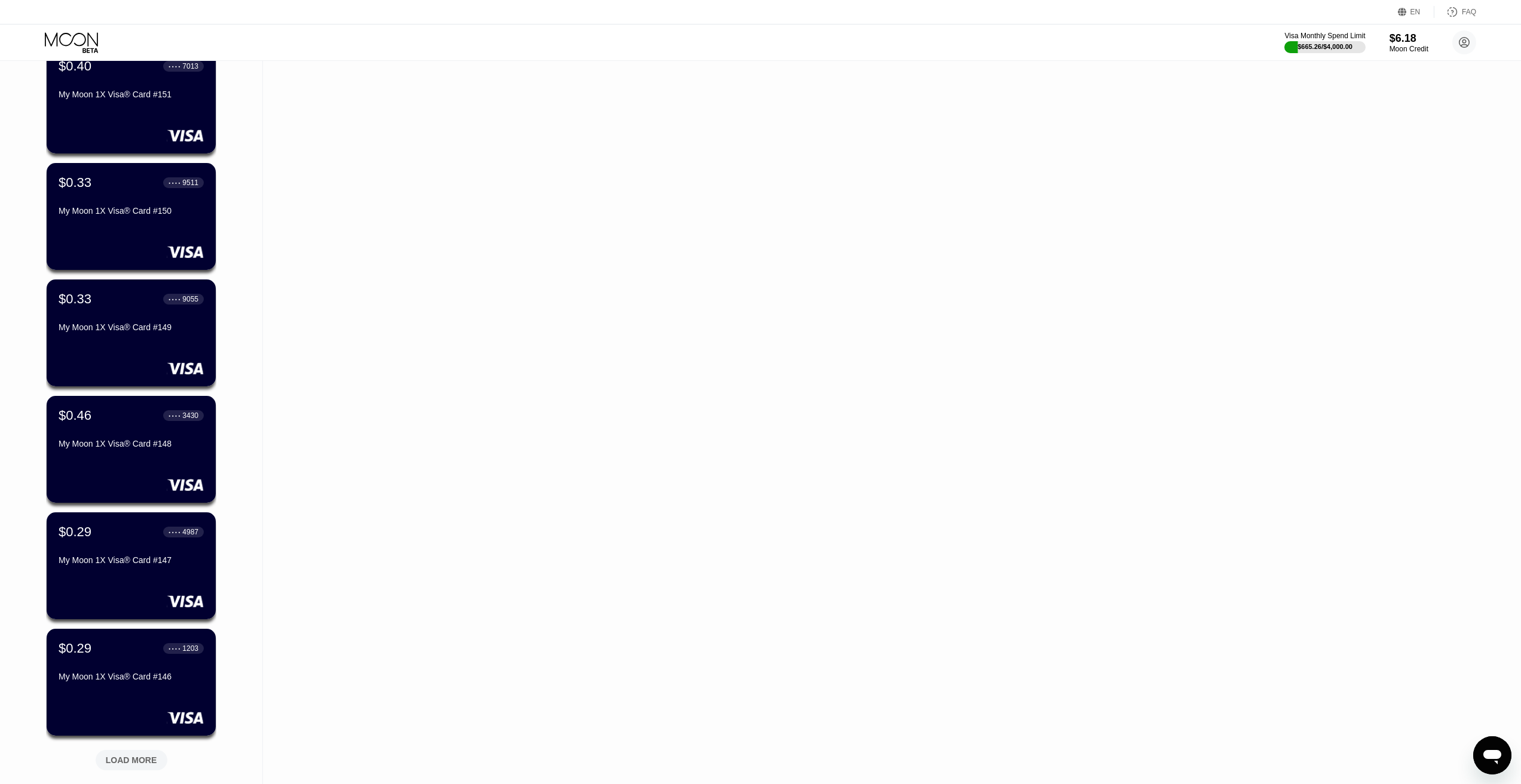
scroll to position [7147, 0]
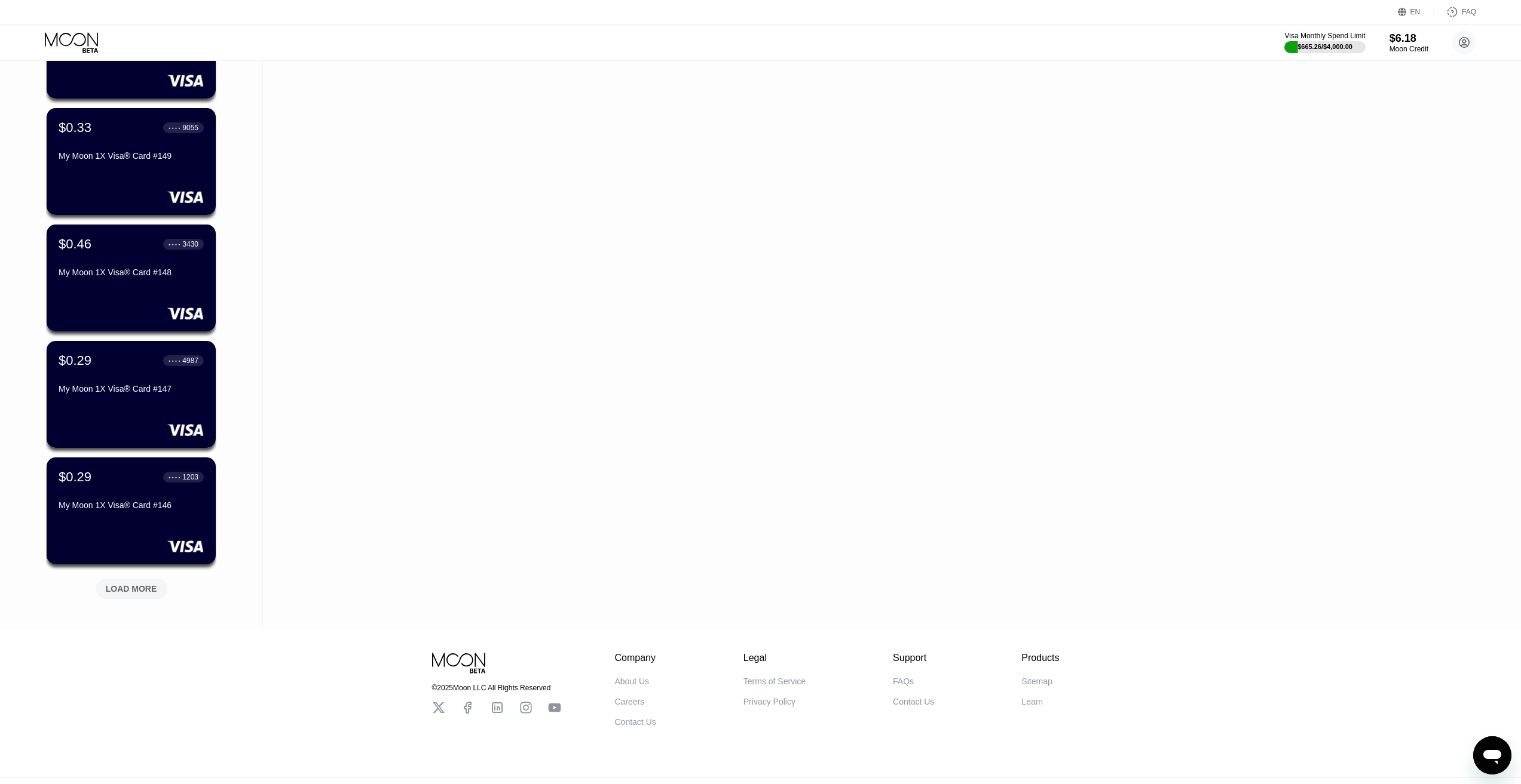
click at [147, 591] on div "LOAD MORE" at bounding box center [132, 589] width 52 height 11
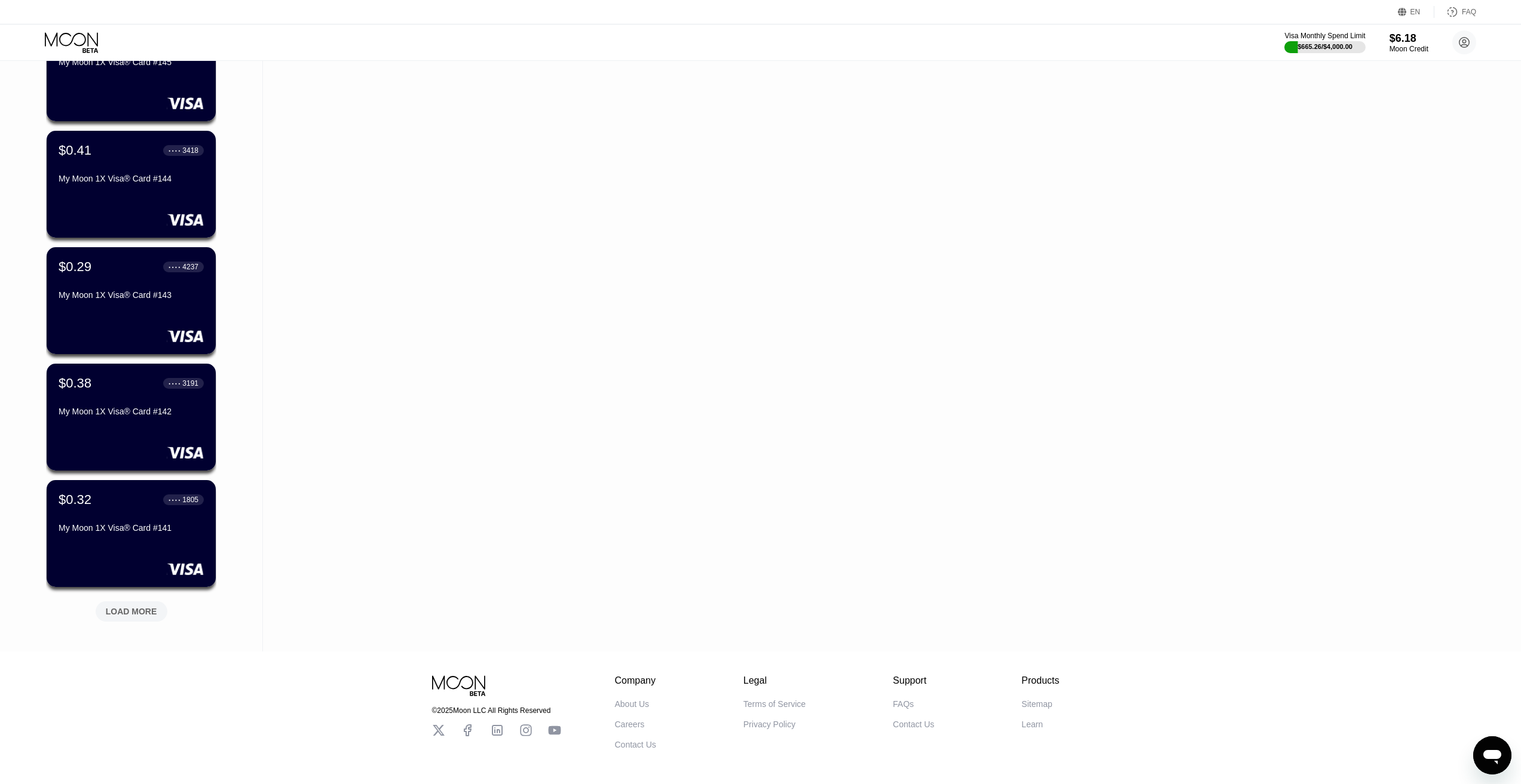
scroll to position [7744, 0]
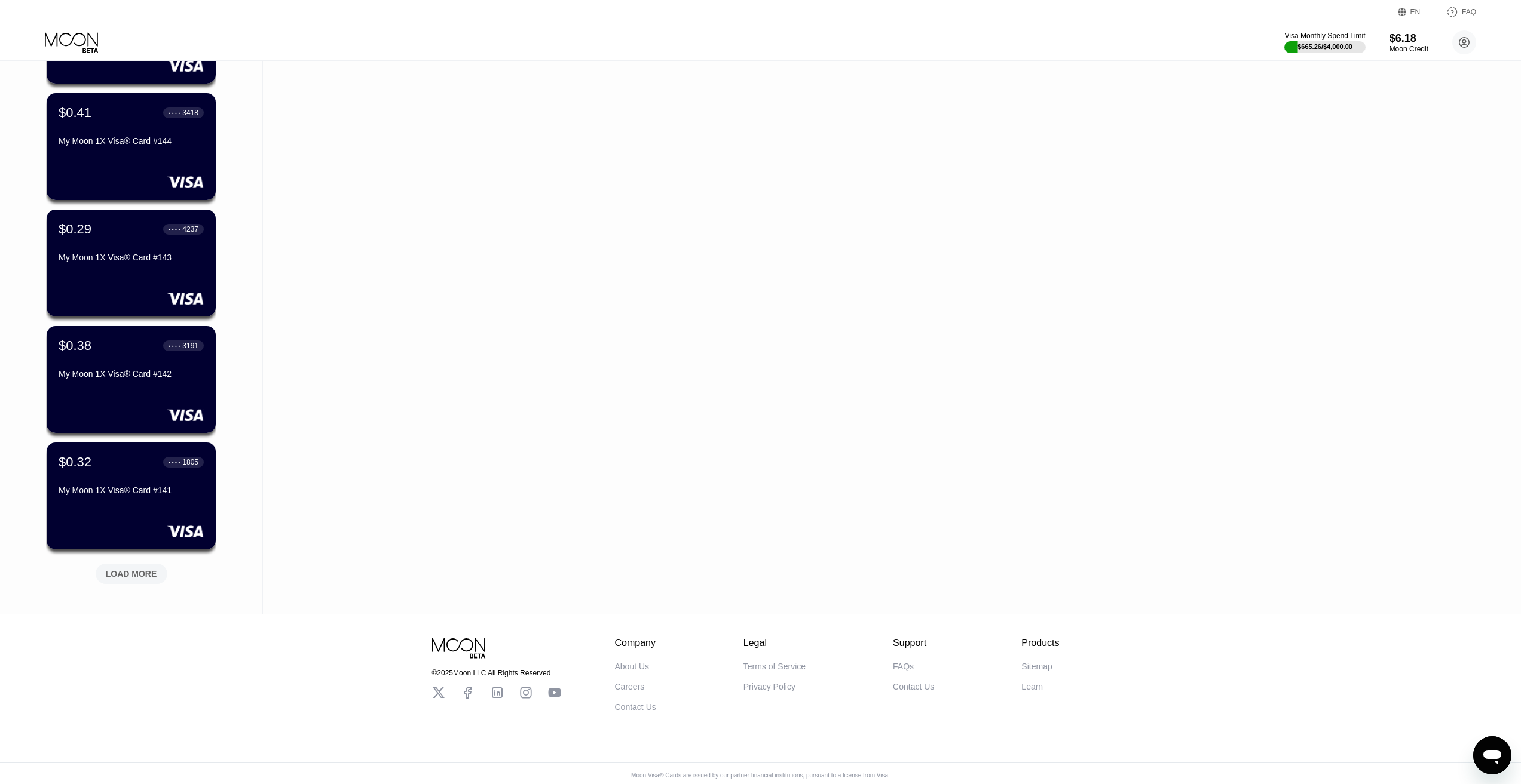
click at [128, 572] on div "LOAD MORE" at bounding box center [132, 574] width 52 height 11
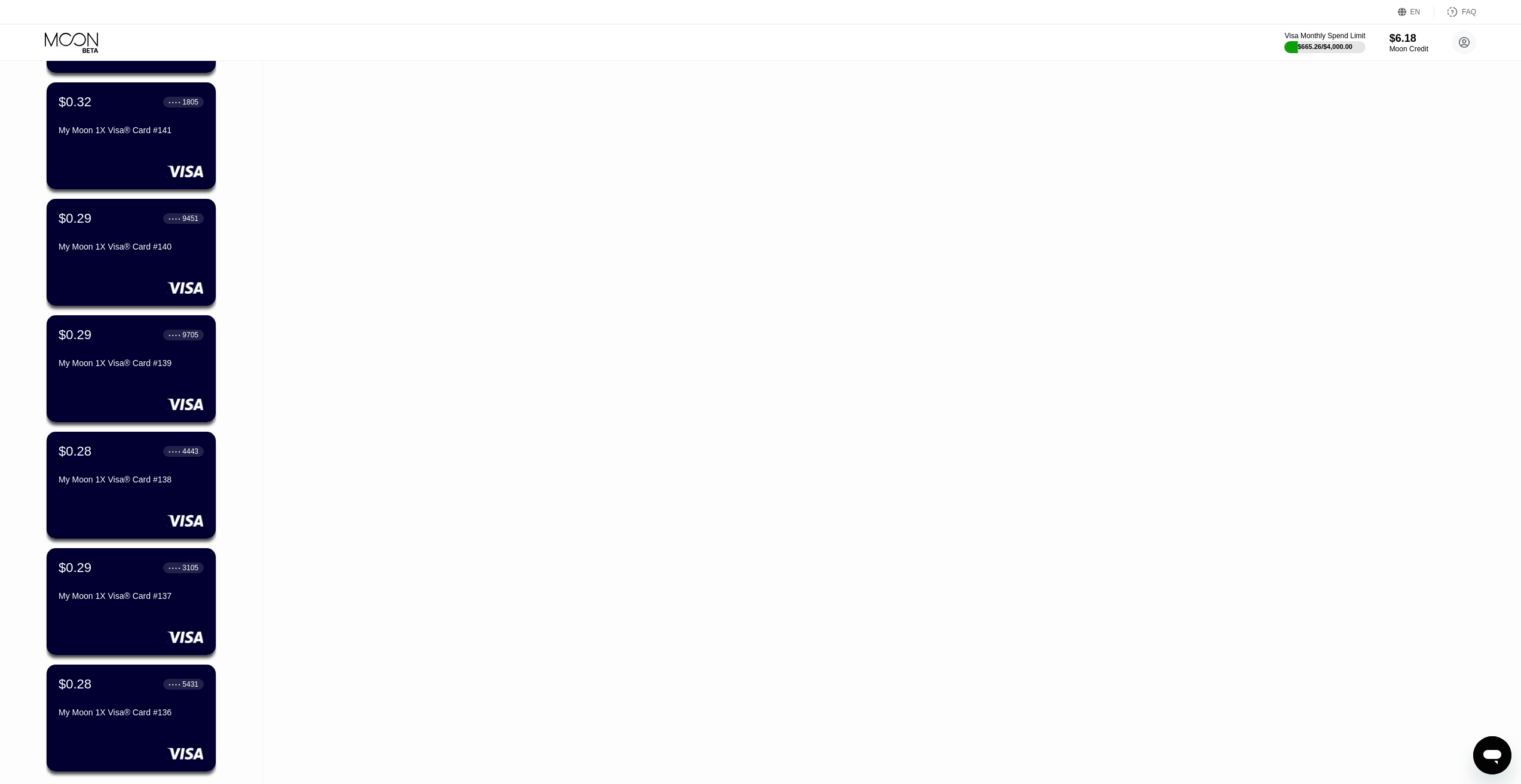
scroll to position [8282, 0]
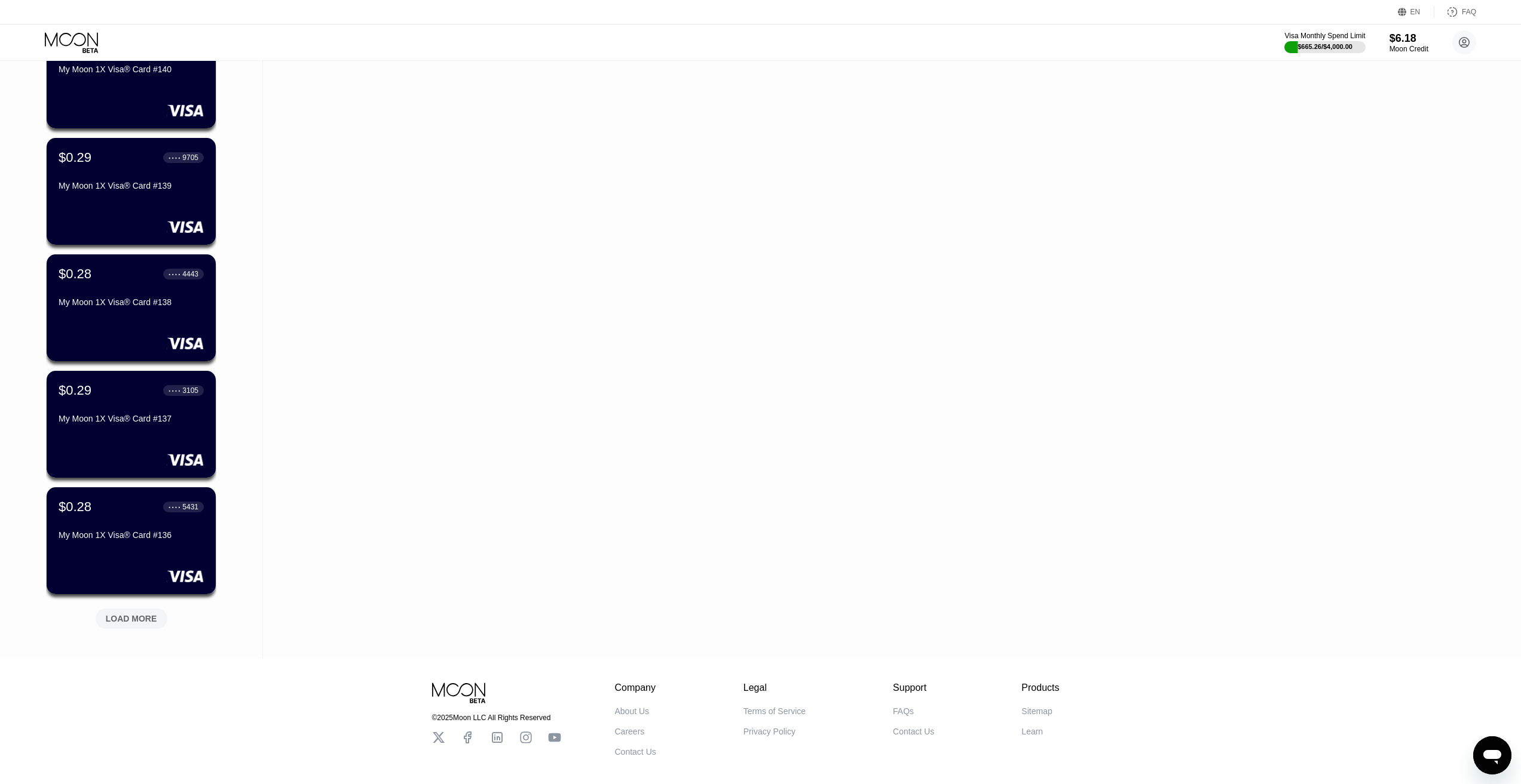
click at [128, 620] on div "LOAD MORE" at bounding box center [132, 618] width 52 height 11
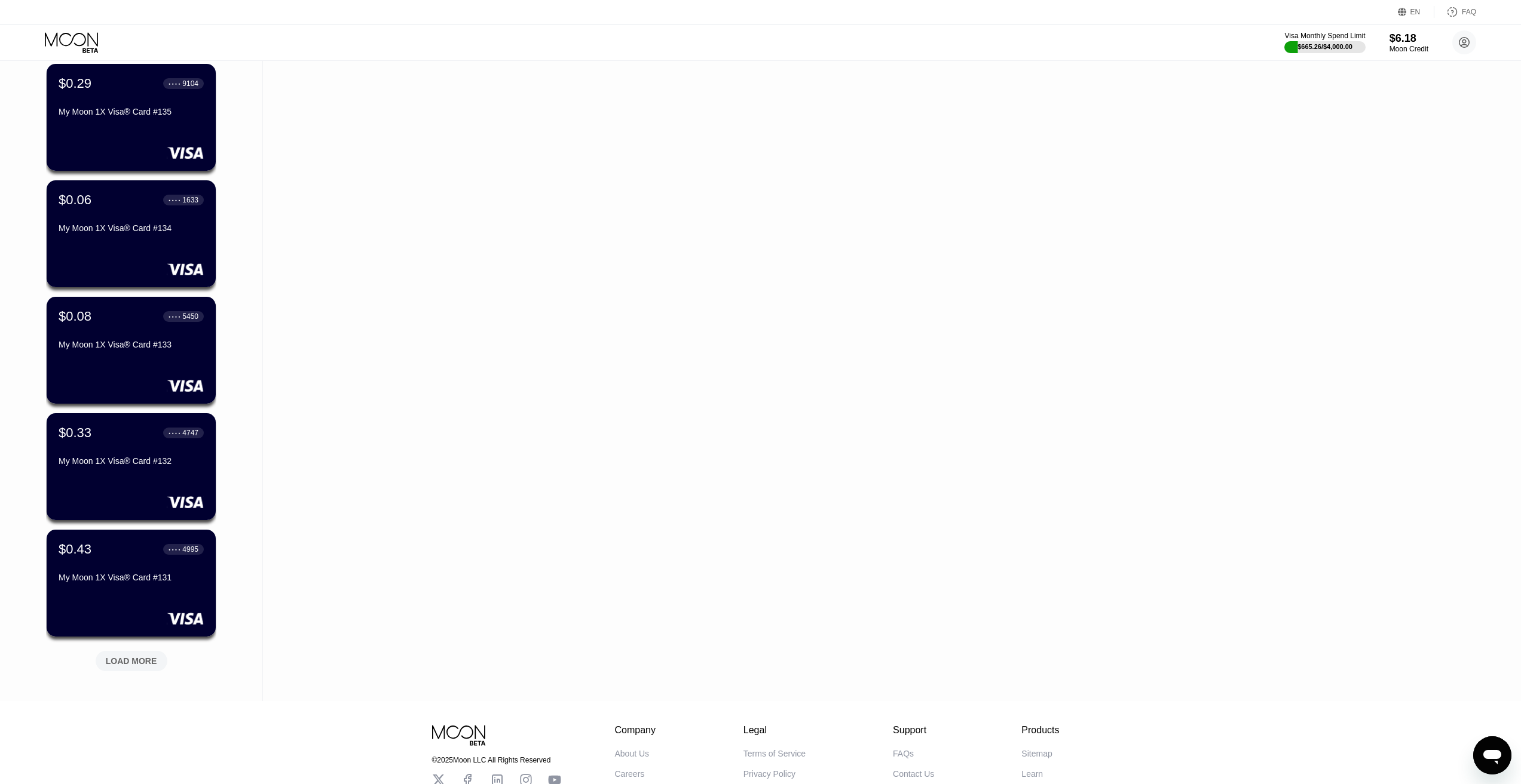
scroll to position [8924, 0]
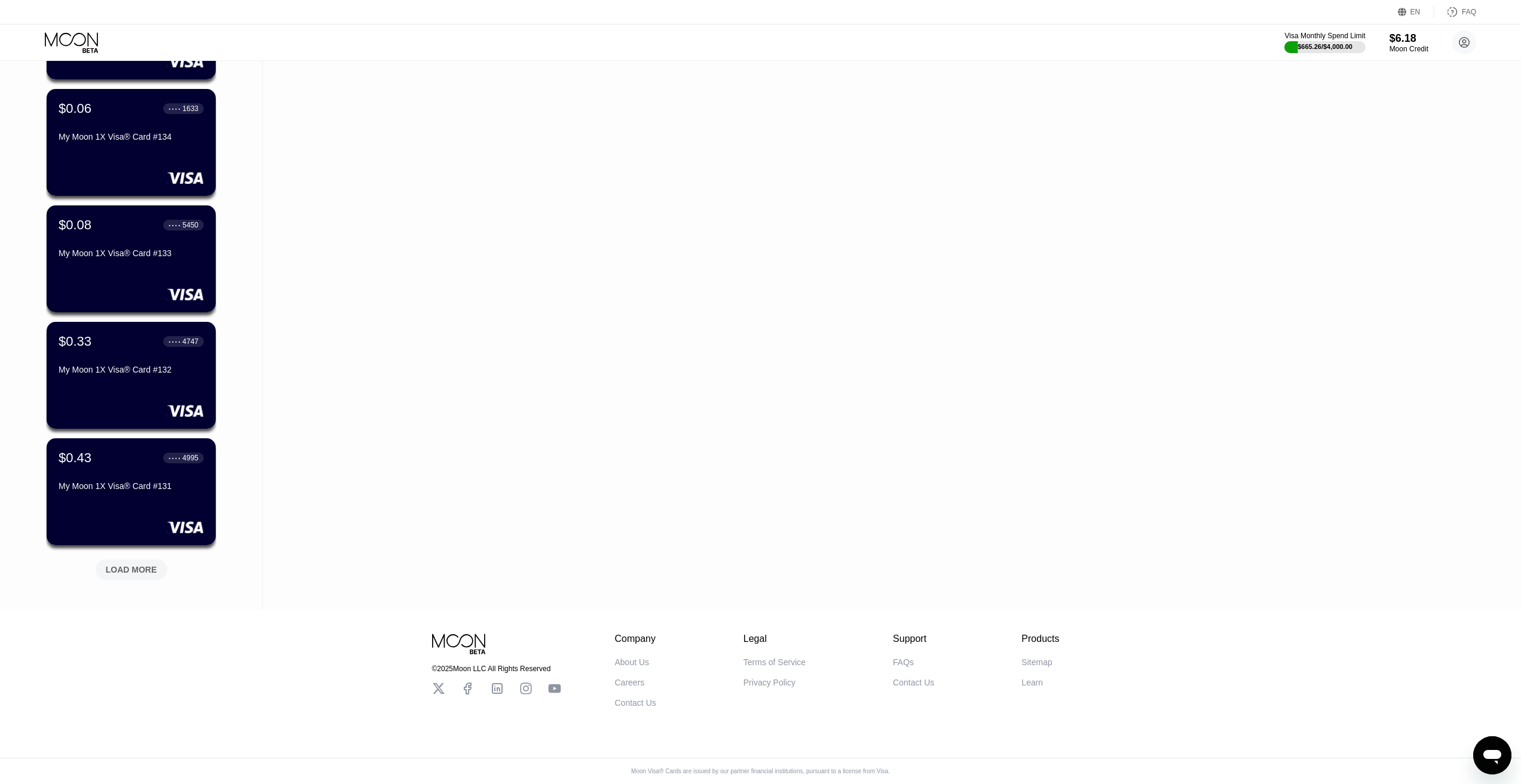
click at [116, 566] on div "LOAD MORE" at bounding box center [132, 569] width 52 height 11
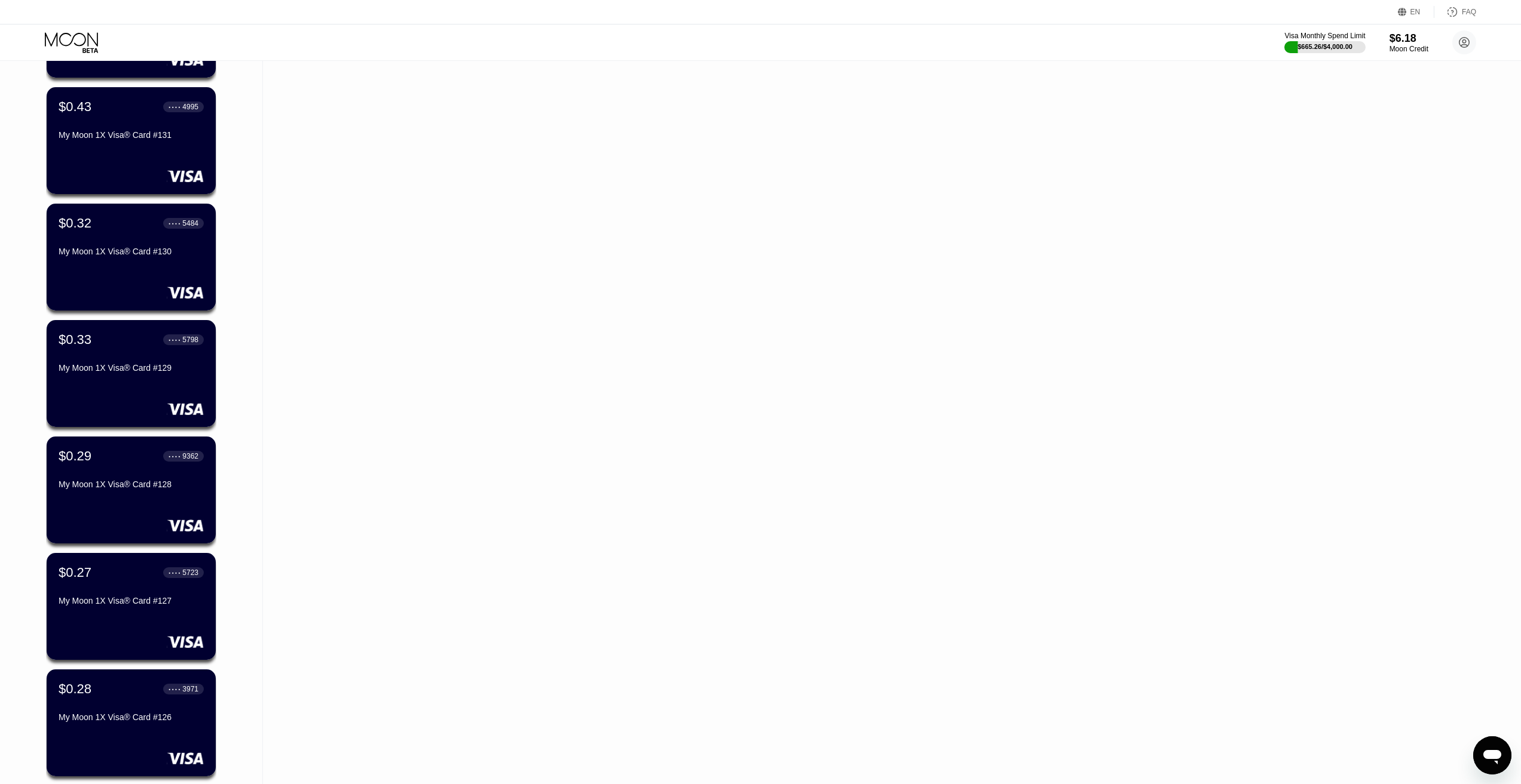
scroll to position [9506, 0]
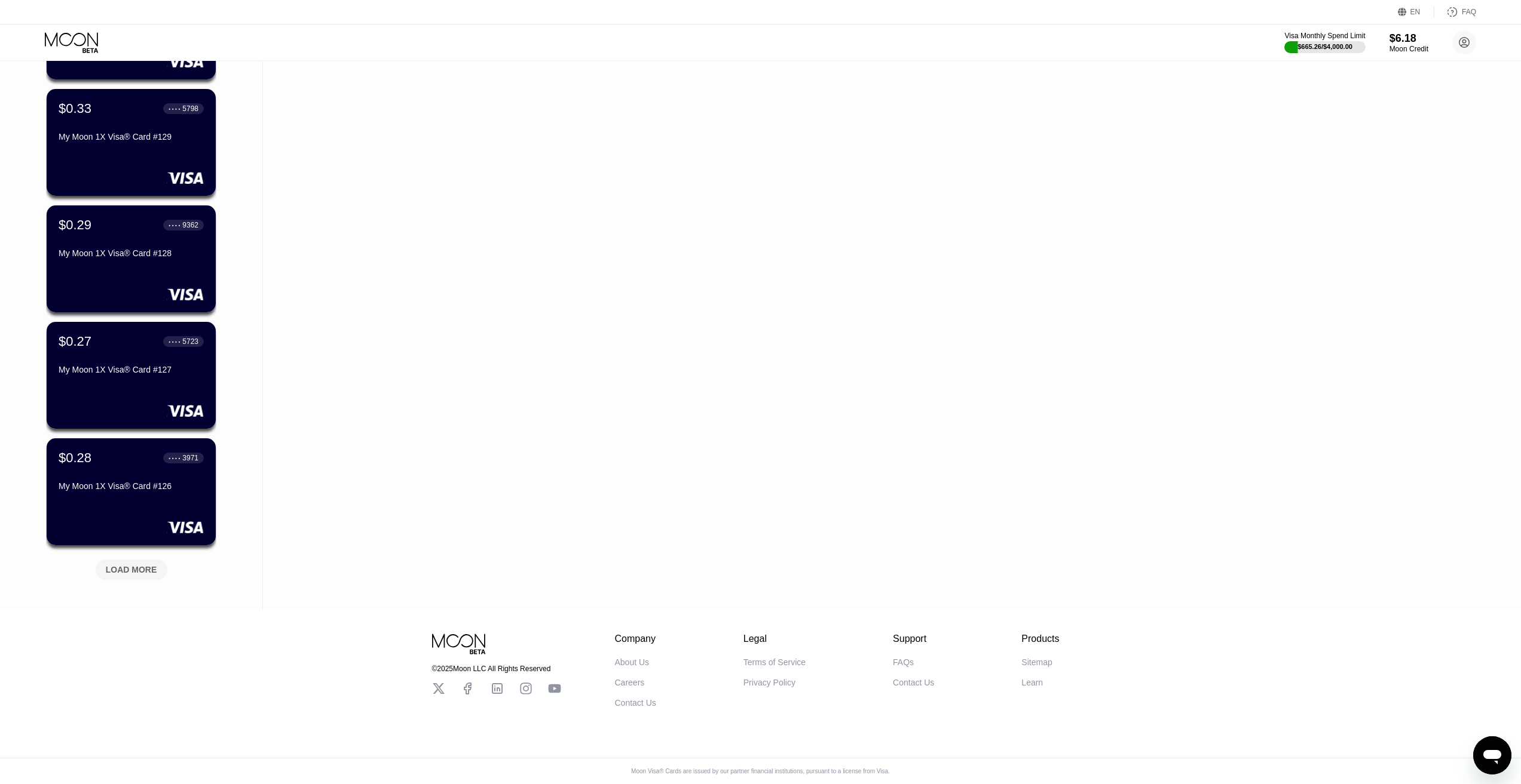
click at [126, 564] on div "LOAD MORE" at bounding box center [132, 569] width 52 height 11
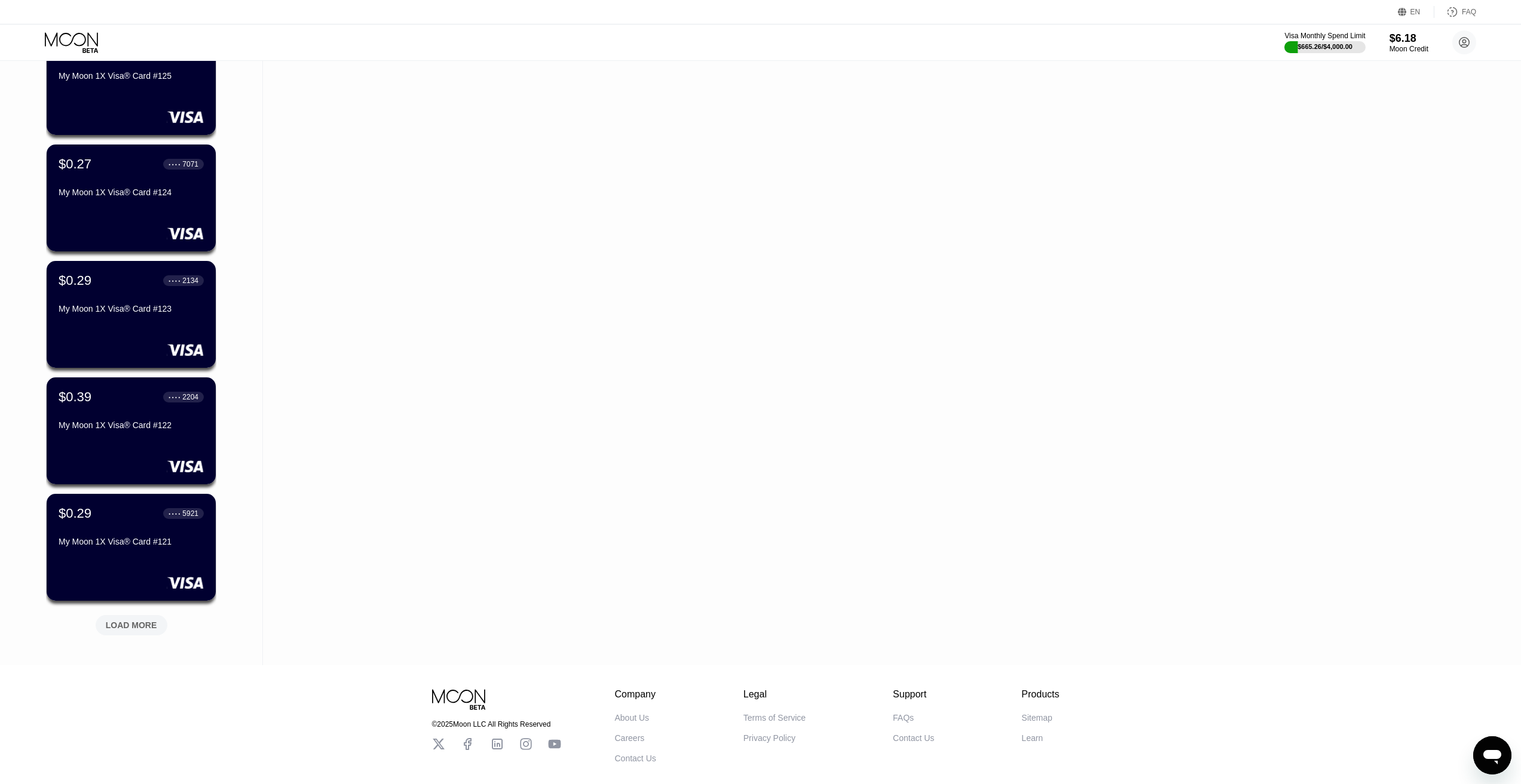
scroll to position [10089, 0]
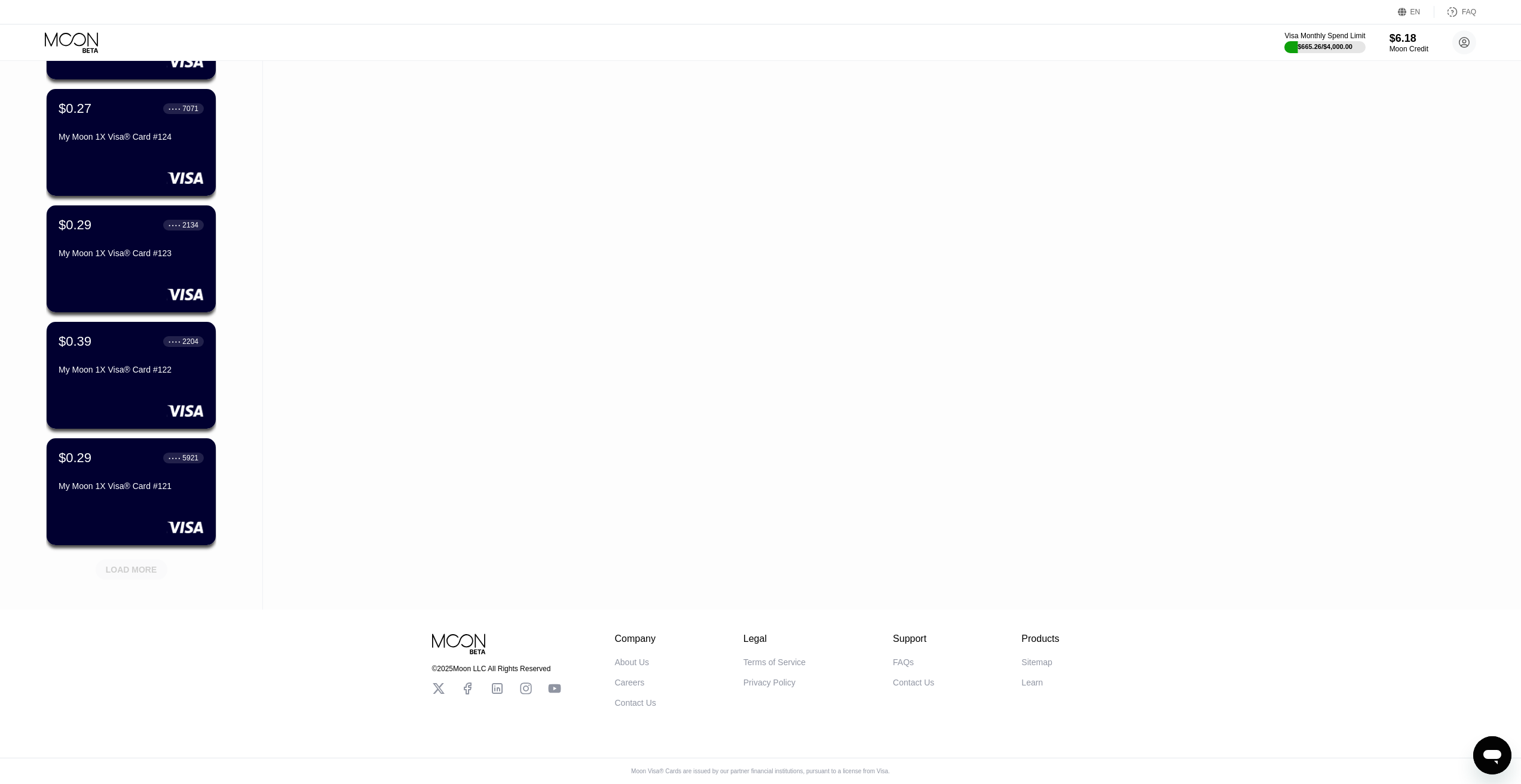
click at [103, 560] on div "LOAD MORE" at bounding box center [131, 570] width 71 height 20
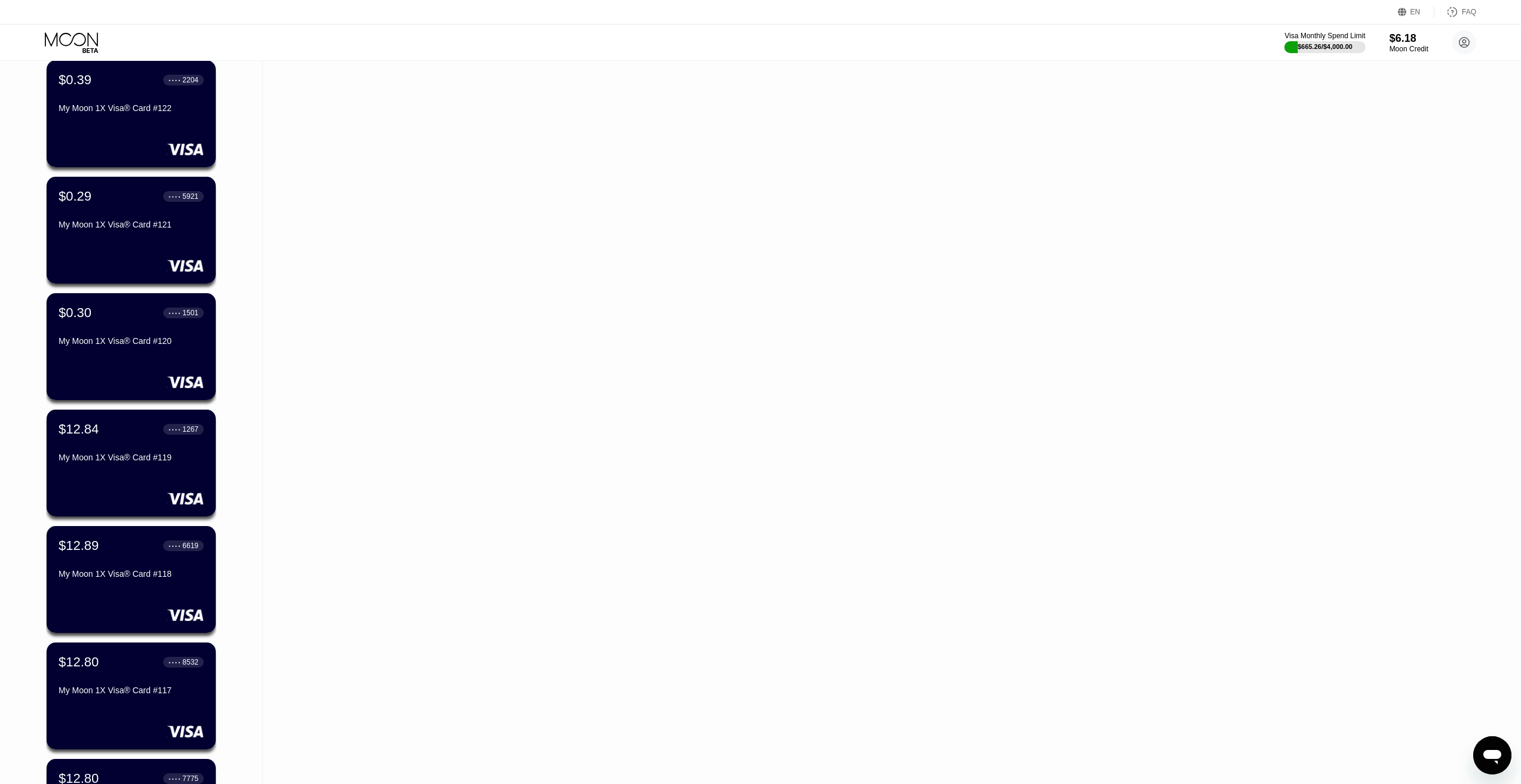
scroll to position [10447, 0]
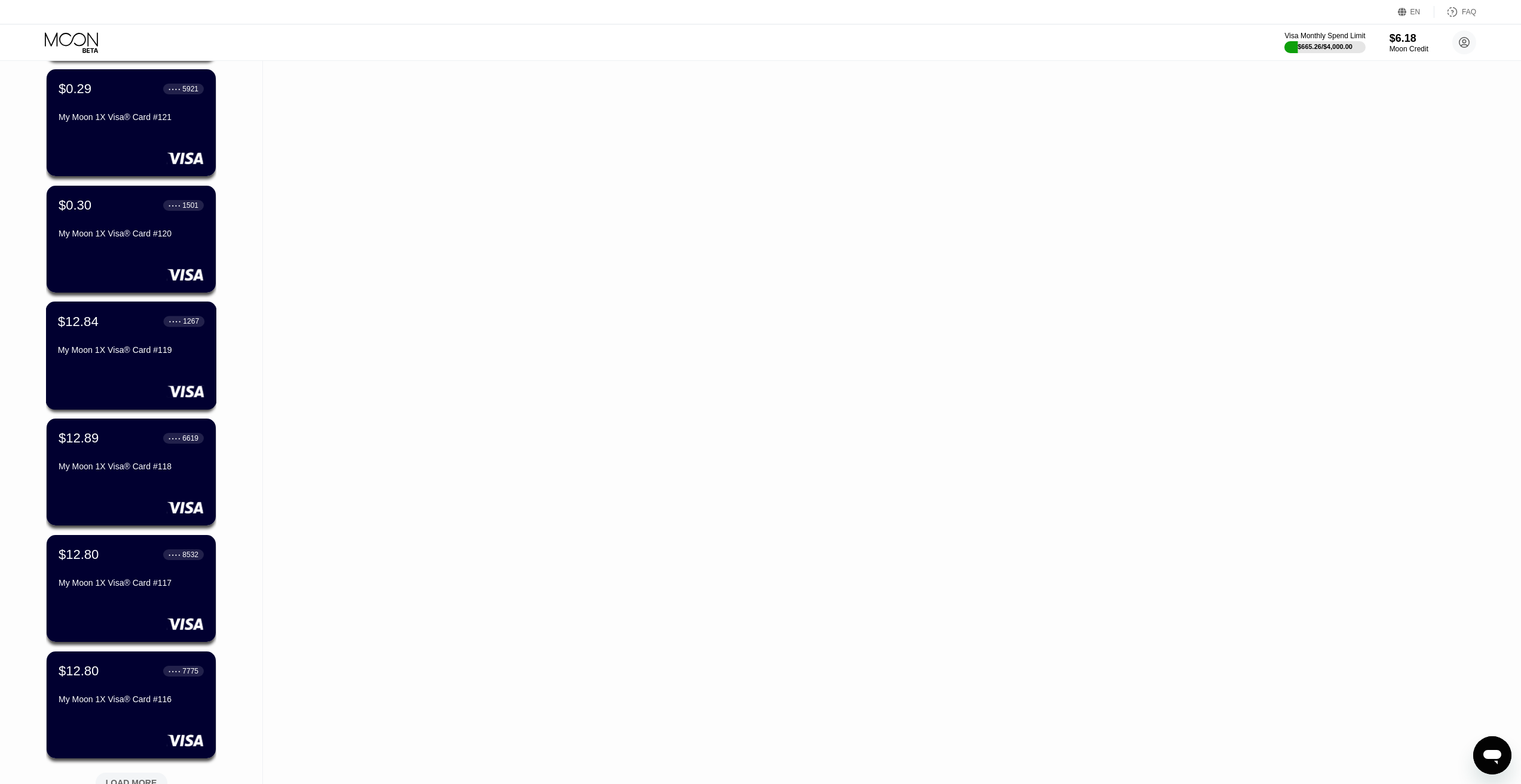
click at [130, 355] on div "My Moon 1X Visa® Card #119" at bounding box center [131, 350] width 147 height 10
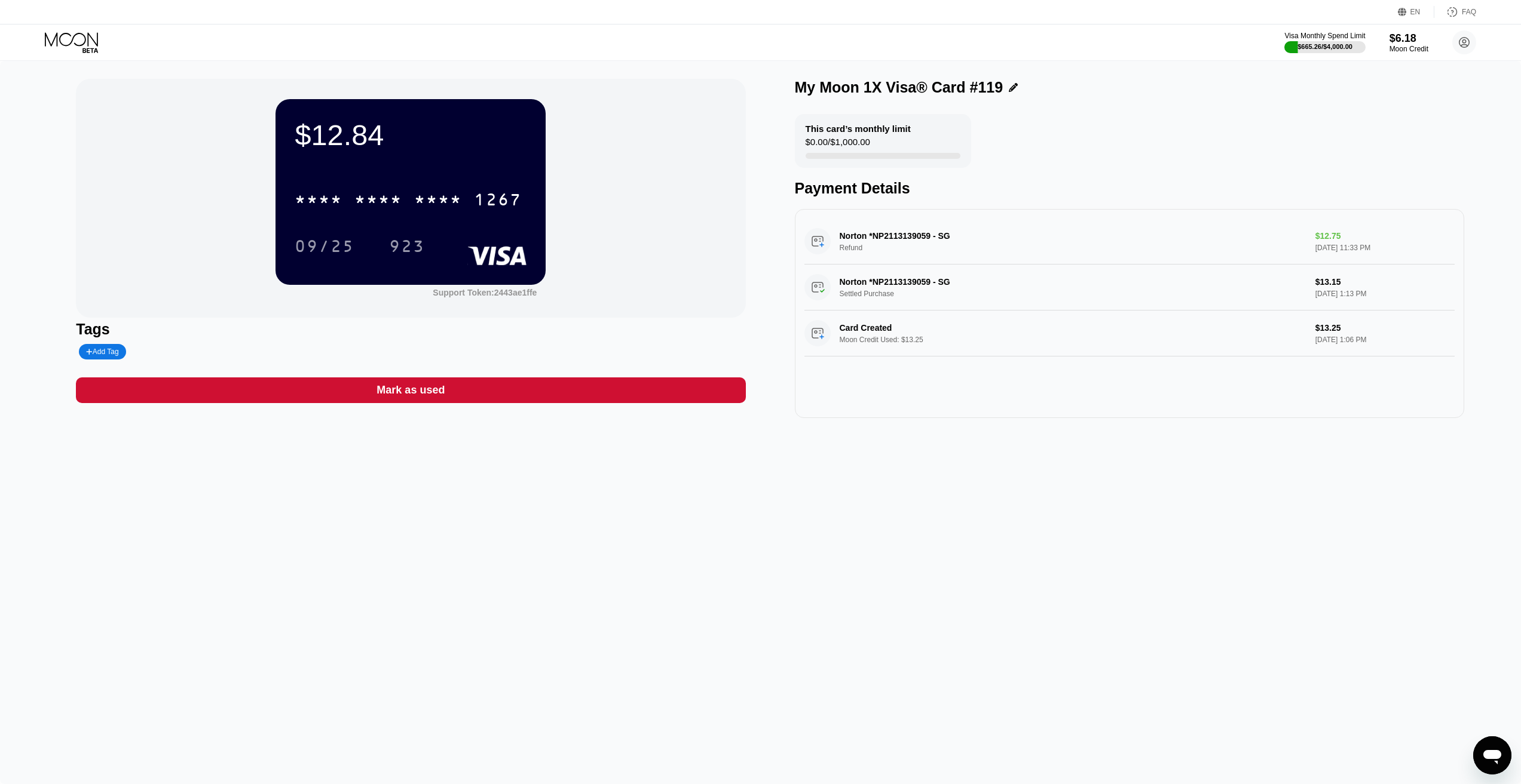
click at [2, 576] on div "$12.84 * * * * * * * * * * * * 1267 09/25 923 Support Token: 2443ae1ffe Tags Ad…" at bounding box center [760, 422] width 1521 height 724
click at [369, 197] on div "* * * *" at bounding box center [378, 200] width 48 height 19
